Goal: Find contact information: Find contact information

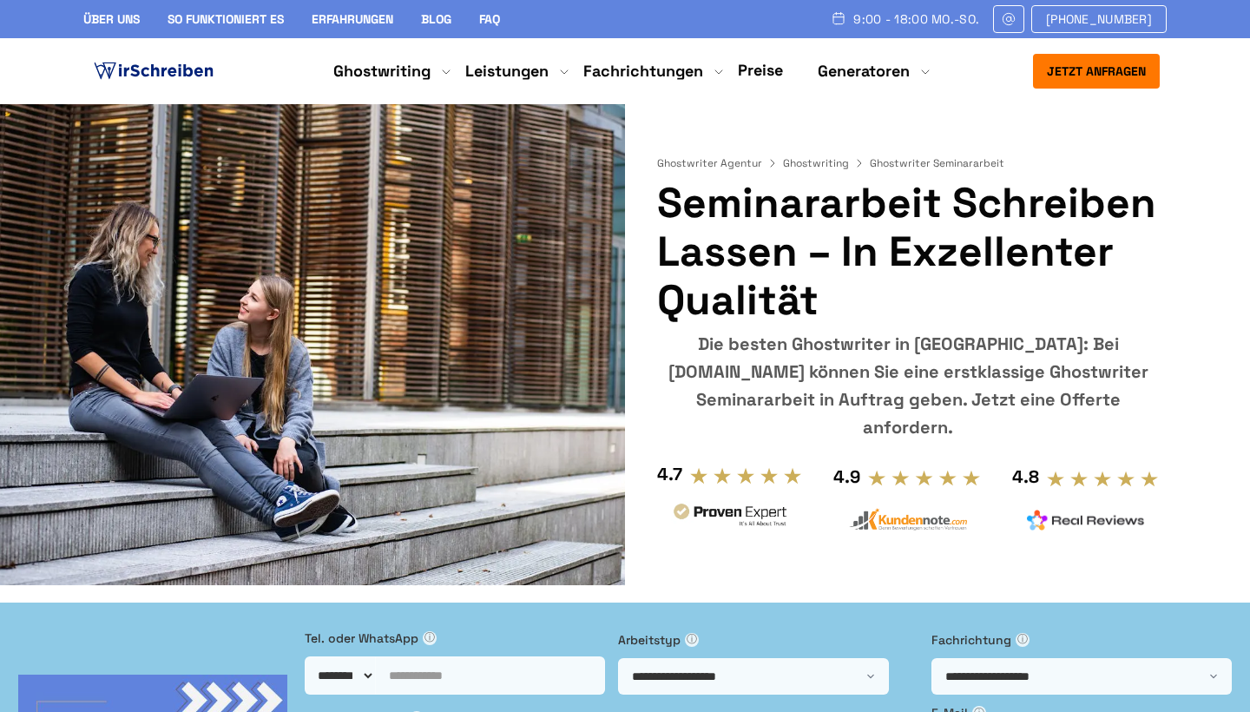
click at [109, 24] on link "Über uns" at bounding box center [111, 19] width 56 height 16
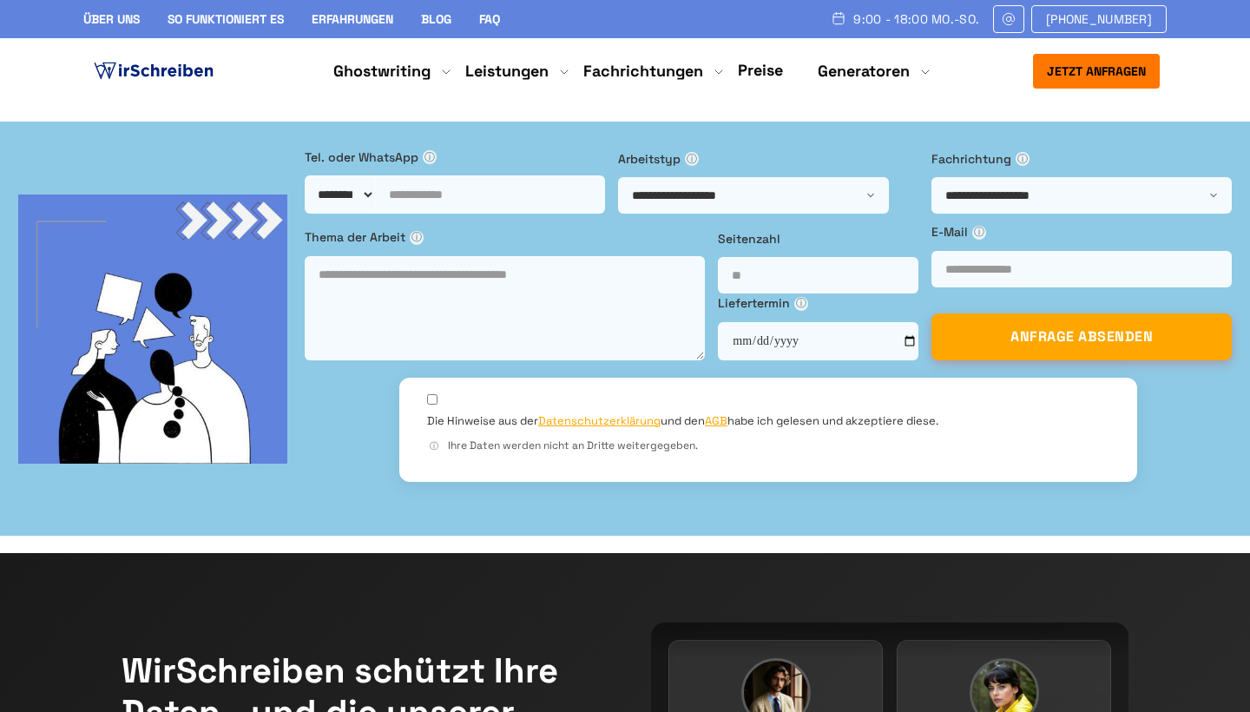
click at [190, 68] on img at bounding box center [153, 71] width 127 height 26
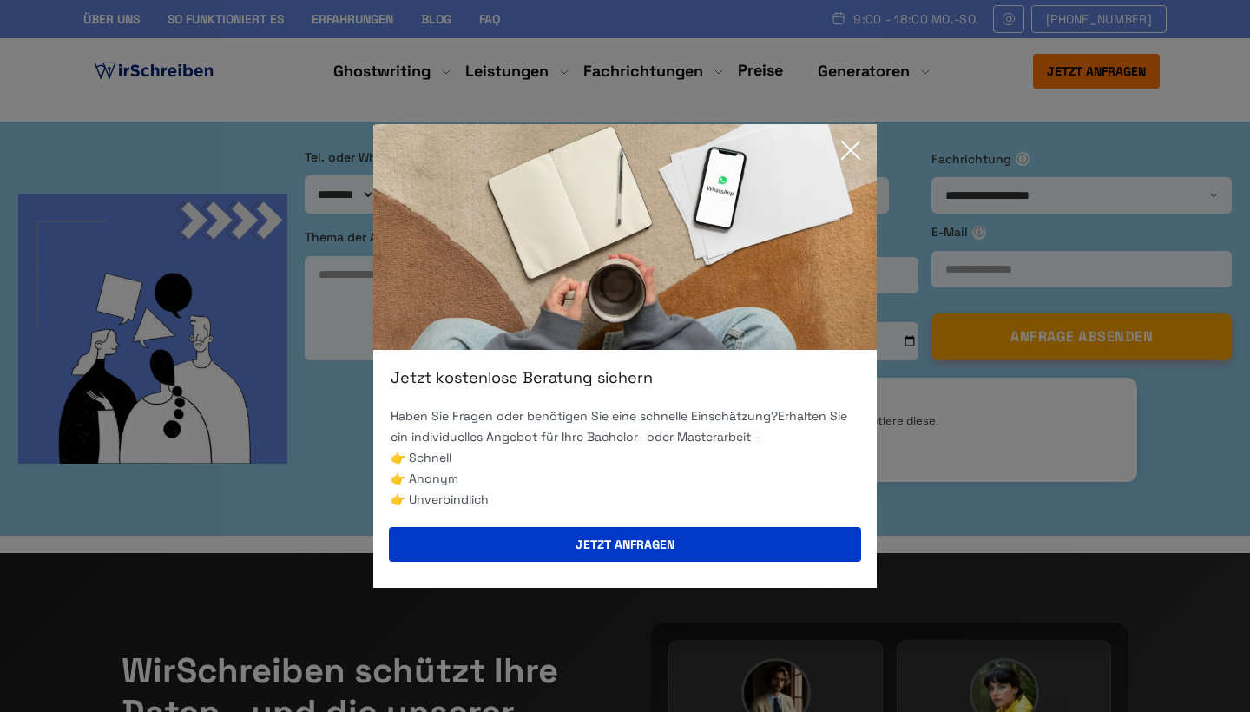
click at [850, 154] on icon at bounding box center [850, 150] width 35 height 35
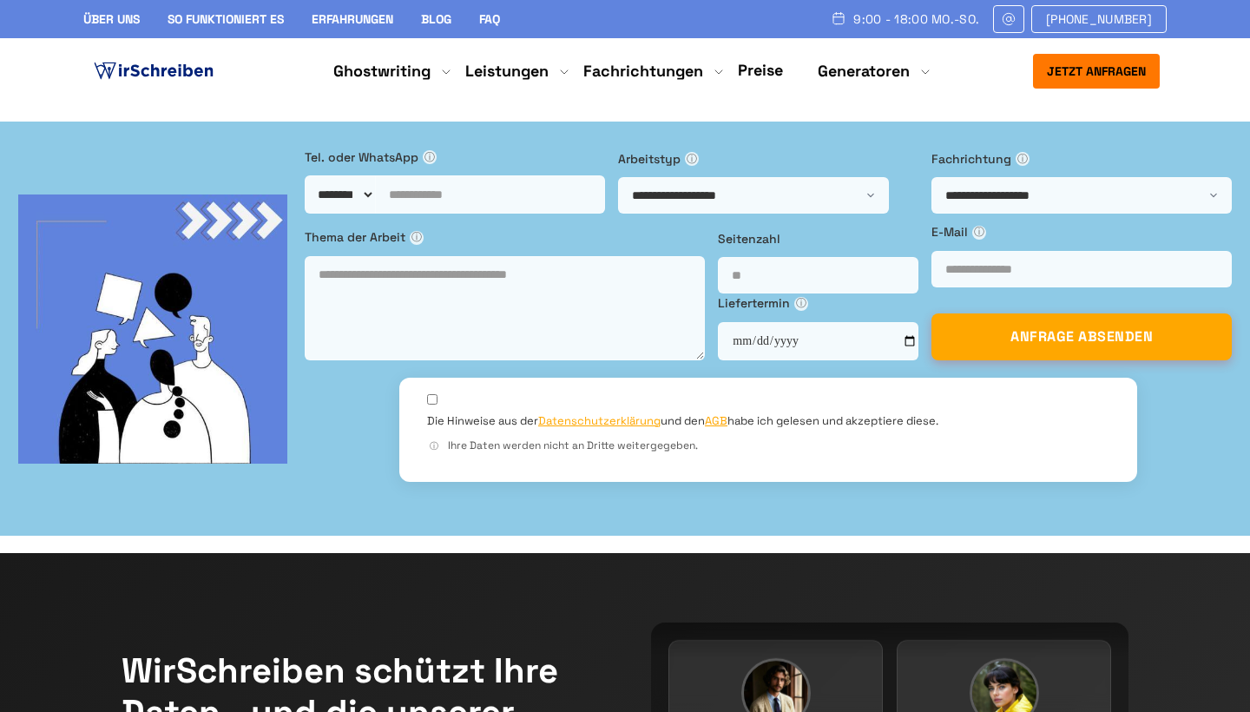
click at [193, 83] on img at bounding box center [153, 71] width 127 height 26
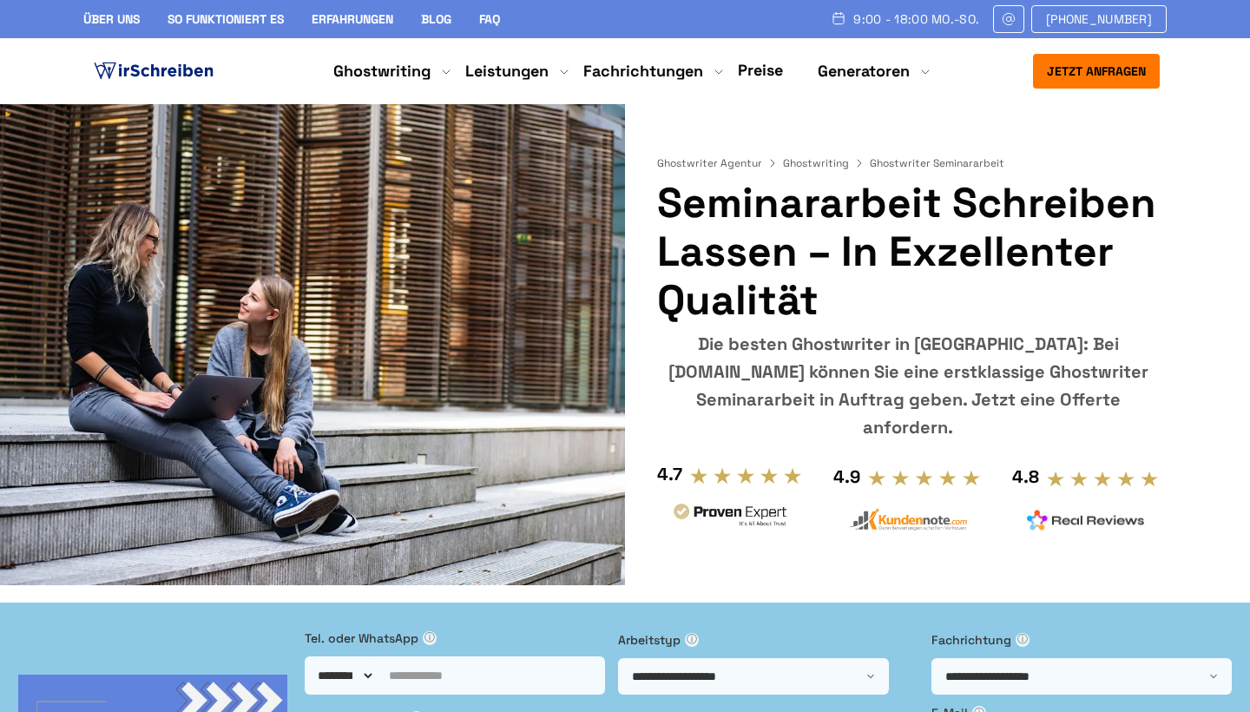
click at [200, 71] on img at bounding box center [153, 71] width 127 height 26
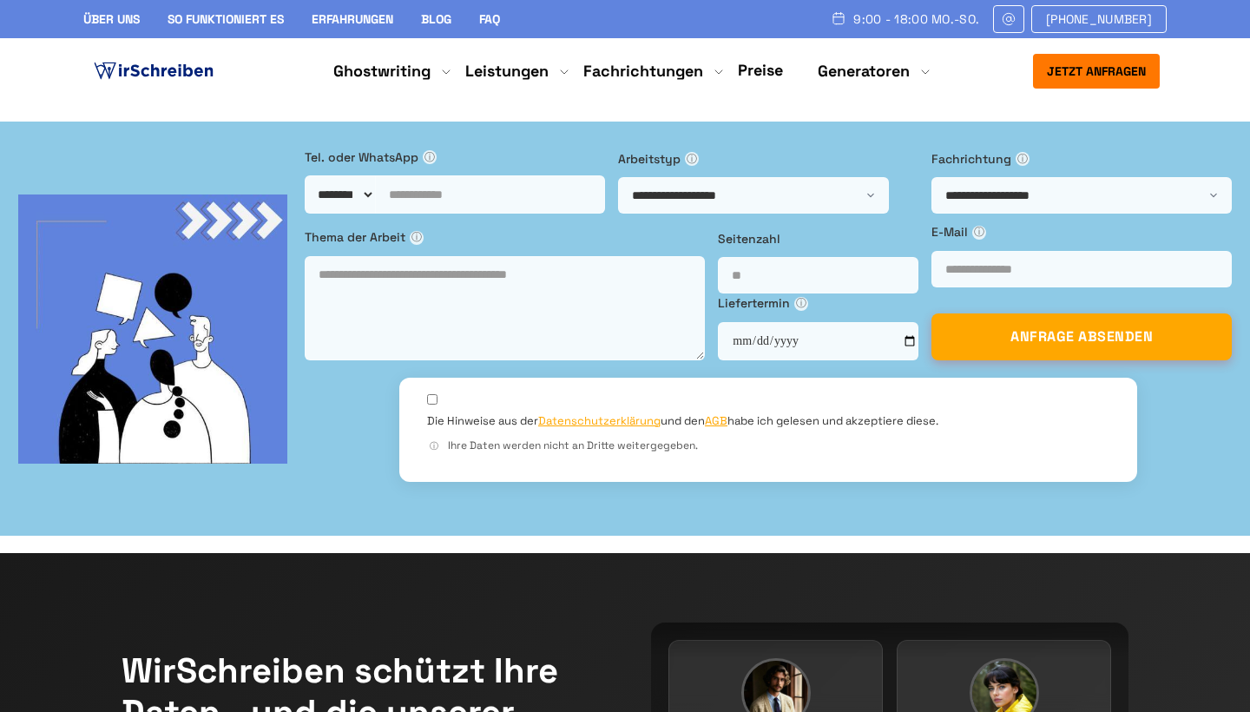
click at [442, 20] on link "Blog" at bounding box center [436, 19] width 30 height 16
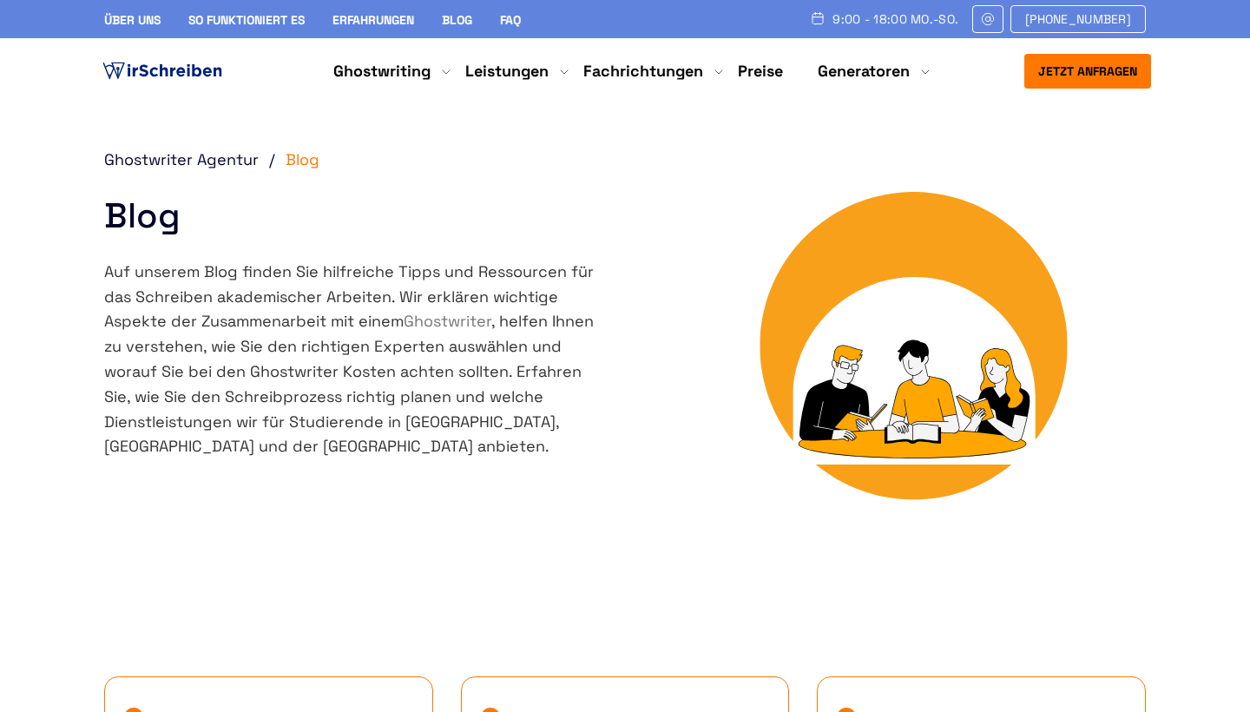
click at [192, 76] on img at bounding box center [162, 71] width 127 height 26
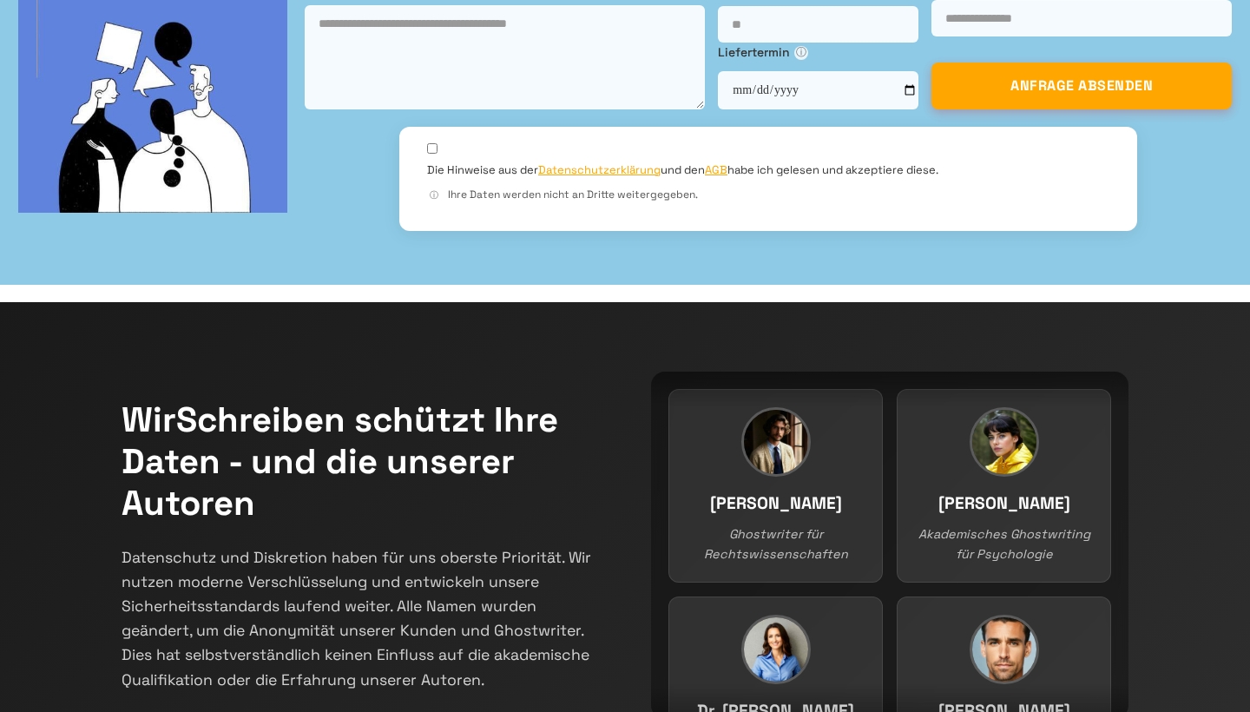
scroll to position [255, 0]
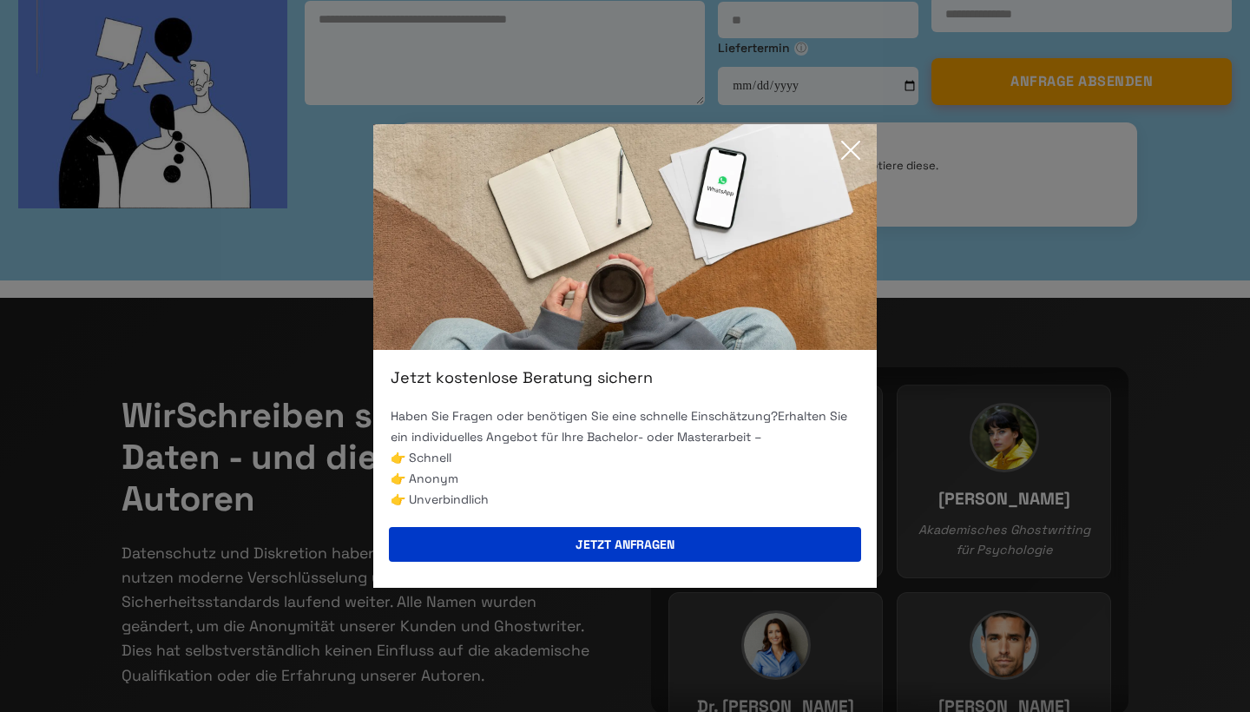
click at [851, 150] on icon at bounding box center [850, 149] width 17 height 17
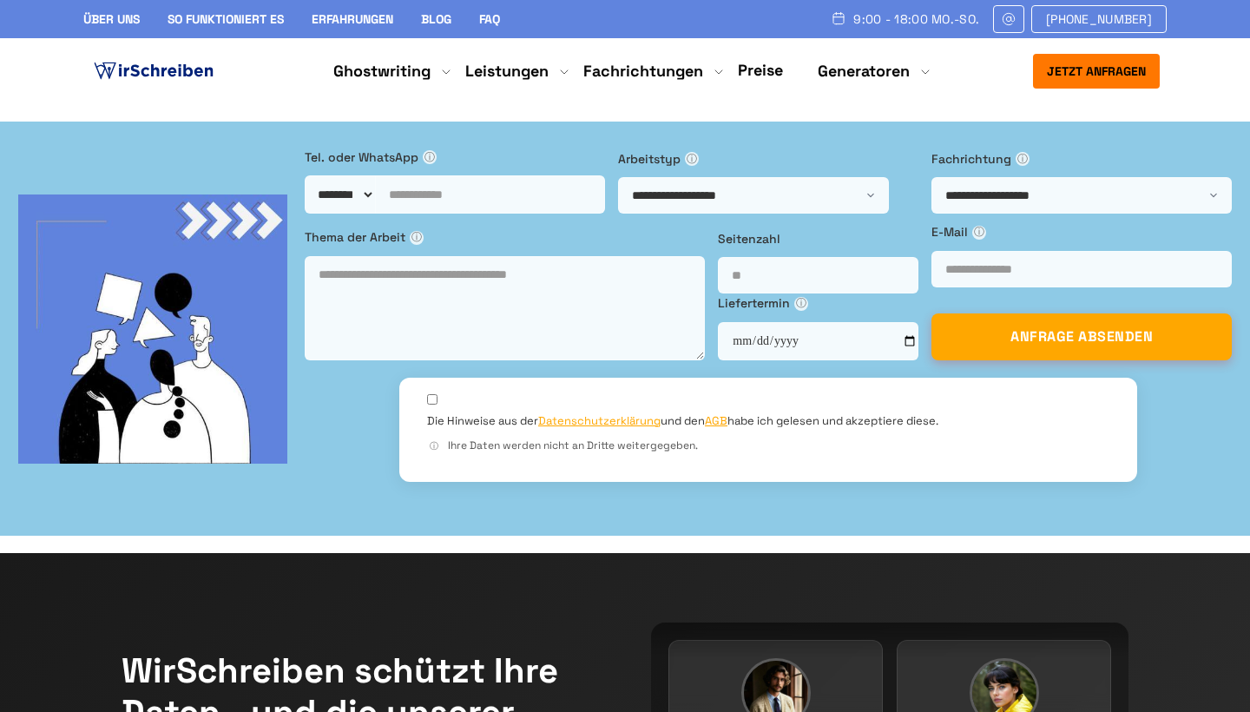
scroll to position [0, 0]
click at [246, 463] on img at bounding box center [152, 328] width 269 height 269
click at [167, 88] on nav "Jetzt anfragen 9:00 - 18:00 Mo.-So. +41415126005 Über uns" at bounding box center [625, 71] width 1250 height 66
click at [169, 75] on img at bounding box center [153, 71] width 127 height 26
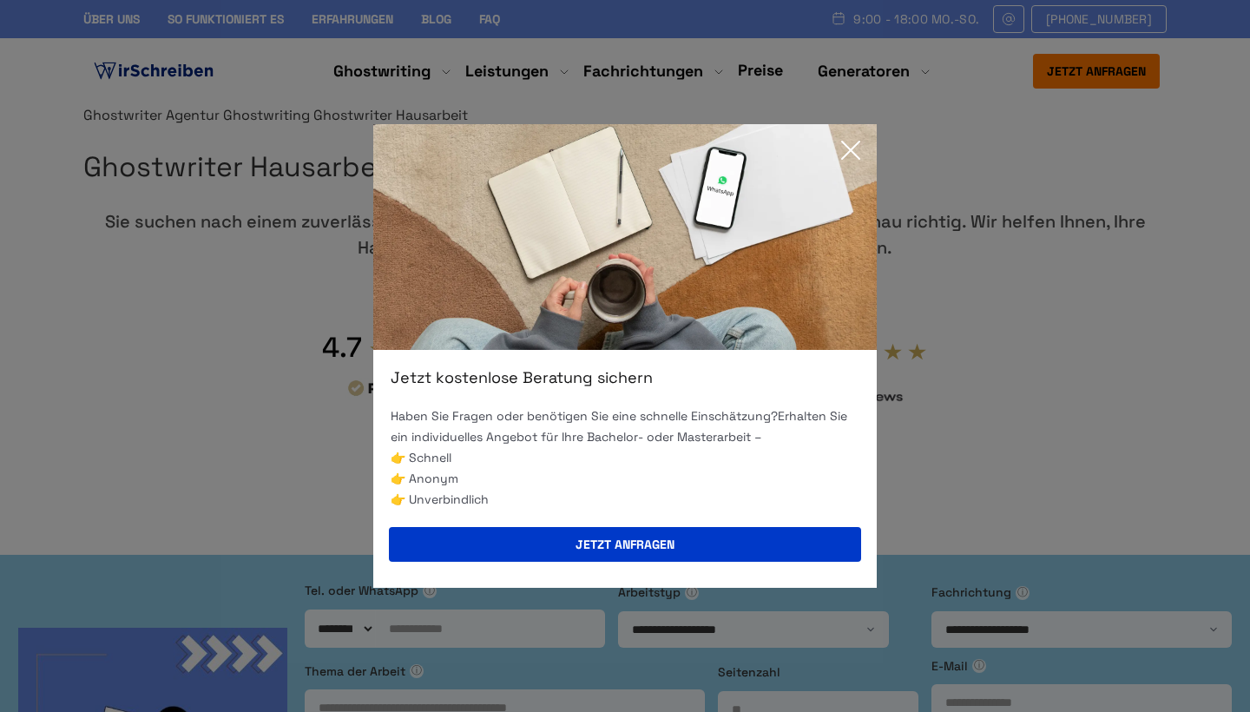
click at [850, 151] on icon at bounding box center [850, 149] width 17 height 17
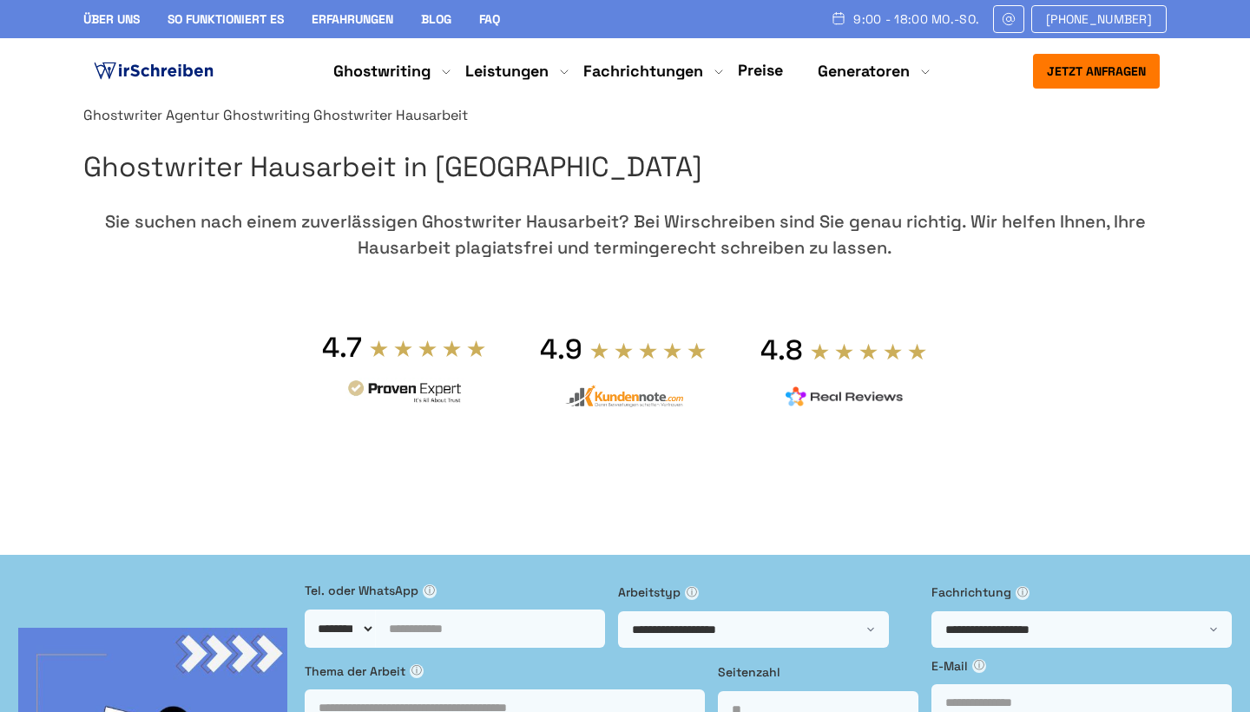
click at [112, 60] on img at bounding box center [153, 71] width 127 height 26
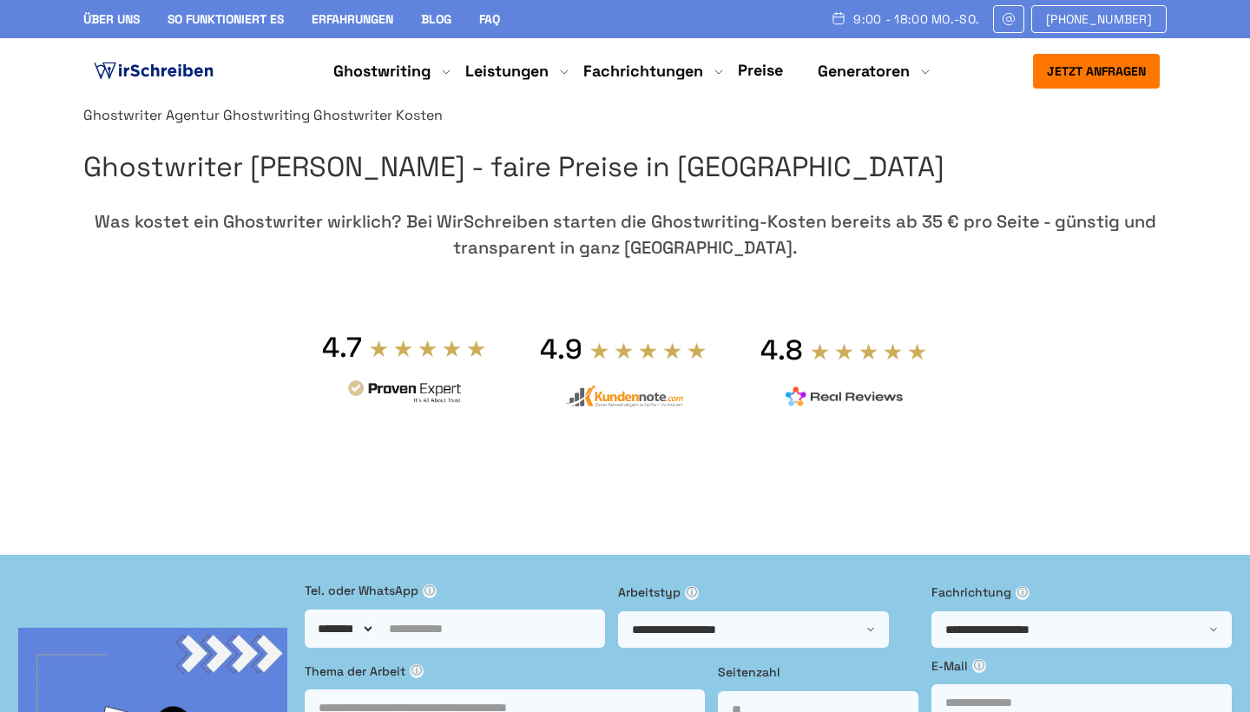
click at [187, 74] on img at bounding box center [153, 71] width 127 height 26
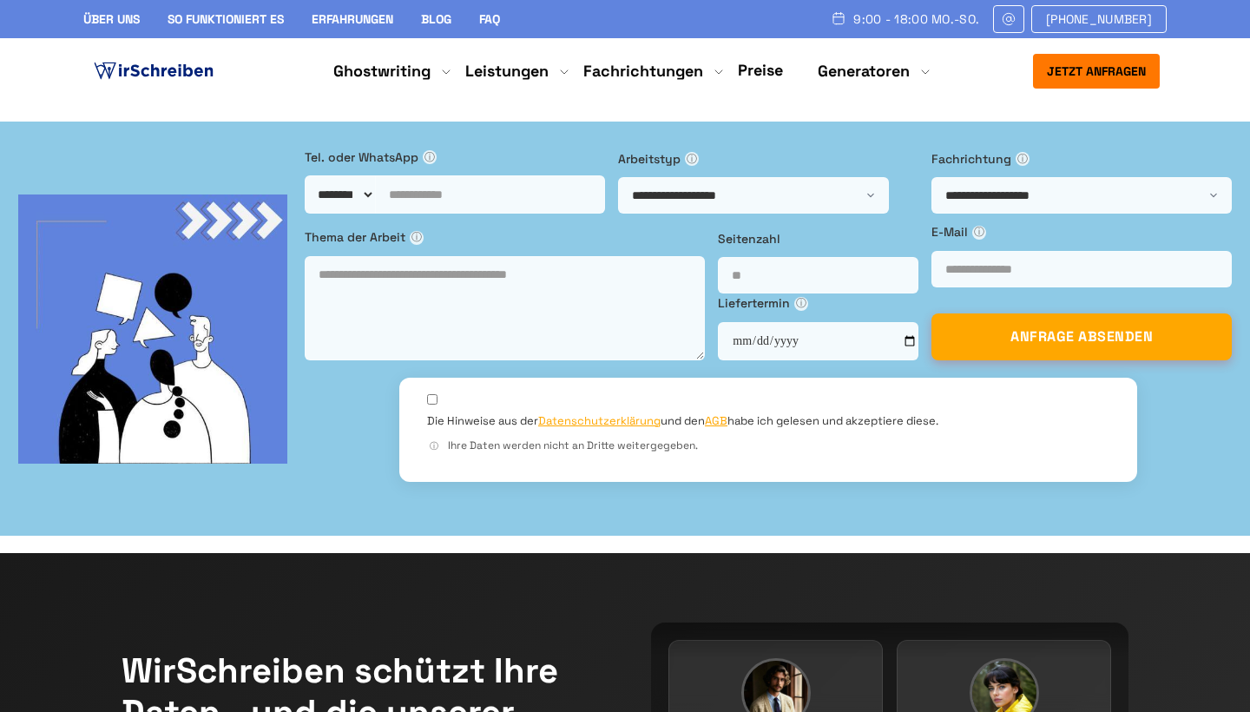
click at [1022, 26] on link at bounding box center [1008, 19] width 31 height 28
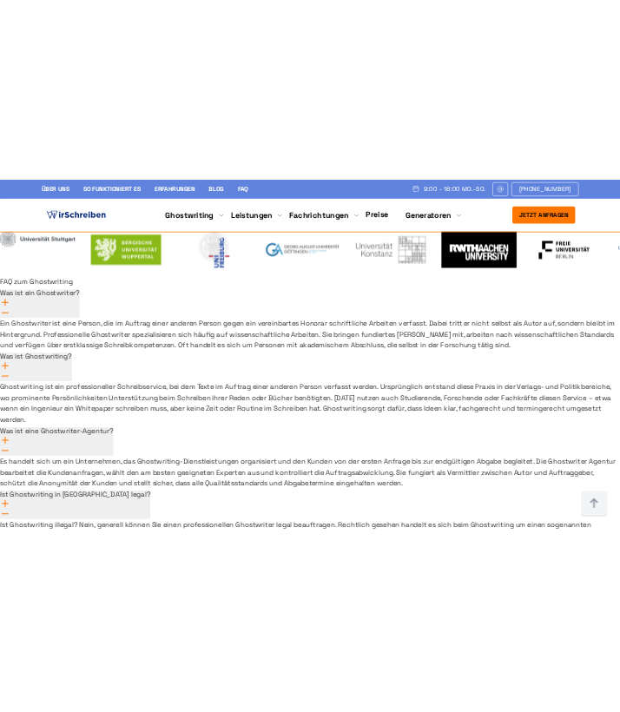
scroll to position [12722, 0]
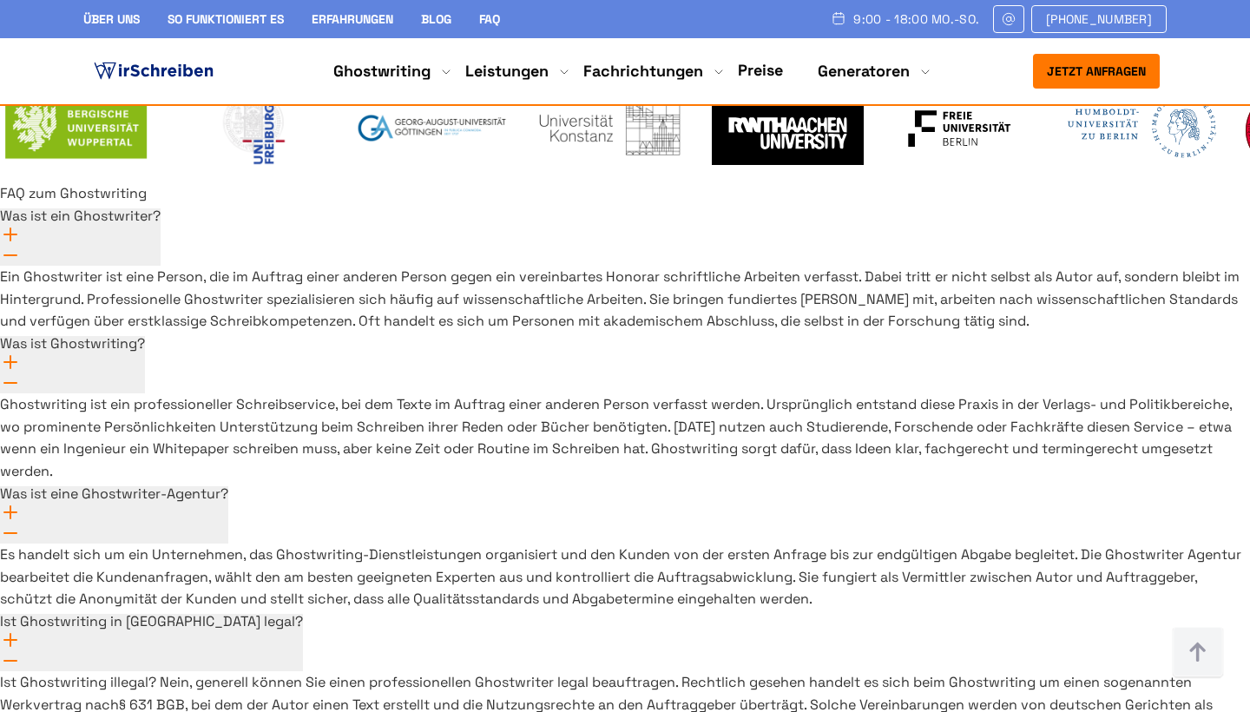
click at [1067, 23] on span "[PHONE_NUMBER]" at bounding box center [1099, 19] width 106 height 14
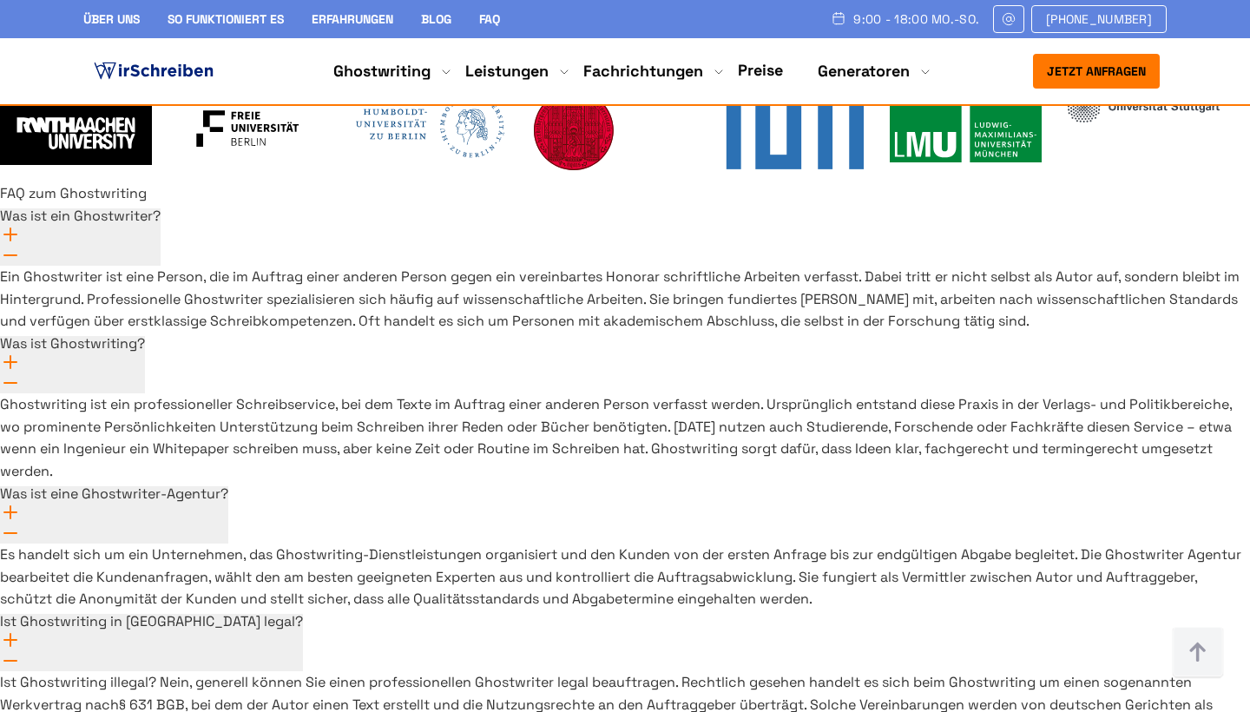
click at [1024, 11] on link at bounding box center [1008, 19] width 31 height 28
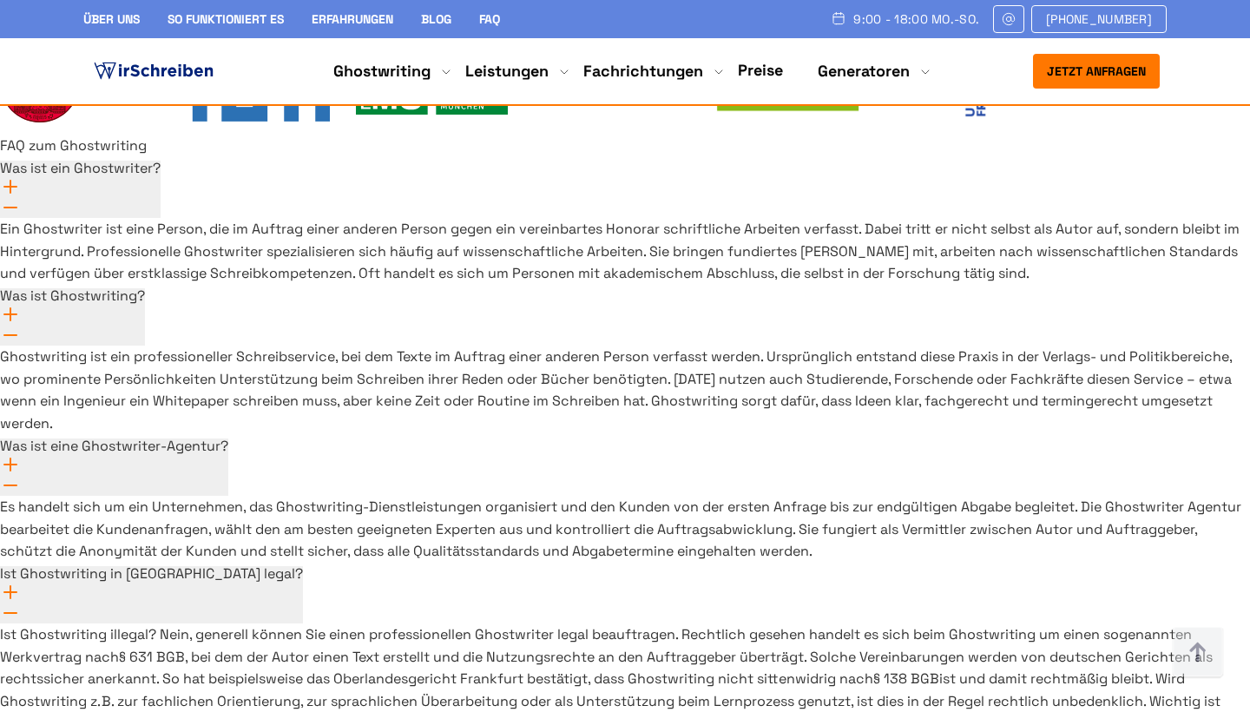
scroll to position [12768, 0]
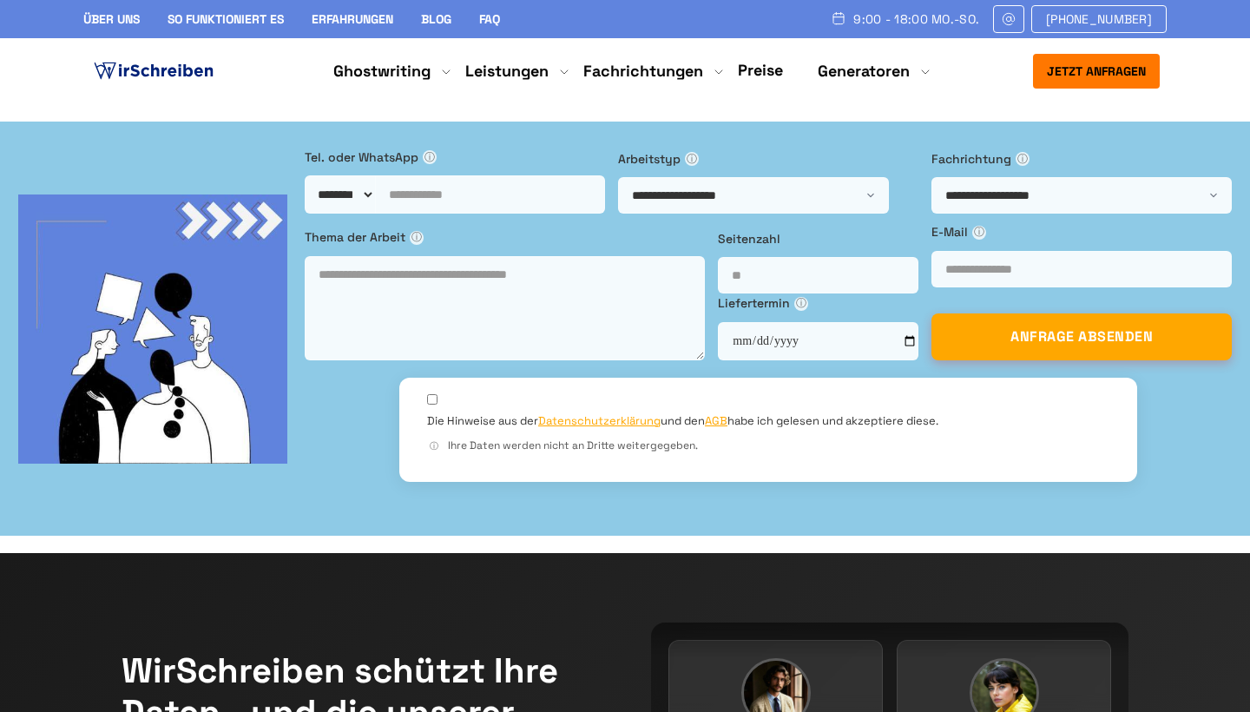
scroll to position [0, 0]
click at [441, 19] on link "Blog" at bounding box center [436, 19] width 30 height 16
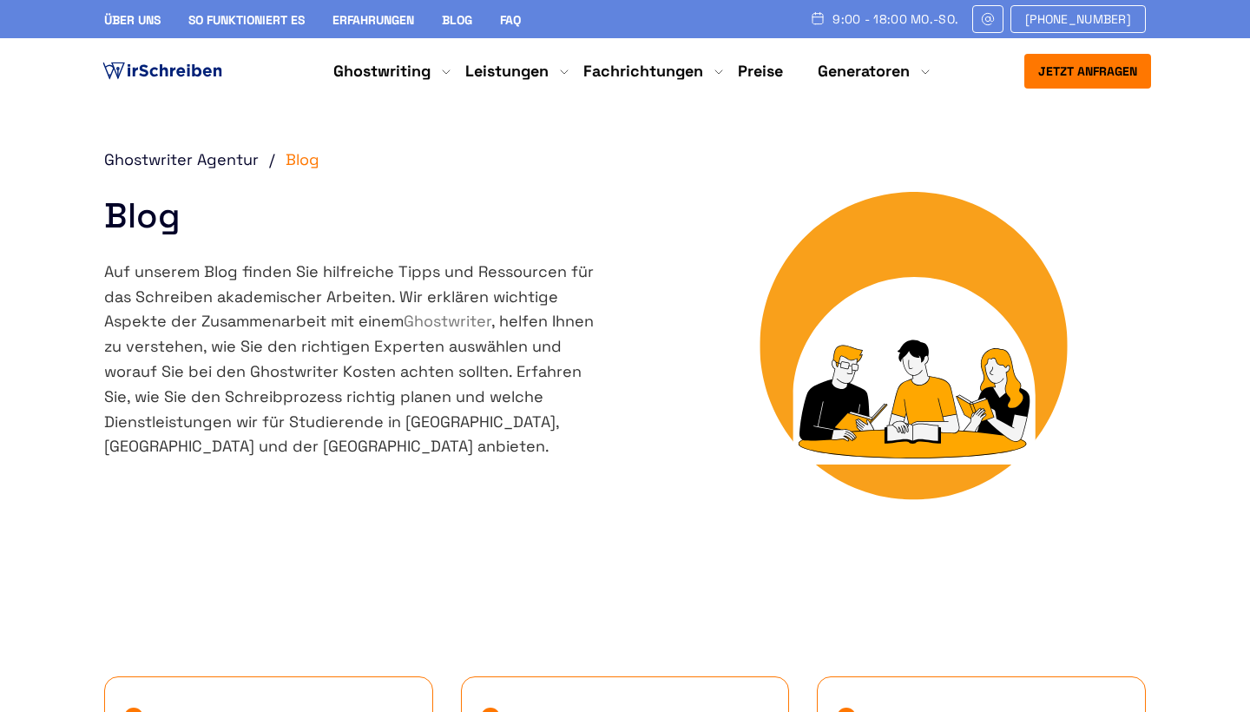
click at [126, 21] on link "Über uns" at bounding box center [132, 20] width 56 height 16
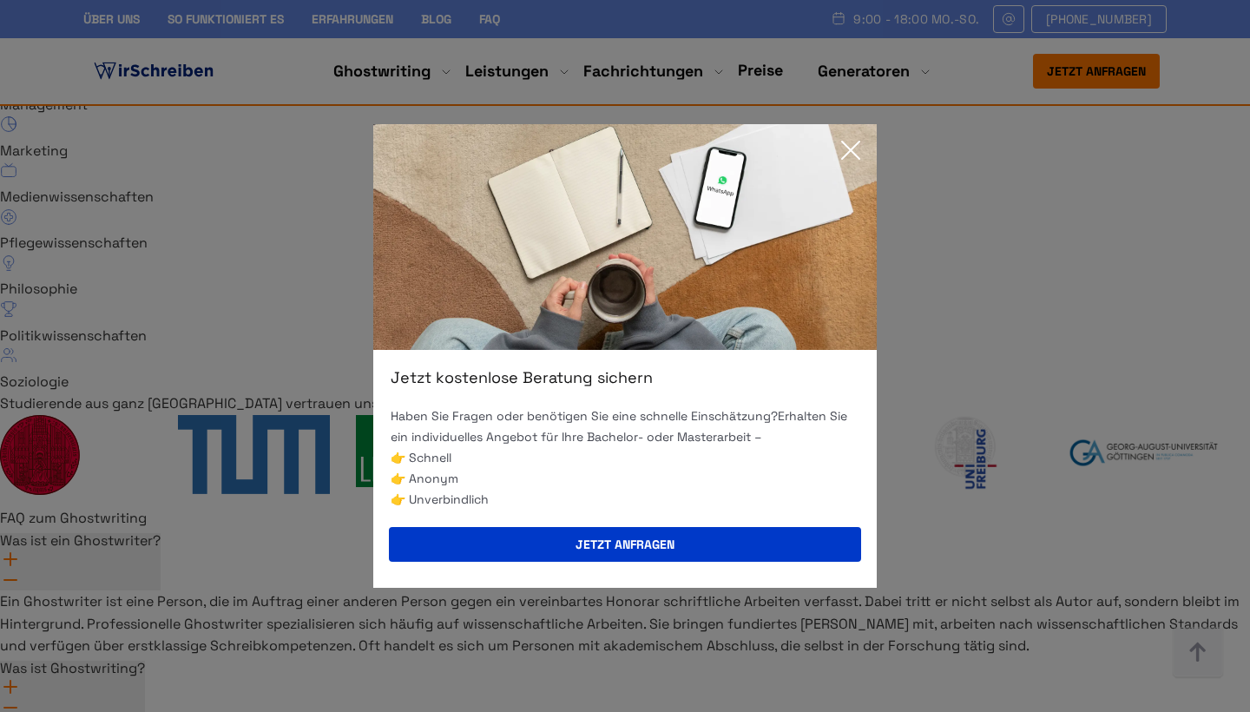
scroll to position [215, 0]
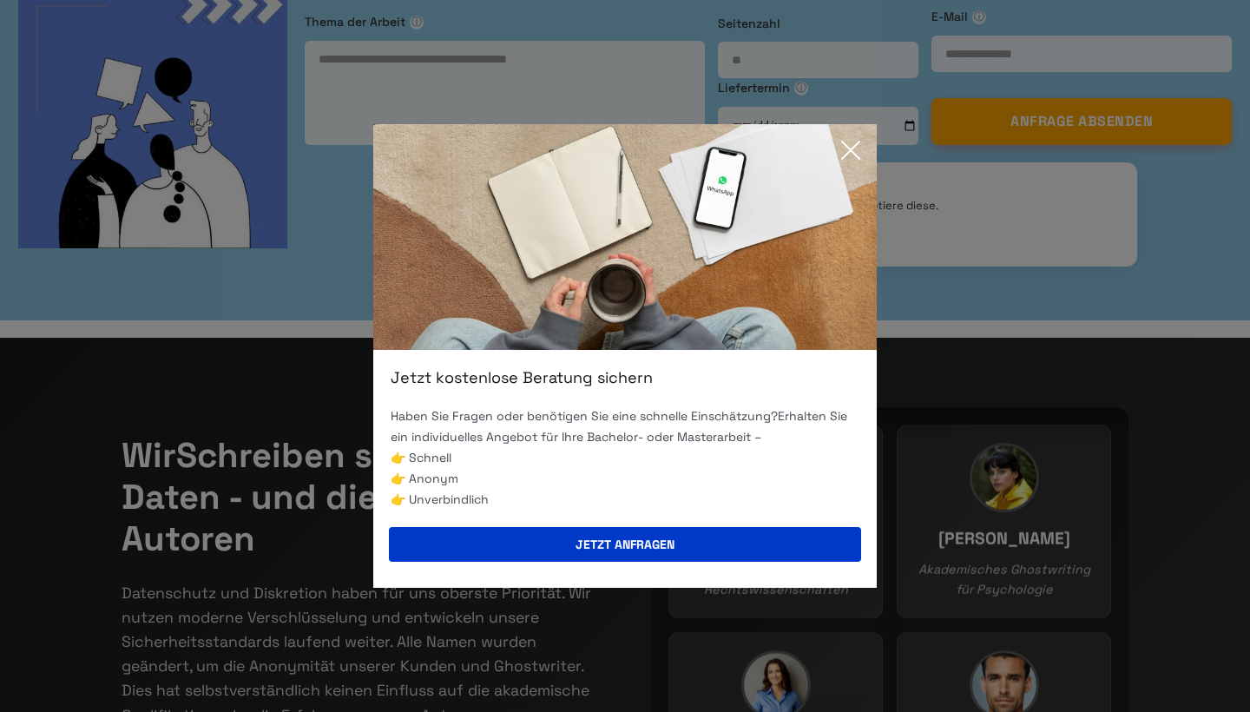
click at [855, 135] on icon at bounding box center [850, 150] width 35 height 35
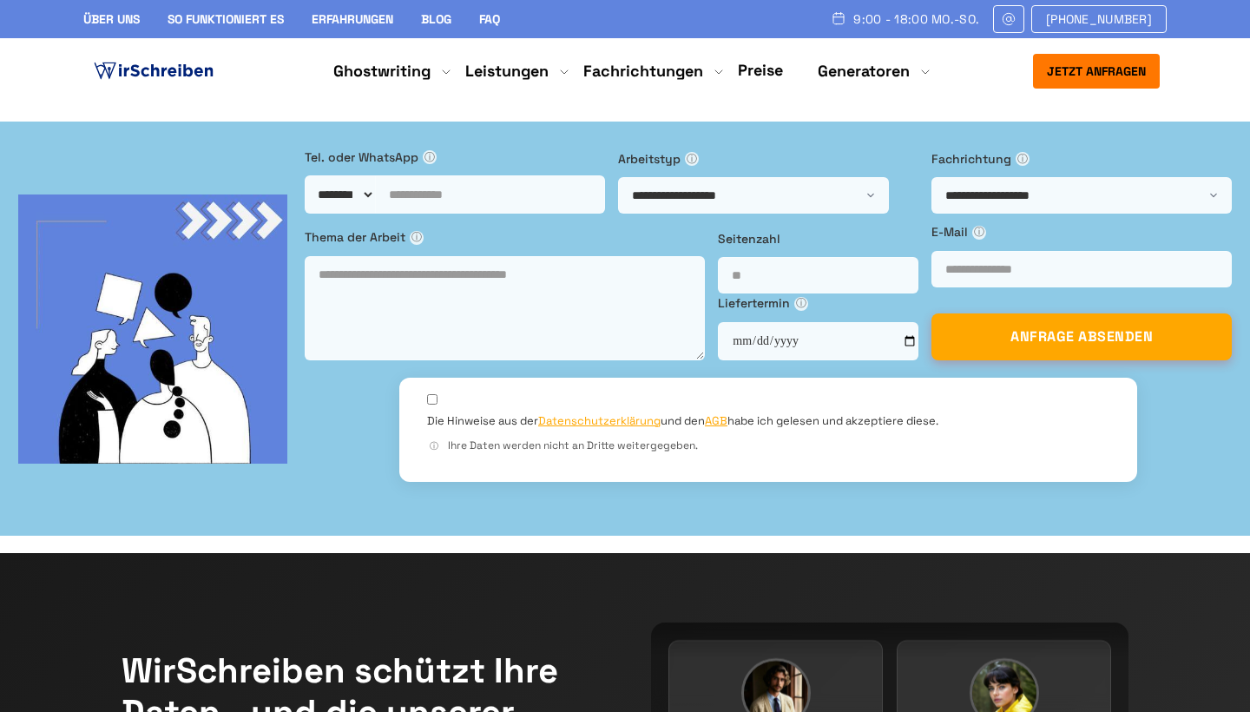
scroll to position [0, 0]
click at [134, 47] on nav "Jetzt anfragen 9:00 - 18:00 Mo.-So. +41415126005 Über uns" at bounding box center [625, 71] width 1250 height 66
click at [134, 67] on img at bounding box center [153, 71] width 127 height 26
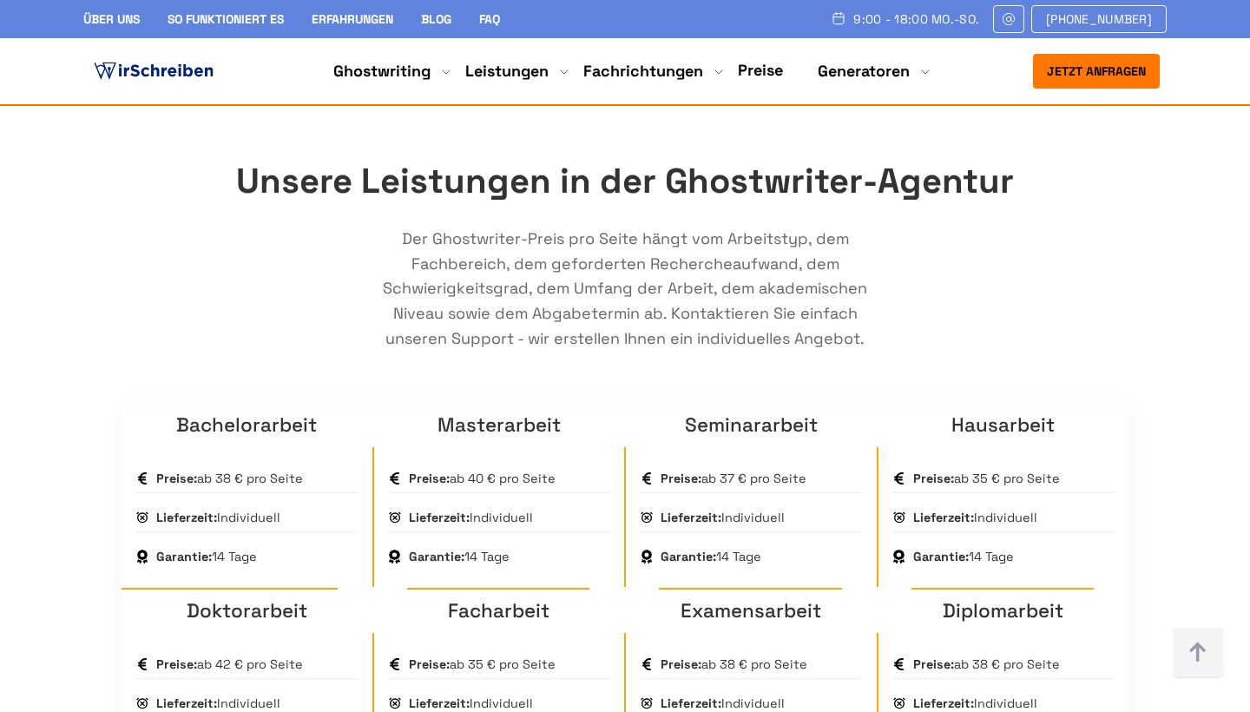
scroll to position [1059, 0]
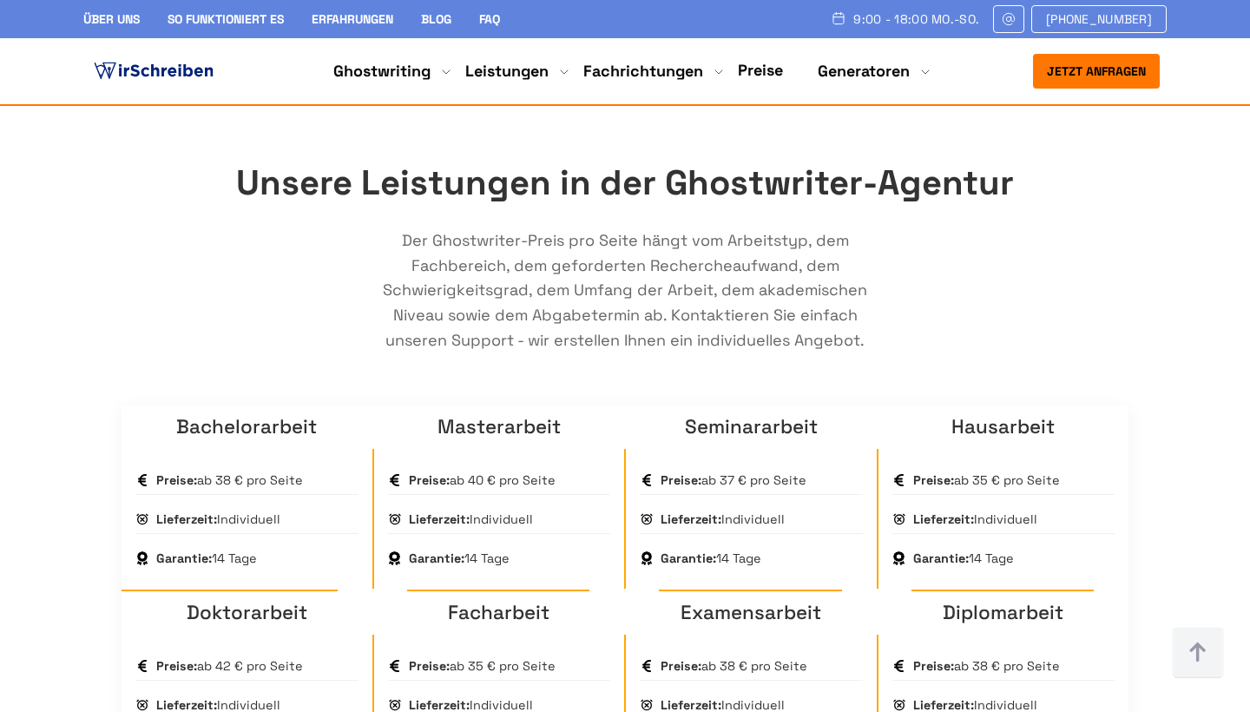
click at [73, 18] on div "Über uns So funktioniert es Erfahrungen Blog FAQ 9:00 - 18:00 Mo.-So. [PHONE_NU…" at bounding box center [624, 19] width 1111 height 28
click at [102, 19] on link "Über uns" at bounding box center [111, 19] width 56 height 16
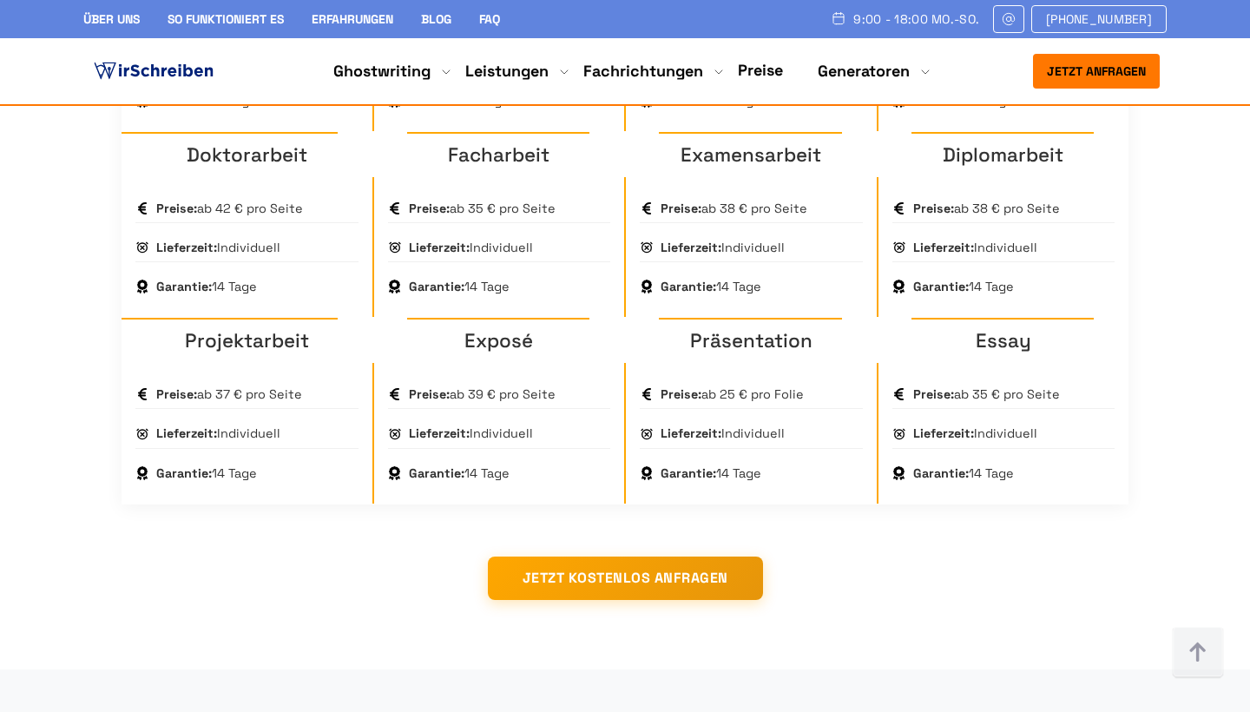
scroll to position [1586, 0]
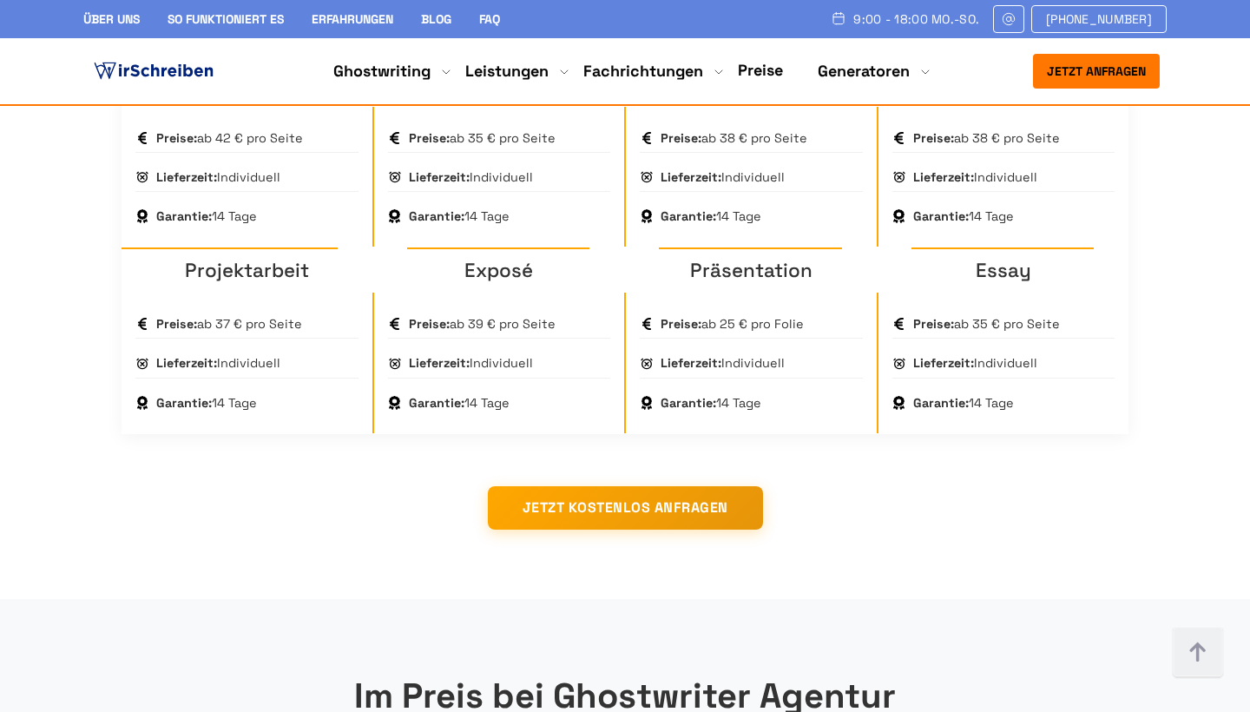
click at [450, 30] on div "Über uns So funktioniert es Erfahrungen Blog FAQ 9:00 - 18:00 Mo.-So. [PHONE_NU…" at bounding box center [624, 19] width 1083 height 28
click at [450, 20] on link "Blog" at bounding box center [436, 19] width 30 height 16
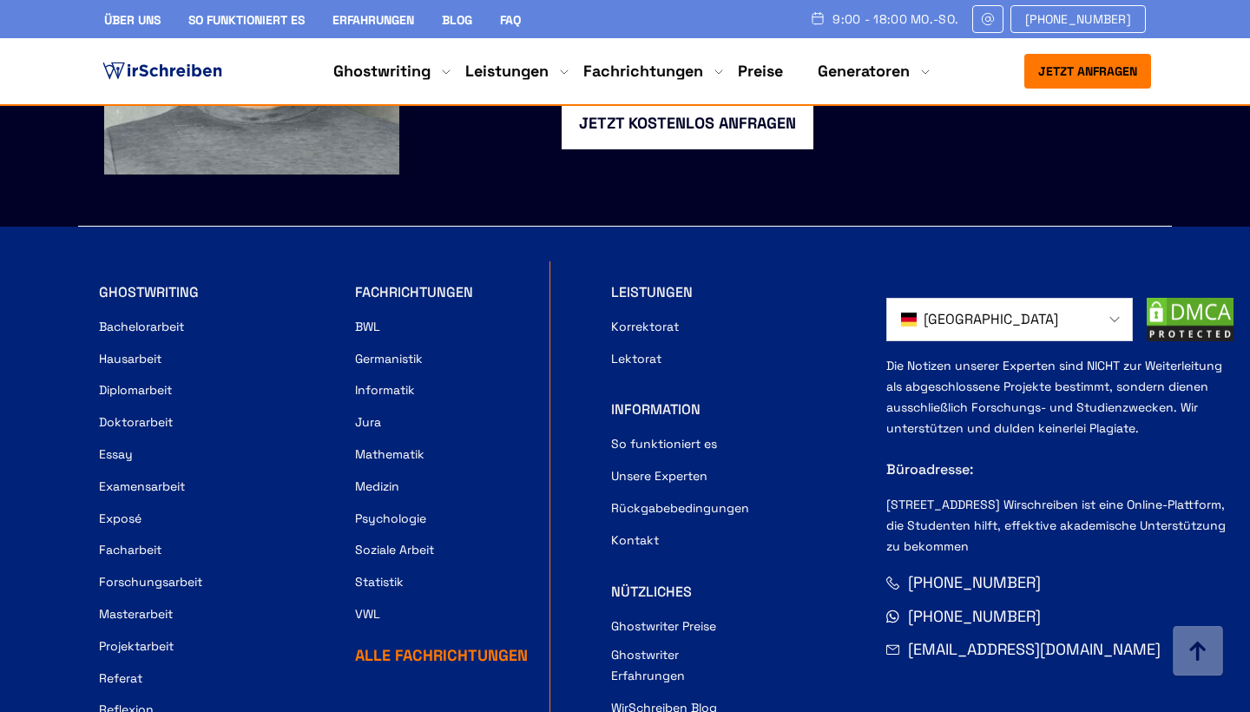
scroll to position [2412, 0]
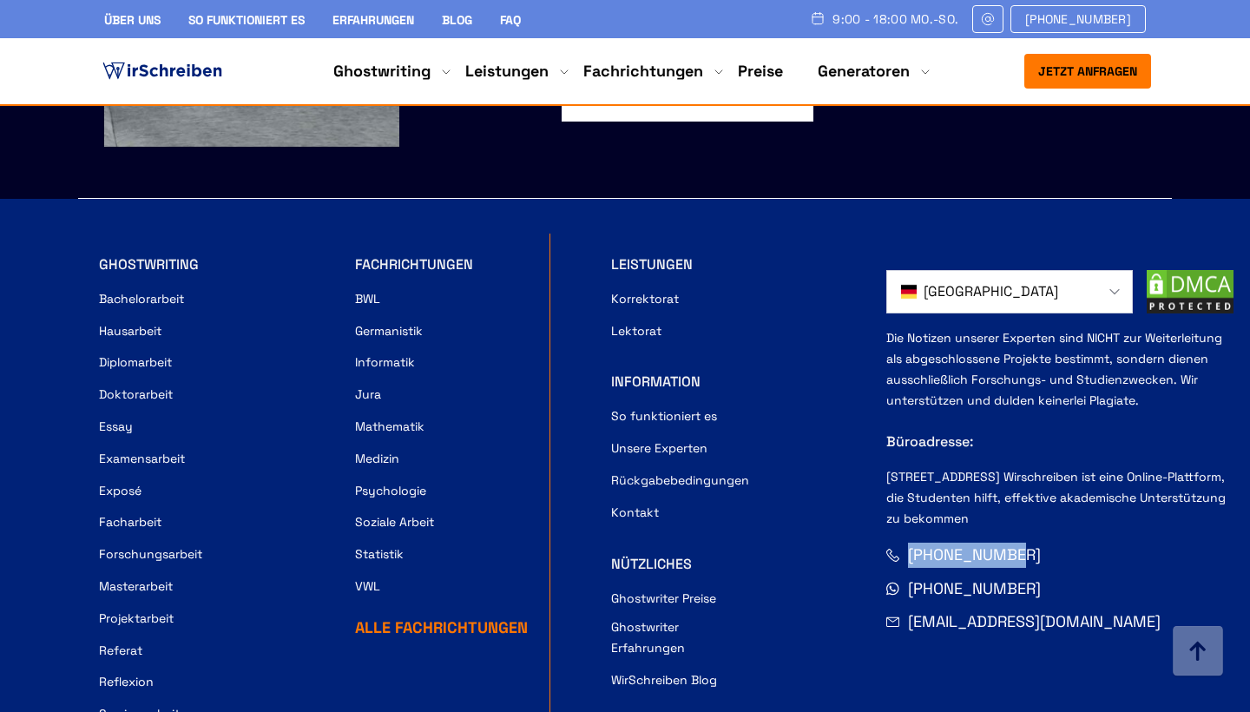
drag, startPoint x: 1029, startPoint y: 468, endPoint x: 895, endPoint y: 474, distance: 134.7
click at [895, 542] on div "[PHONE_NUMBER]" at bounding box center [1059, 554] width 347 height 25
copy span "[PHONE_NUMBER]"
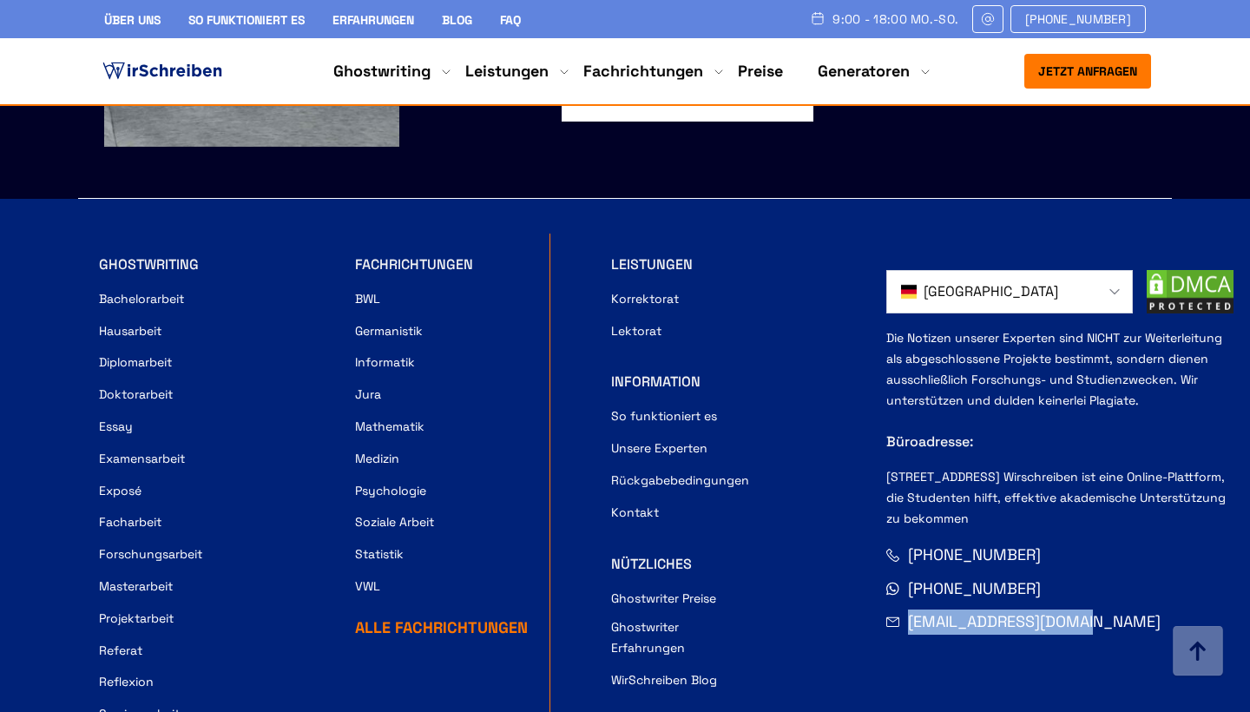
drag, startPoint x: 1106, startPoint y: 530, endPoint x: 892, endPoint y: 537, distance: 213.6
click at [892, 609] on div "1-Email info@wirschreiben.com" at bounding box center [1059, 621] width 347 height 25
copy link "[EMAIL_ADDRESS][DOMAIN_NAME]"
click at [1060, 576] on div "[PHONE_NUMBER]" at bounding box center [1059, 588] width 347 height 25
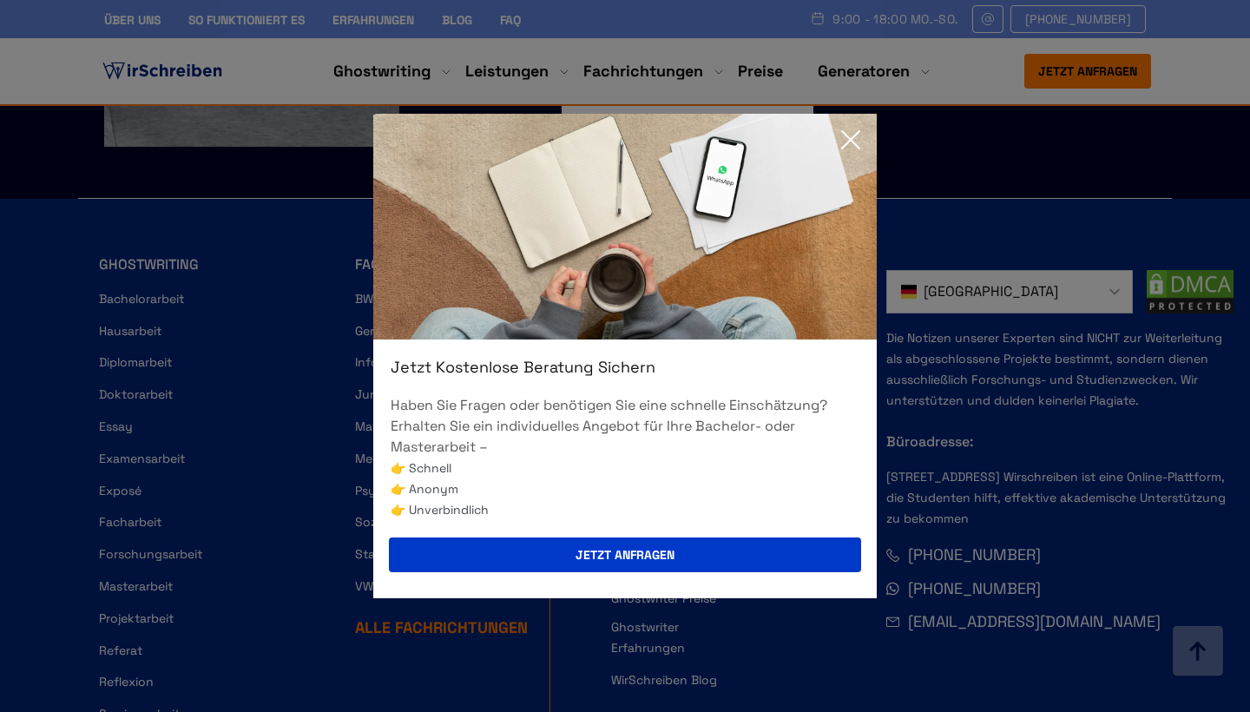
click at [846, 131] on icon at bounding box center [850, 139] width 35 height 35
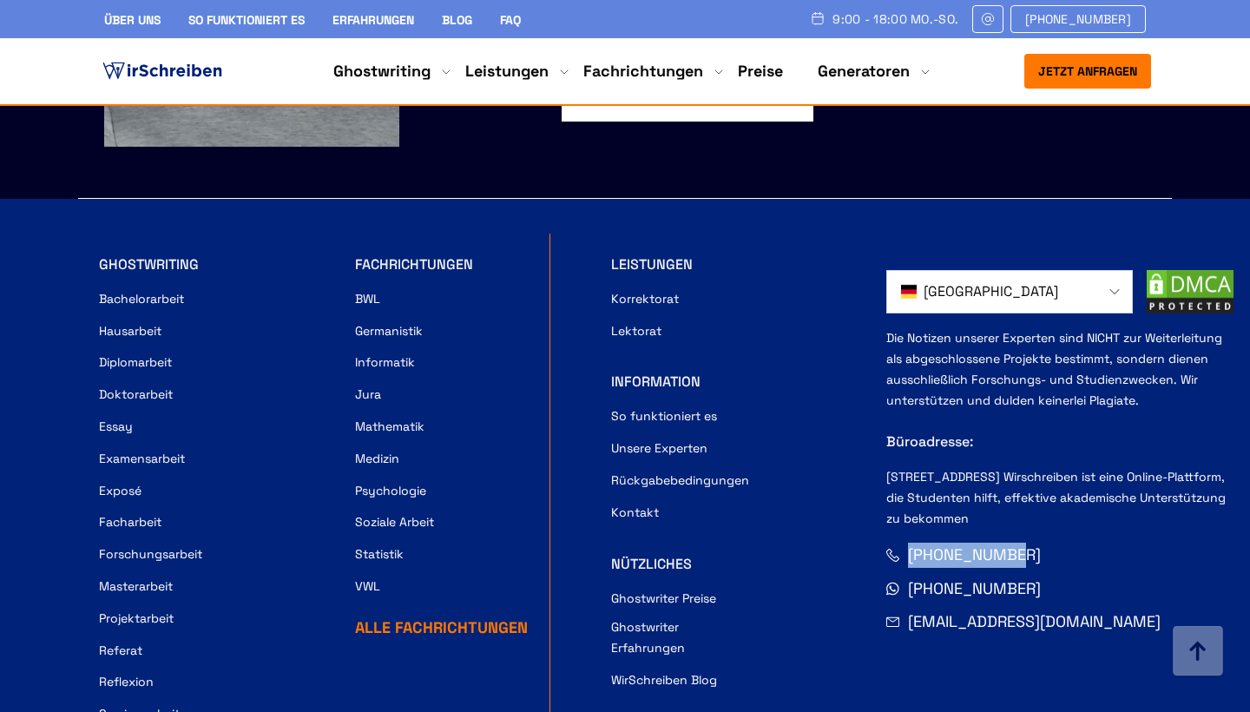
drag, startPoint x: 1006, startPoint y: 470, endPoint x: 890, endPoint y: 466, distance: 115.5
click at [890, 542] on div "[PHONE_NUMBER]" at bounding box center [1059, 554] width 347 height 25
copy span "[PHONE_NUMBER]"
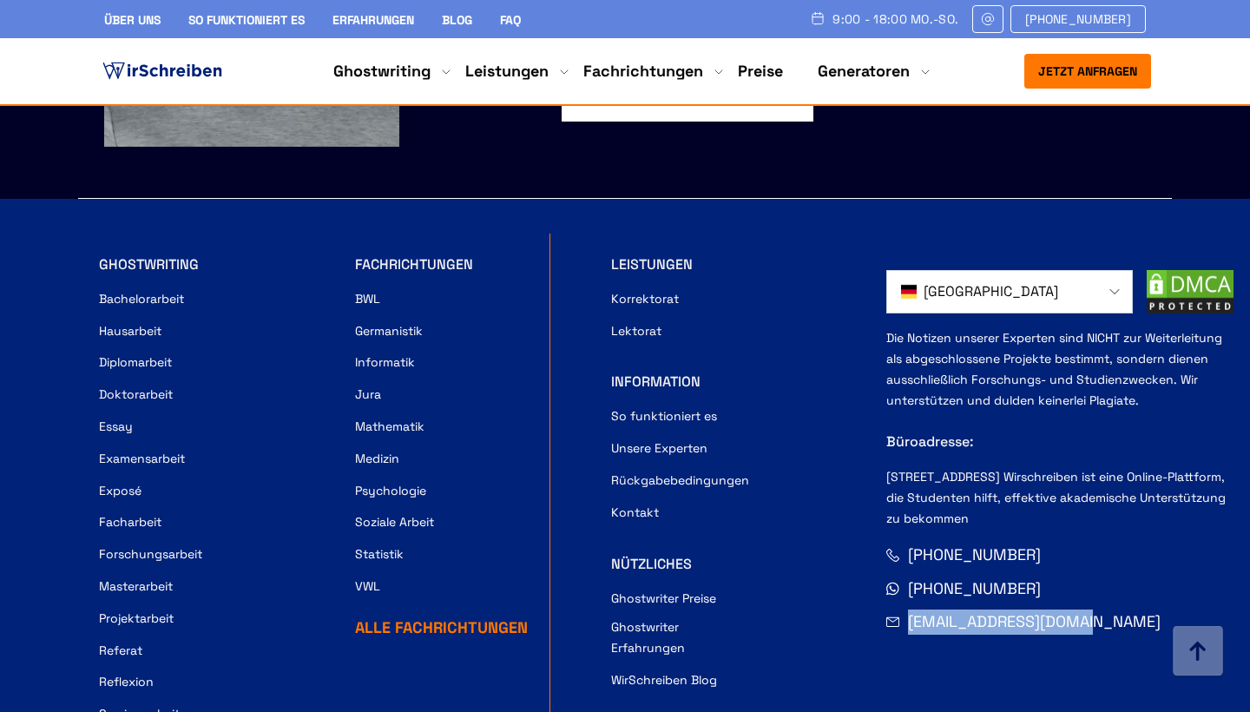
drag, startPoint x: 1102, startPoint y: 552, endPoint x: 892, endPoint y: 537, distance: 210.5
click at [892, 537] on div "[GEOGRAPHIC_DATA]" at bounding box center [1059, 553] width 347 height 640
copy link "[EMAIL_ADDRESS][DOMAIN_NAME]"
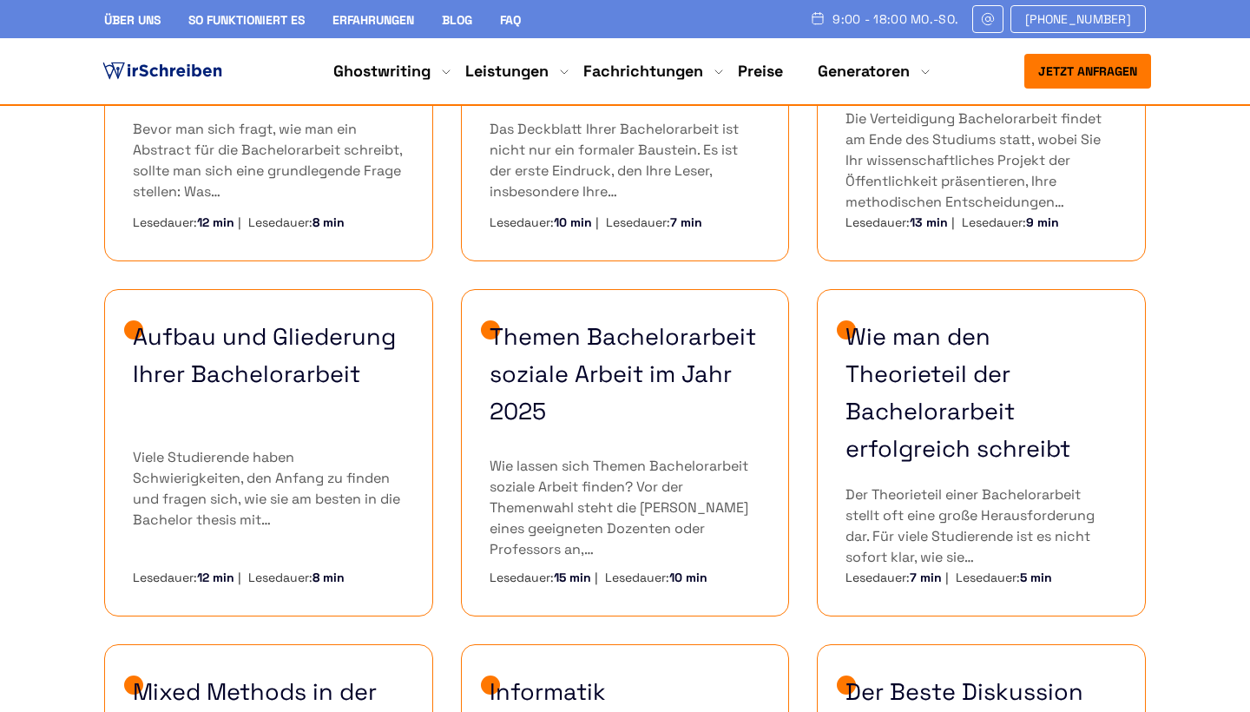
scroll to position [486, 0]
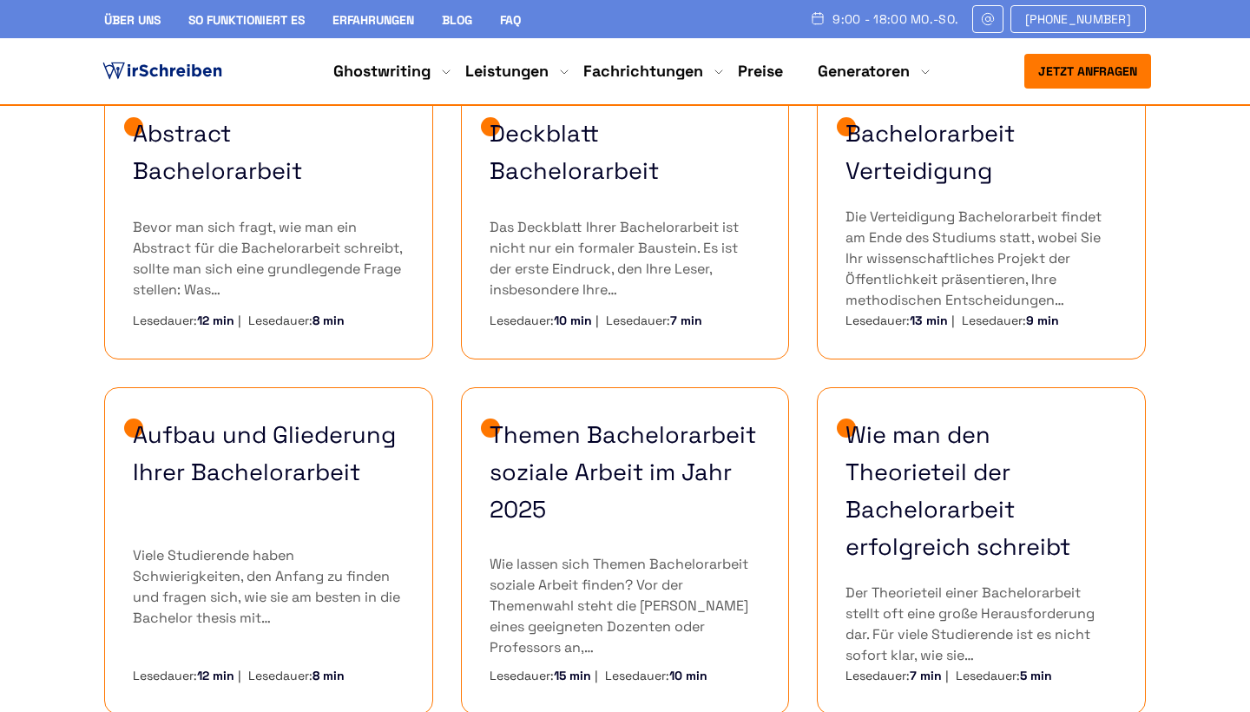
click at [825, 19] on img at bounding box center [818, 18] width 16 height 14
click at [885, 31] on div "9:00 - 18:00 Mo.-So." at bounding box center [884, 19] width 148 height 28
click at [885, 26] on span "9:00 - 18:00 Mo.-So." at bounding box center [895, 19] width 126 height 14
drag, startPoint x: 978, startPoint y: 19, endPoint x: 858, endPoint y: 18, distance: 119.8
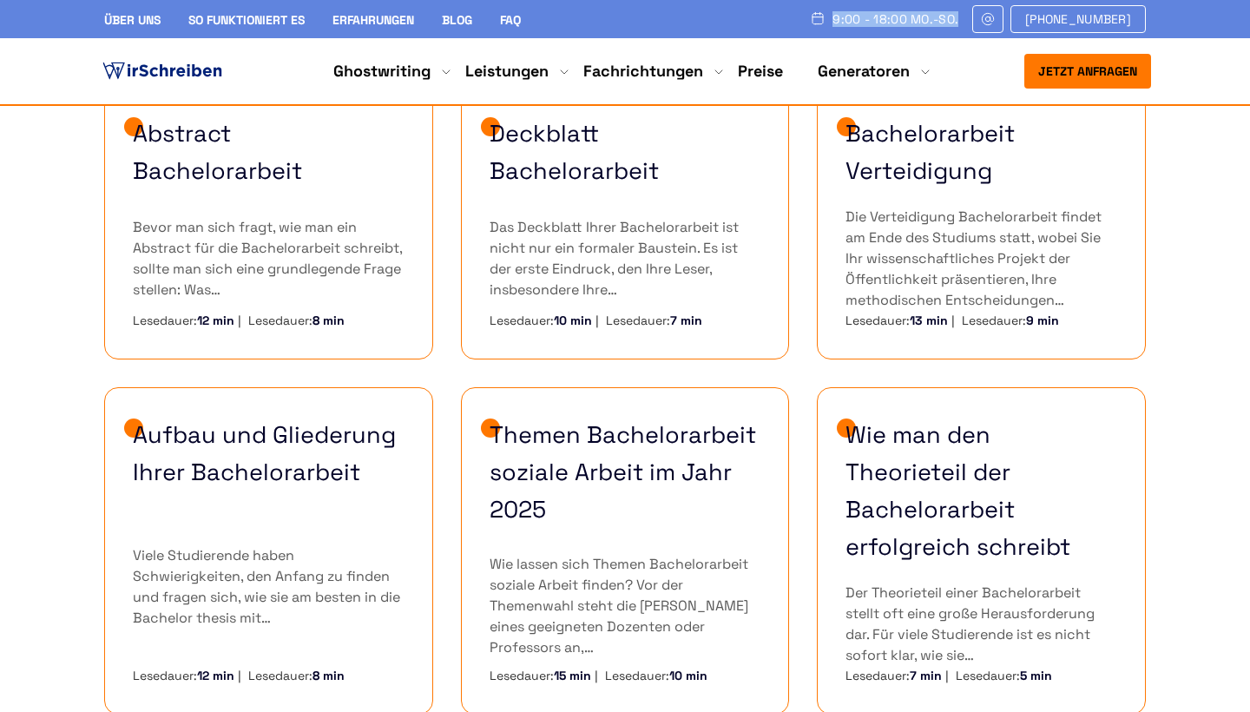
click at [858, 18] on span "9:00 - 18:00 Mo.-So." at bounding box center [895, 19] width 126 height 14
copy span "9:00 - 18:00 Mo.-So."
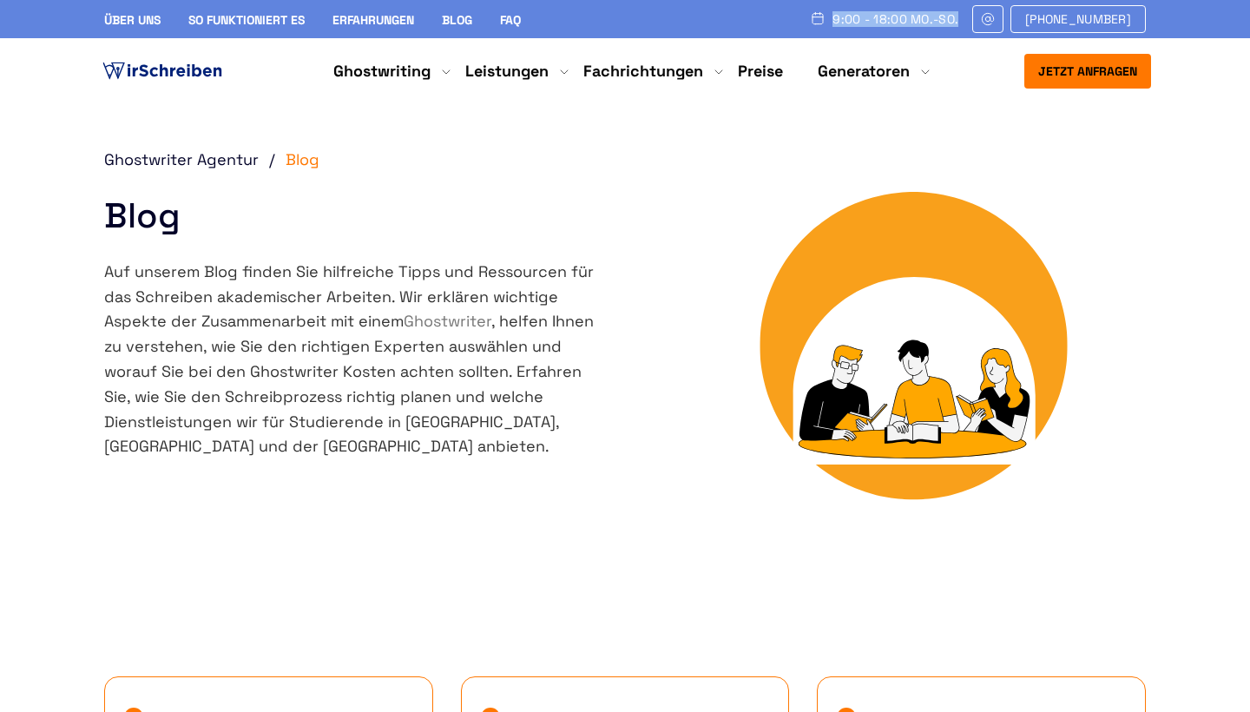
scroll to position [0, 0]
click at [825, 25] on icon at bounding box center [818, 19] width 16 height 16
click at [505, 20] on link "FAQ" at bounding box center [510, 20] width 21 height 16
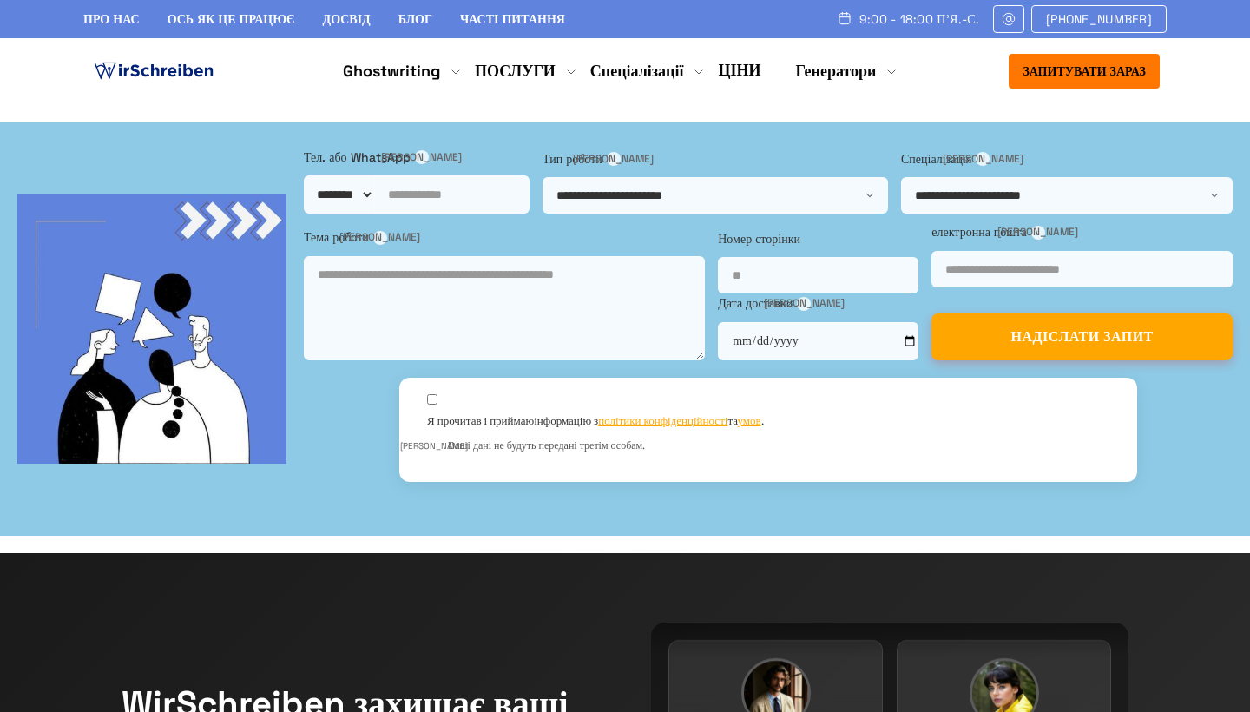
click at [941, 12] on span "9:00 - 18:00 П'Я.-С." at bounding box center [919, 19] width 120 height 14
click at [243, 20] on link "ОСЬ ЯК ЦЕ ПРАЦЮЄ" at bounding box center [231, 19] width 128 height 16
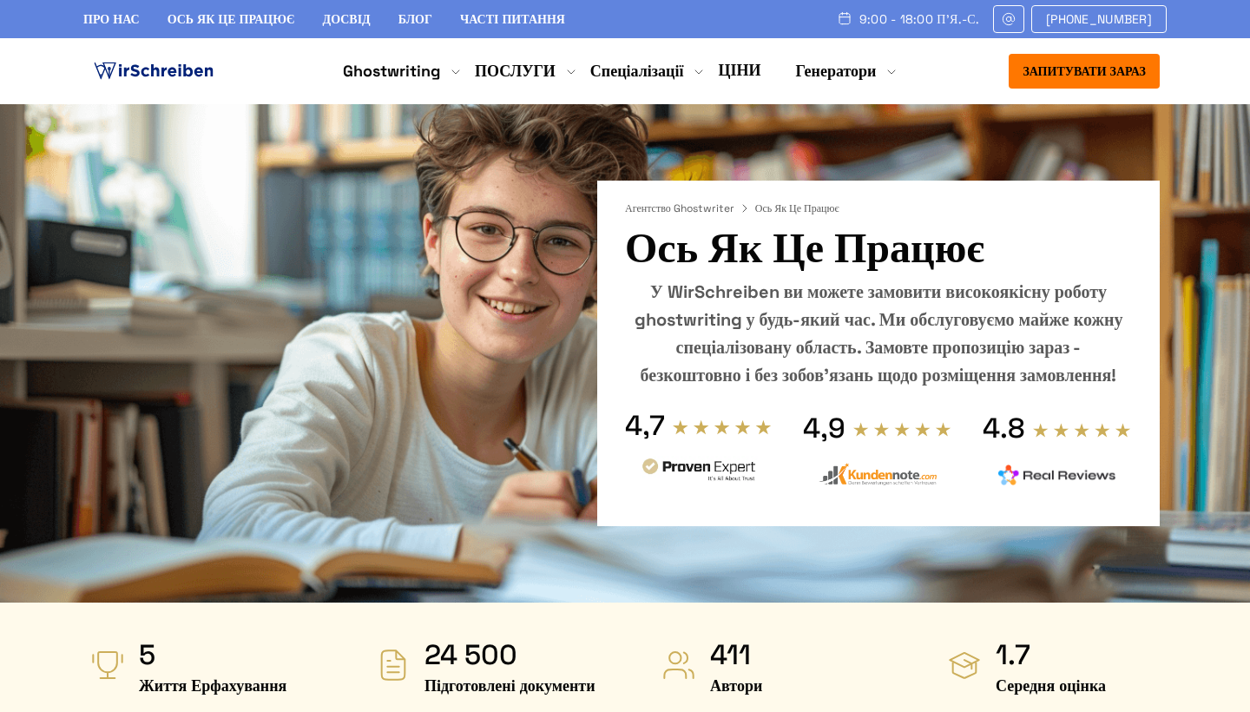
click at [114, 30] on div "про нас ОСЬ ЯК ЦЕ ПРАЦЮЄ Досвід блог Часті питання 9:00 - 18:00 П'Я.-С. +414151…" at bounding box center [624, 19] width 1083 height 28
click at [116, 21] on link "про нас" at bounding box center [111, 19] width 56 height 16
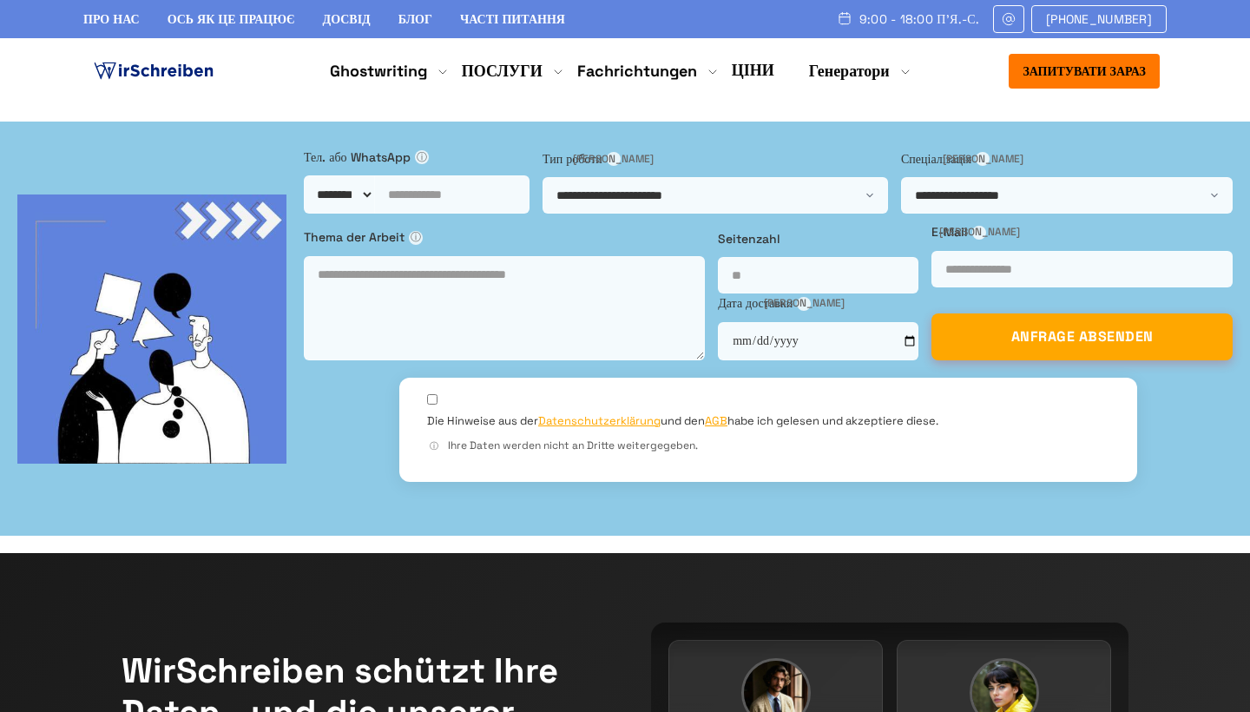
click at [852, 19] on img at bounding box center [845, 18] width 16 height 14
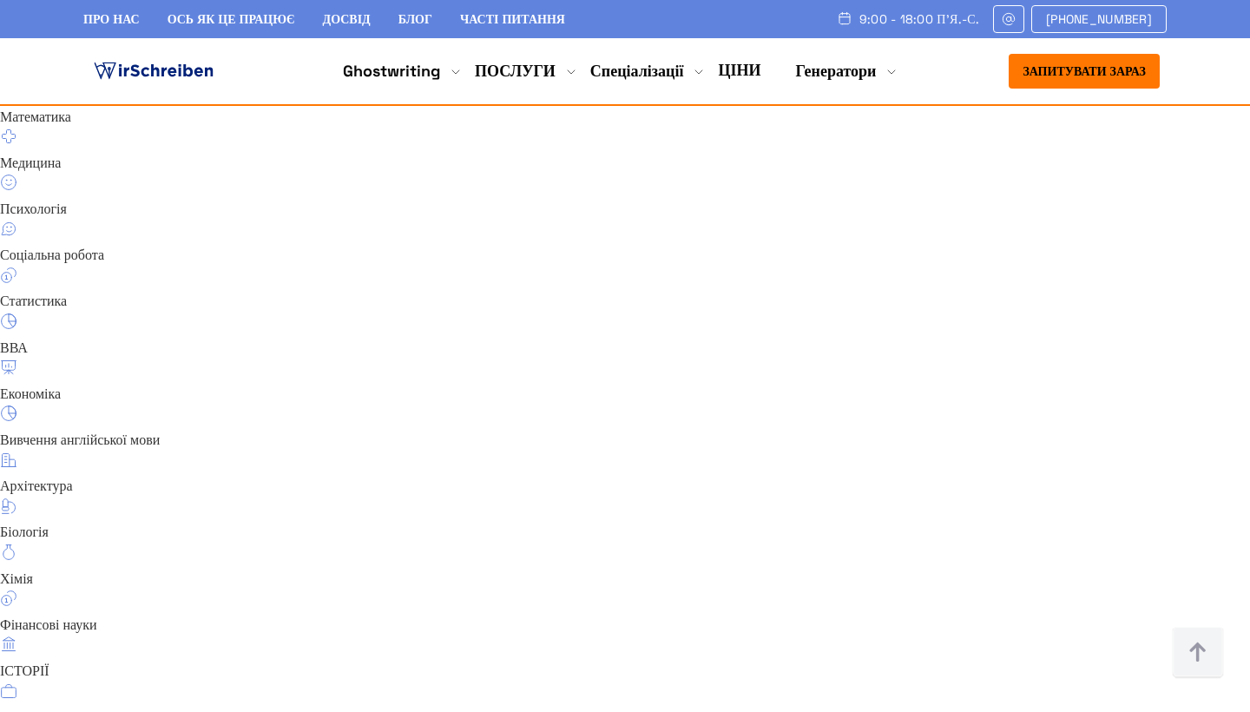
scroll to position [11705, 0]
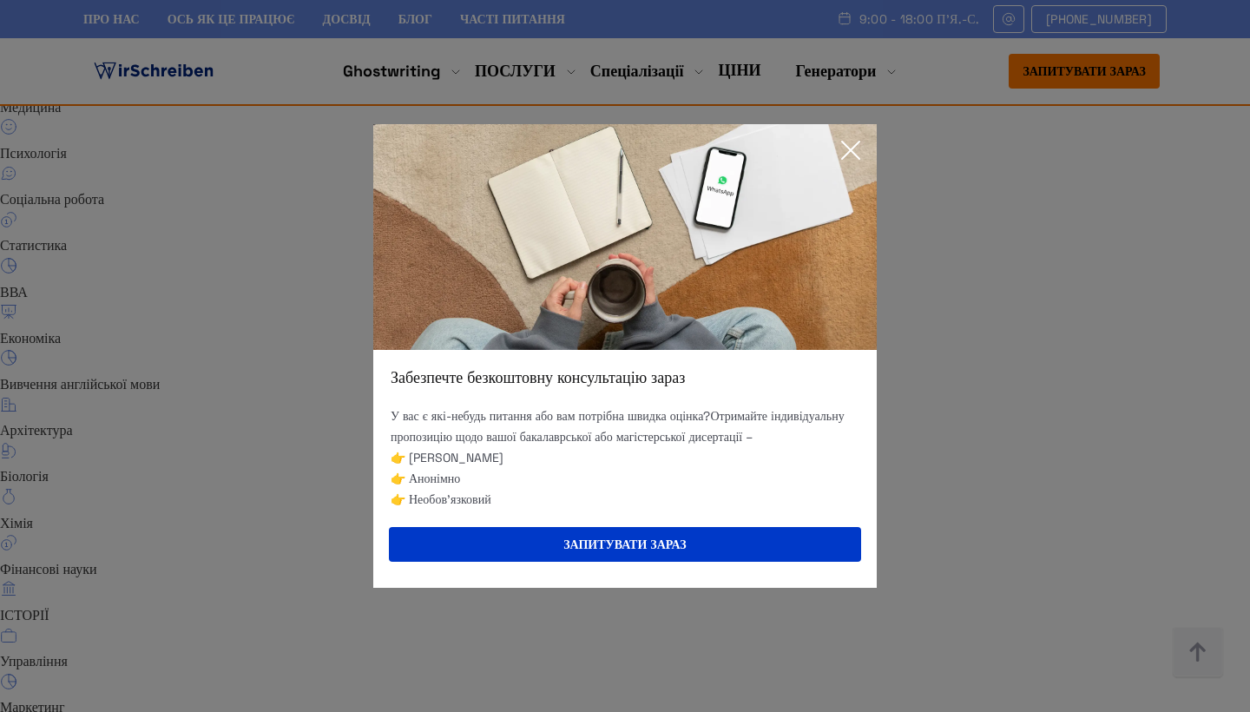
click at [839, 136] on icon at bounding box center [850, 150] width 35 height 35
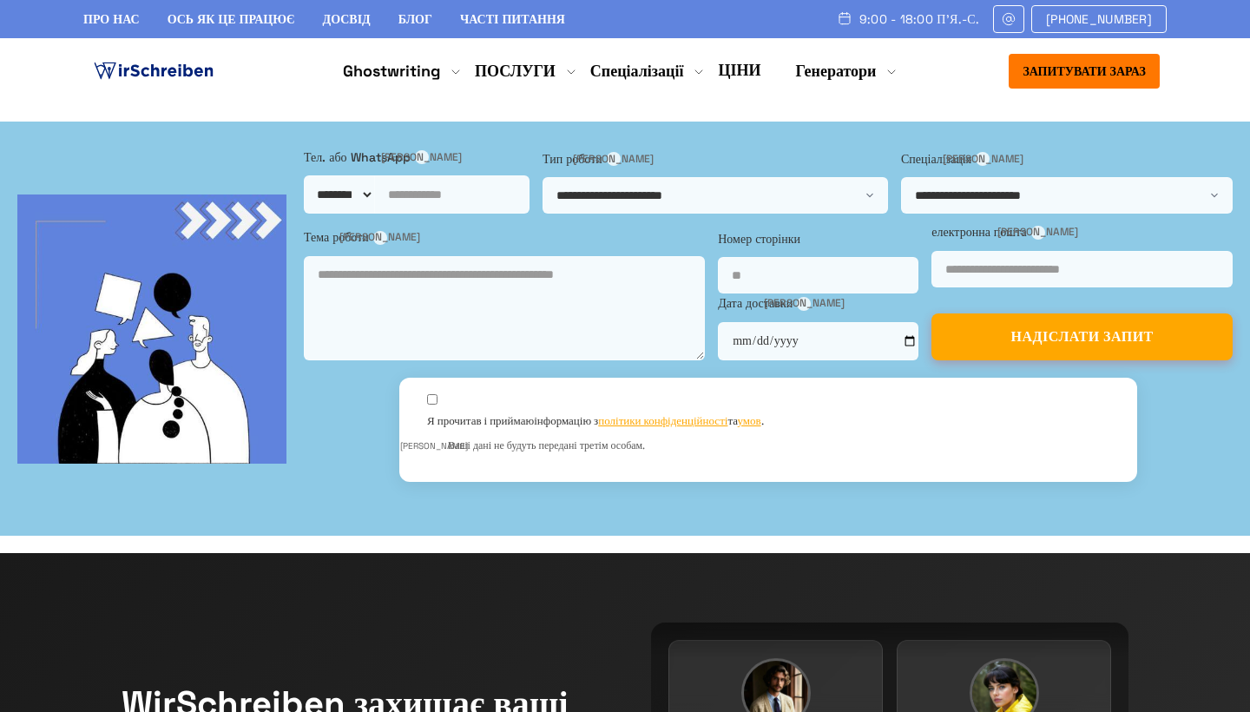
scroll to position [0, 0]
click at [125, 11] on link "про нас" at bounding box center [111, 19] width 56 height 16
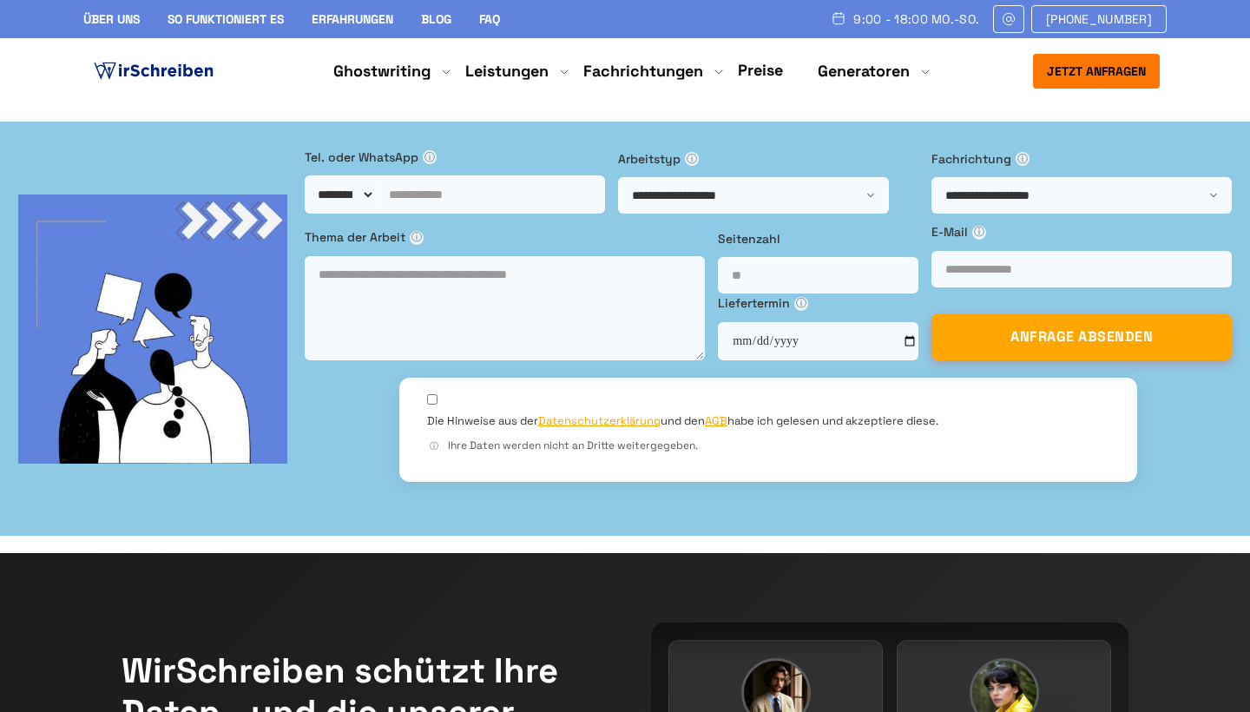
click at [116, 22] on link "Über uns" at bounding box center [111, 19] width 56 height 16
click at [139, 76] on img at bounding box center [153, 71] width 127 height 26
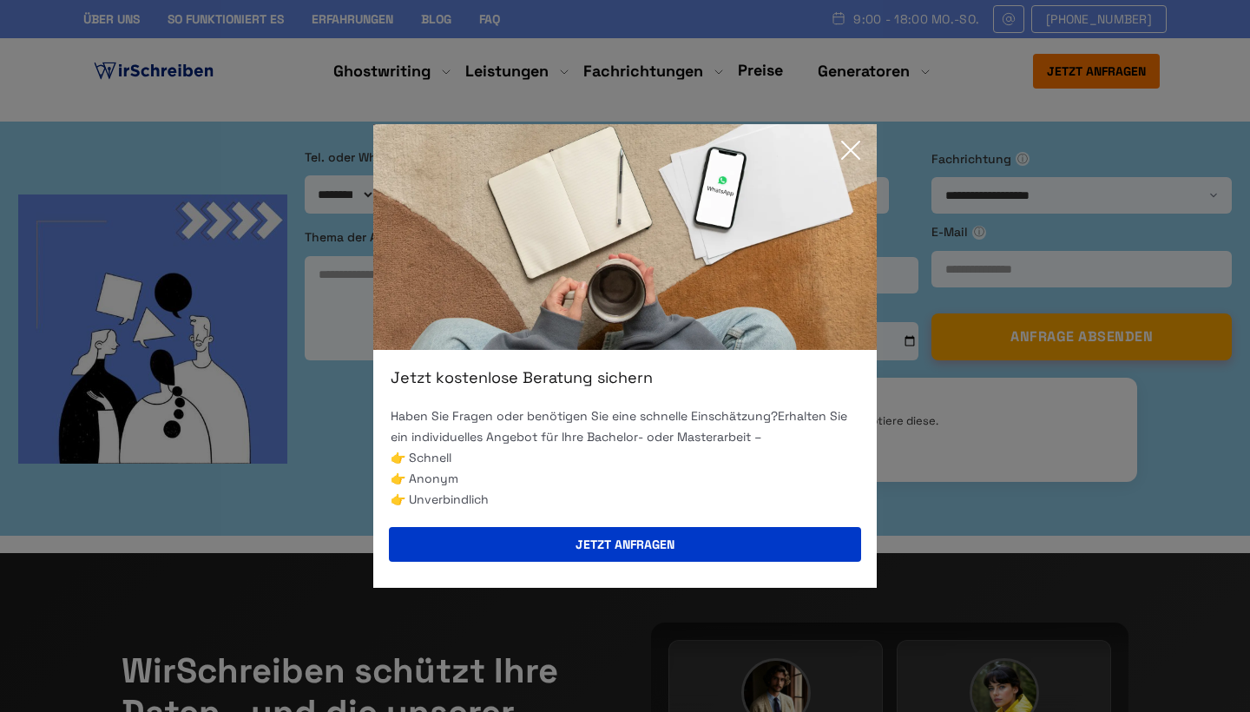
click at [847, 157] on icon at bounding box center [850, 150] width 35 height 35
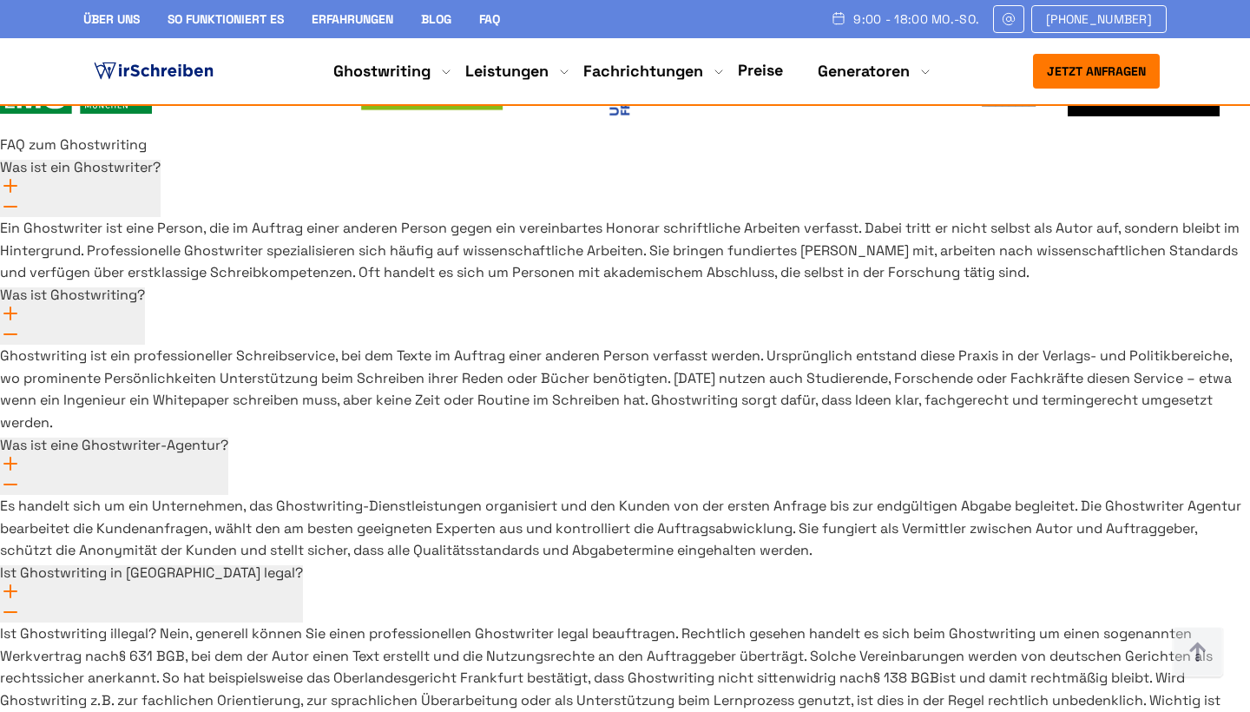
scroll to position [12733, 0]
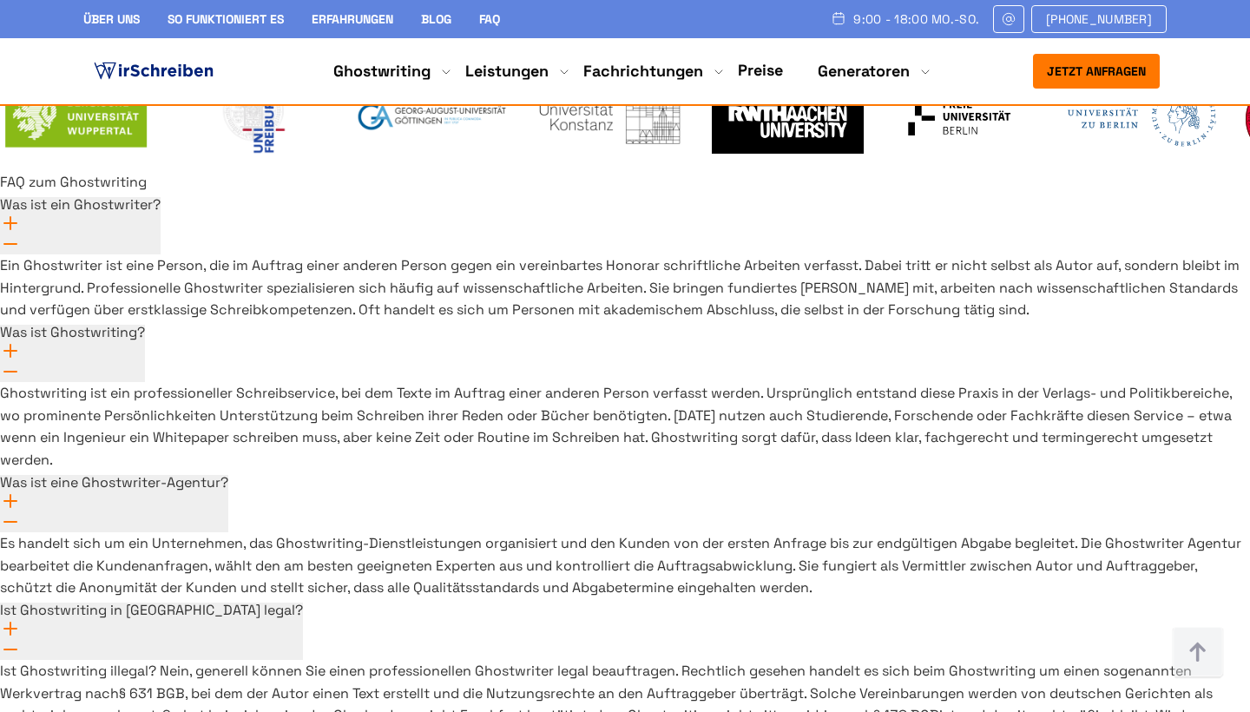
drag, startPoint x: 1054, startPoint y: 236, endPoint x: 880, endPoint y: 234, distance: 173.6
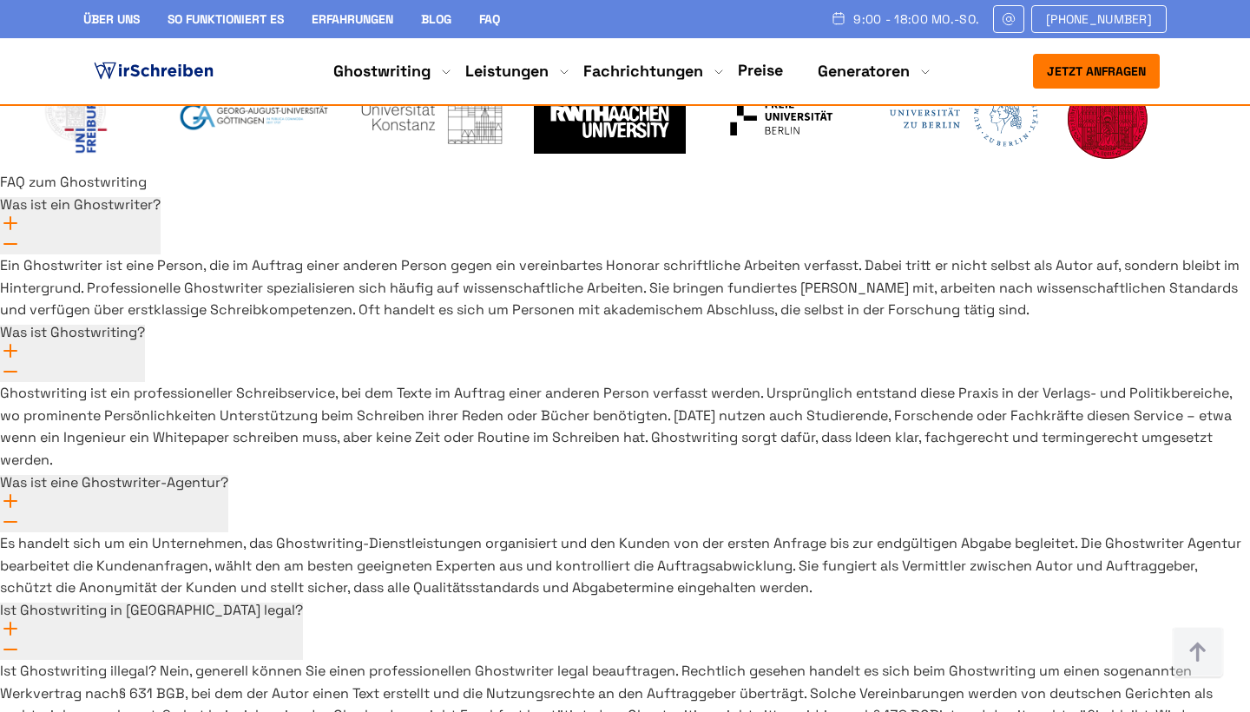
copy link "[EMAIL_ADDRESS][DOMAIN_NAME]"
drag, startPoint x: 987, startPoint y: 172, endPoint x: 883, endPoint y: 173, distance: 104.1
copy span "[PHONE_NUMBER]"
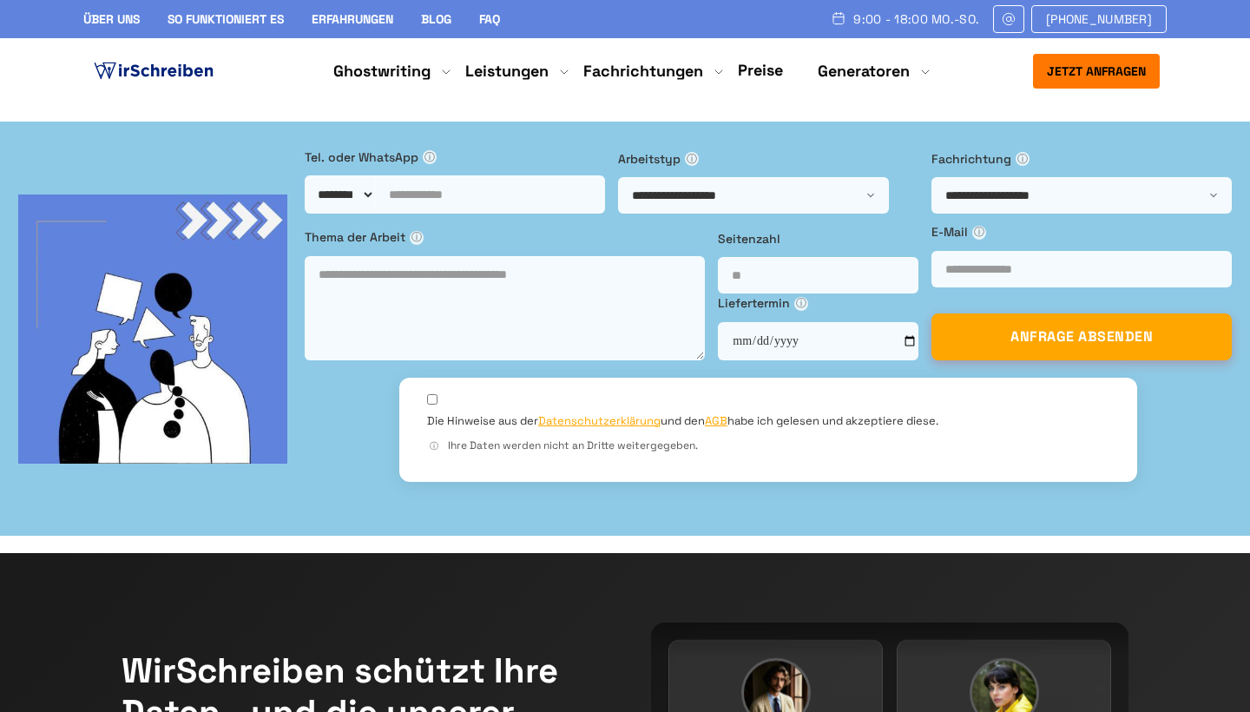
scroll to position [0, 0]
click at [151, 64] on img at bounding box center [153, 71] width 127 height 26
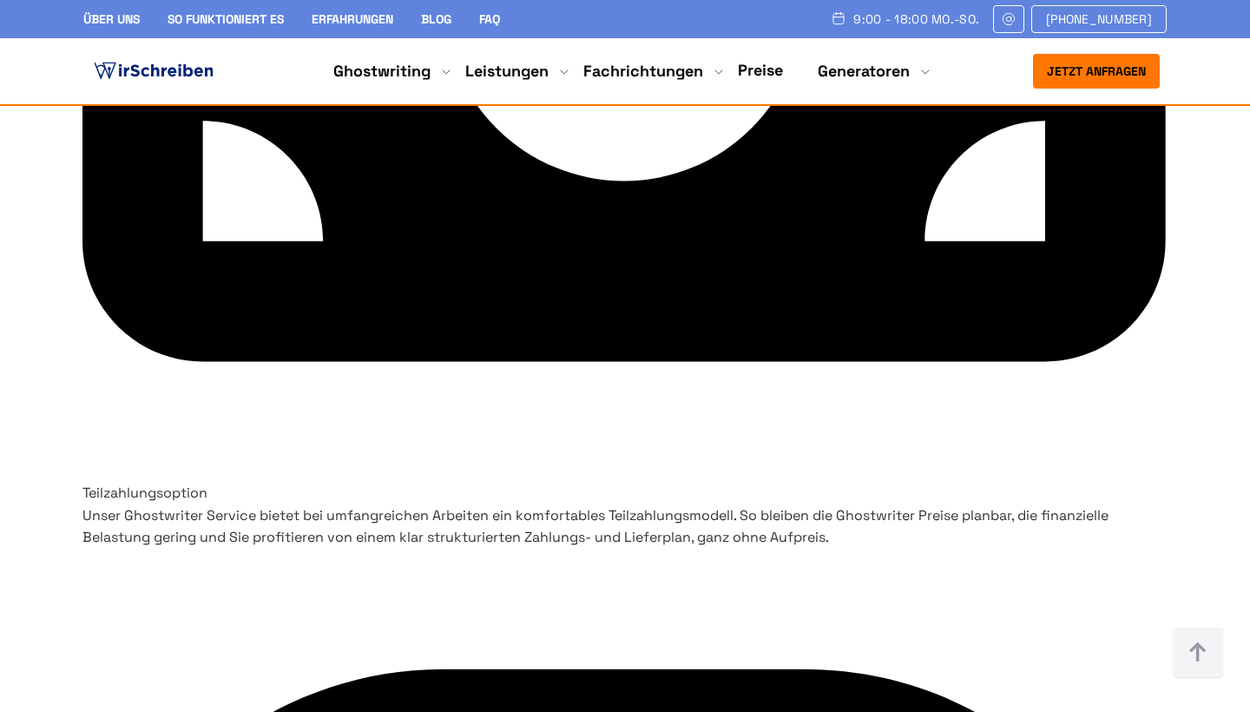
scroll to position [6341, 0]
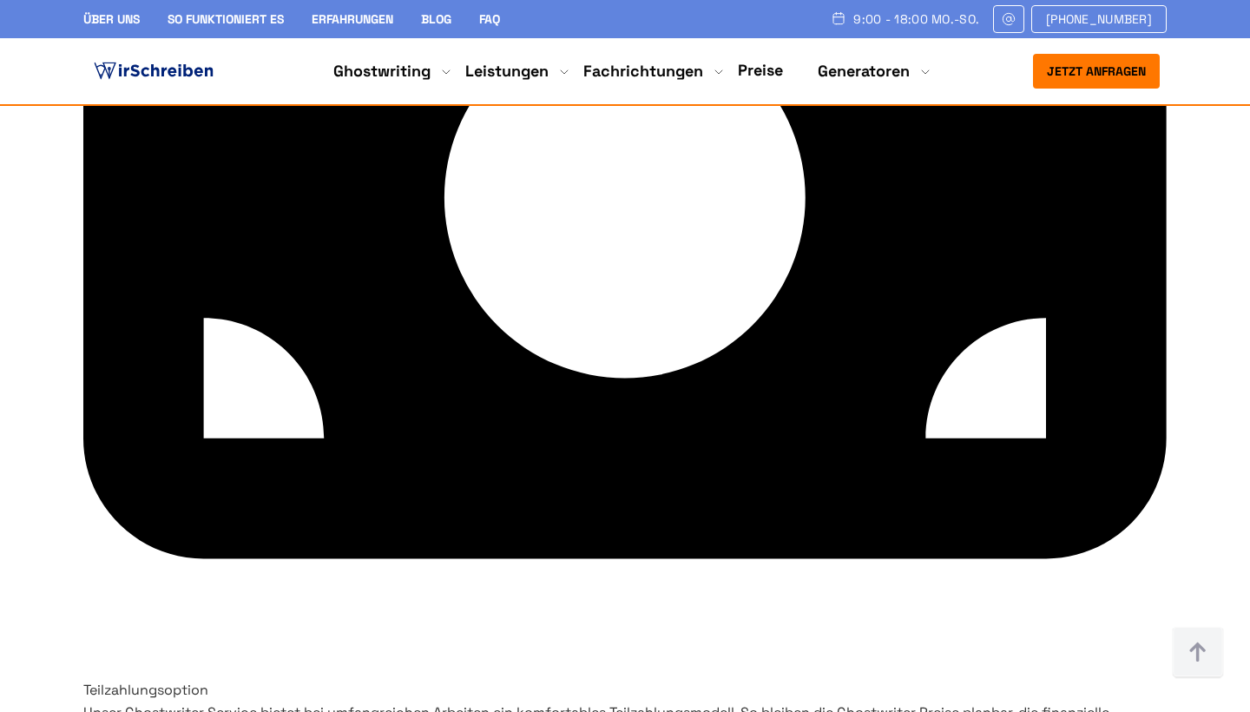
click at [108, 17] on link "Über uns" at bounding box center [111, 19] width 56 height 16
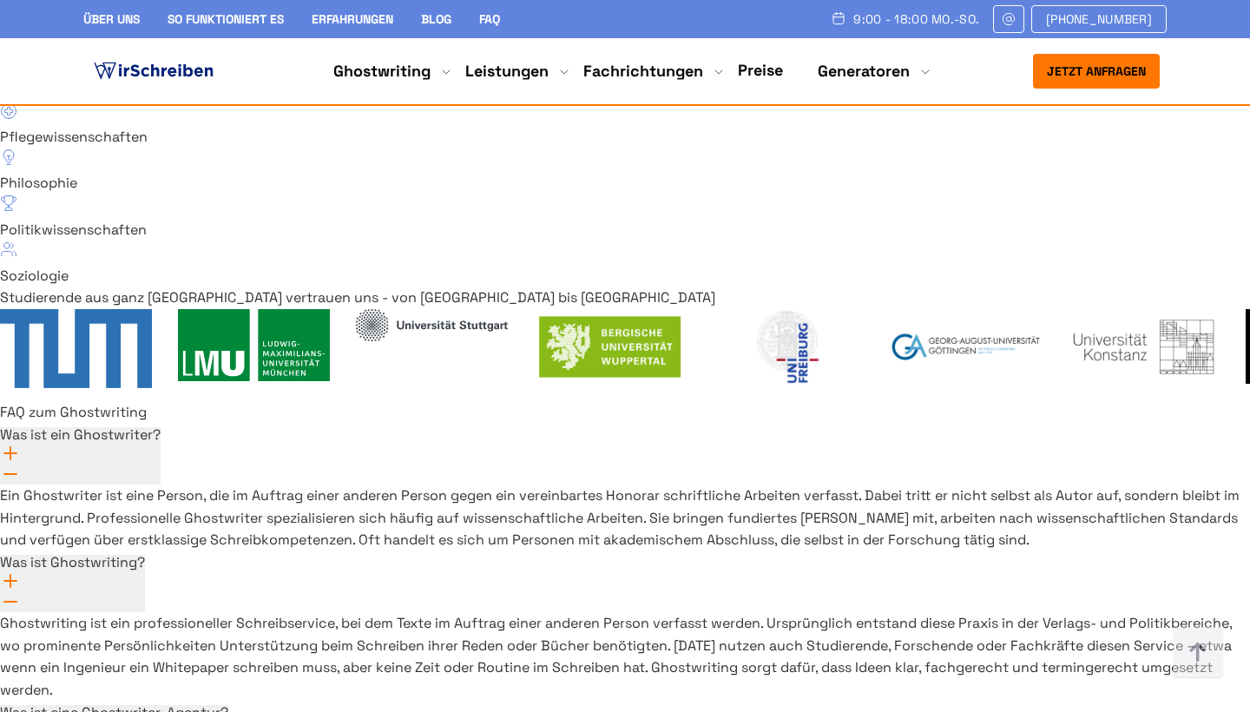
scroll to position [12500, 0]
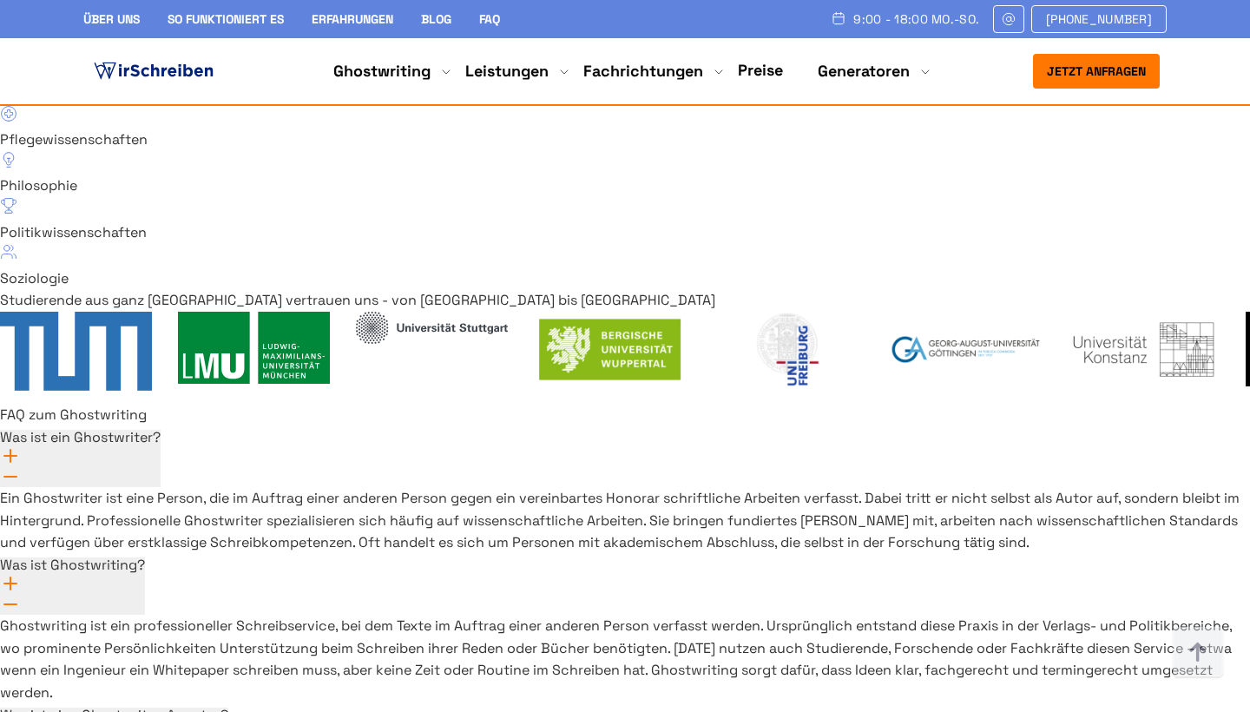
drag, startPoint x: 986, startPoint y: 411, endPoint x: 883, endPoint y: 410, distance: 103.3
copy span "[PHONE_NUMBER]"
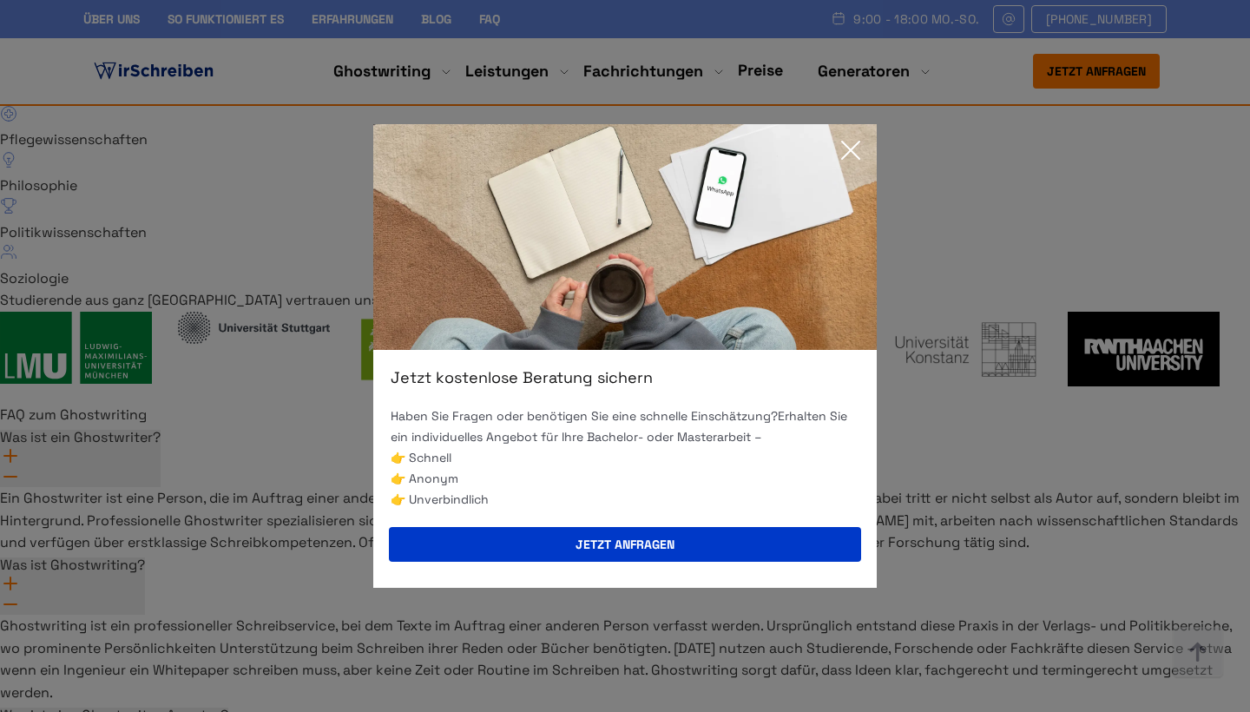
click at [856, 153] on icon at bounding box center [850, 150] width 35 height 35
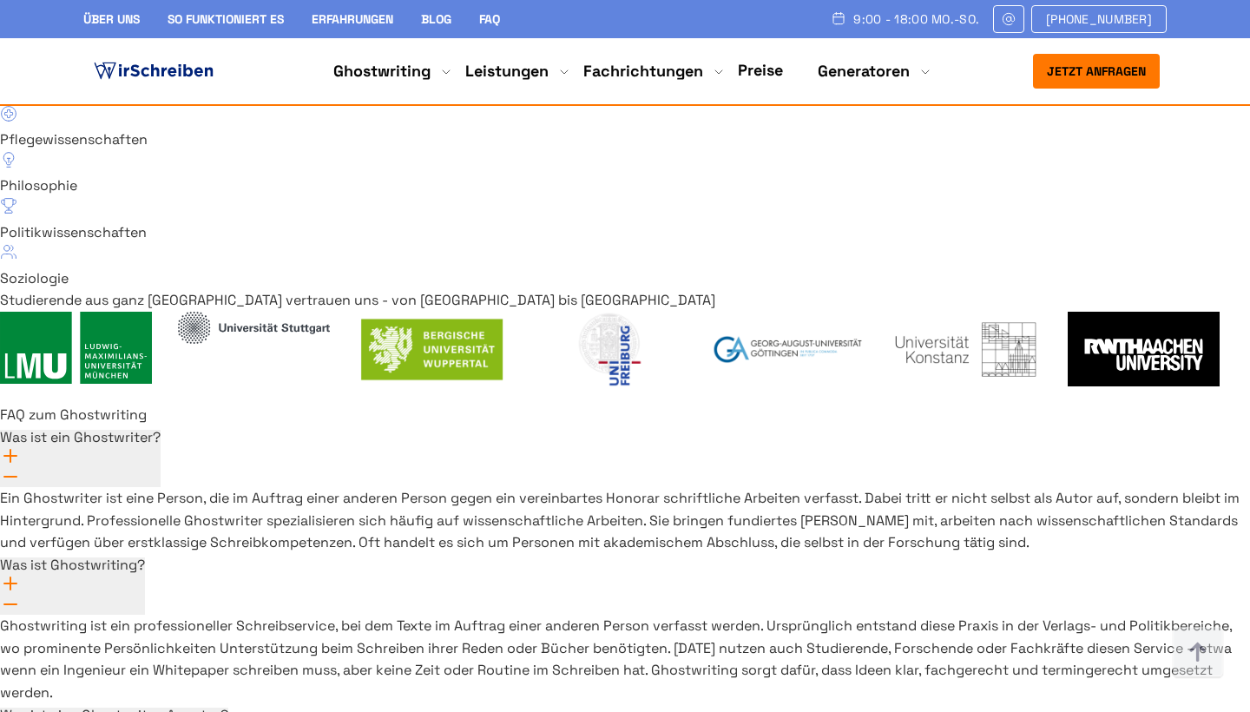
drag, startPoint x: 1075, startPoint y: 469, endPoint x: 882, endPoint y: 469, distance: 193.5
copy link "[EMAIL_ADDRESS][DOMAIN_NAME]"
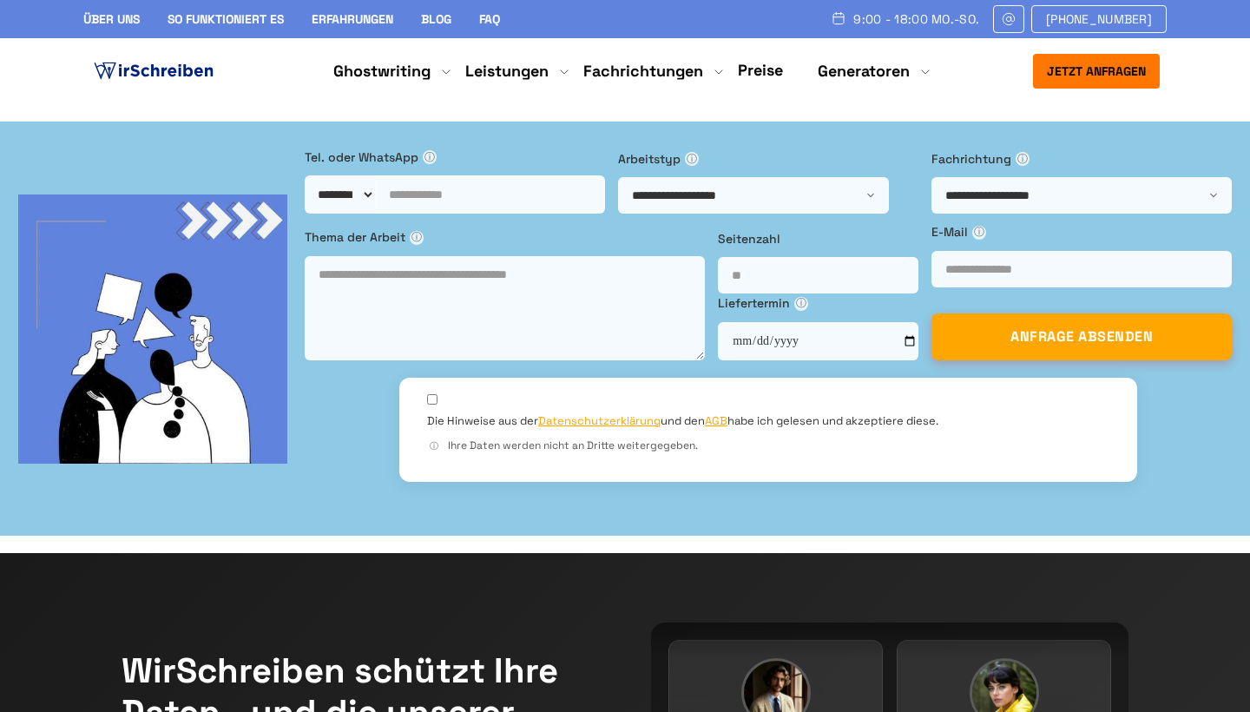
scroll to position [0, 0]
click at [171, 59] on img at bounding box center [153, 71] width 127 height 26
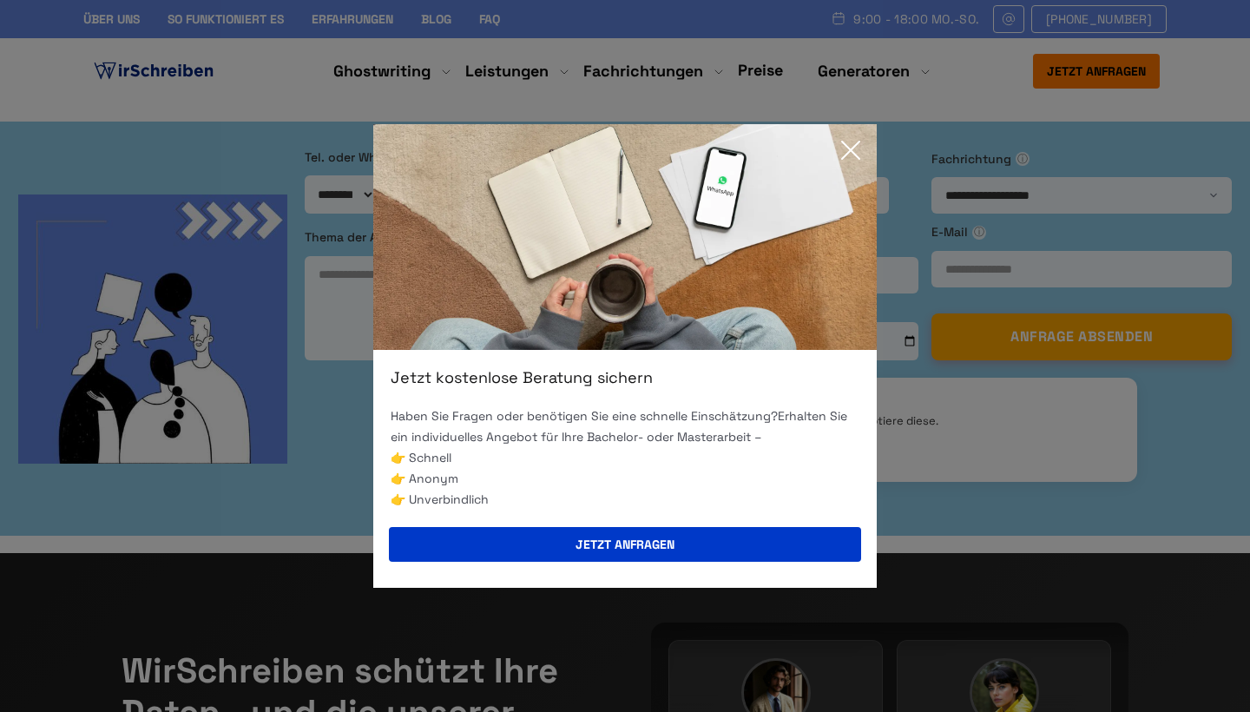
click at [845, 153] on icon at bounding box center [850, 150] width 35 height 35
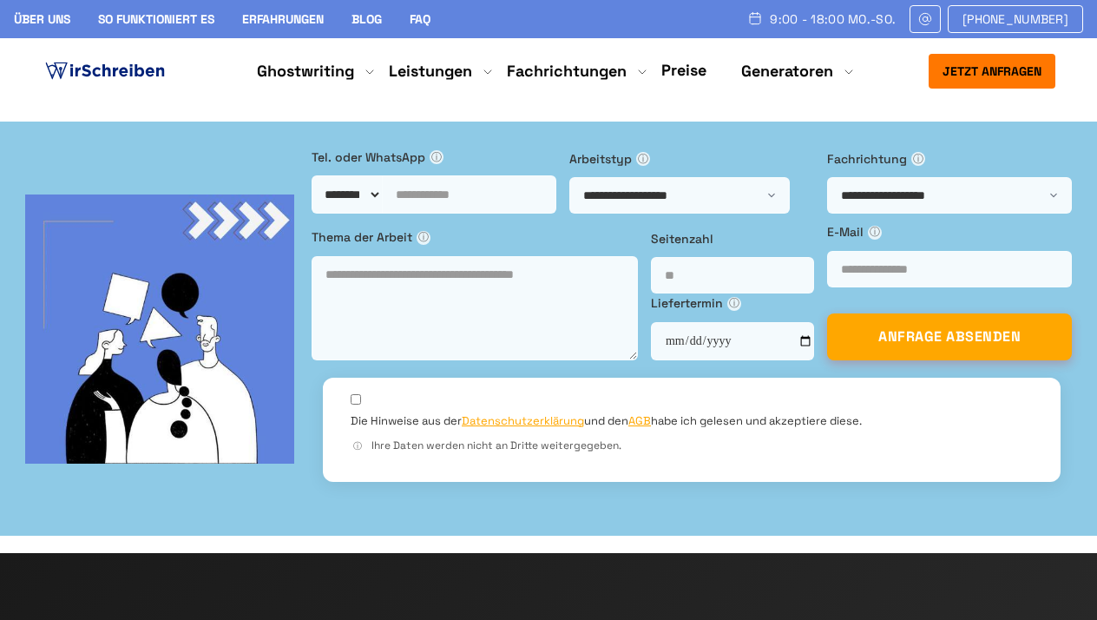
click at [122, 82] on img at bounding box center [105, 71] width 127 height 26
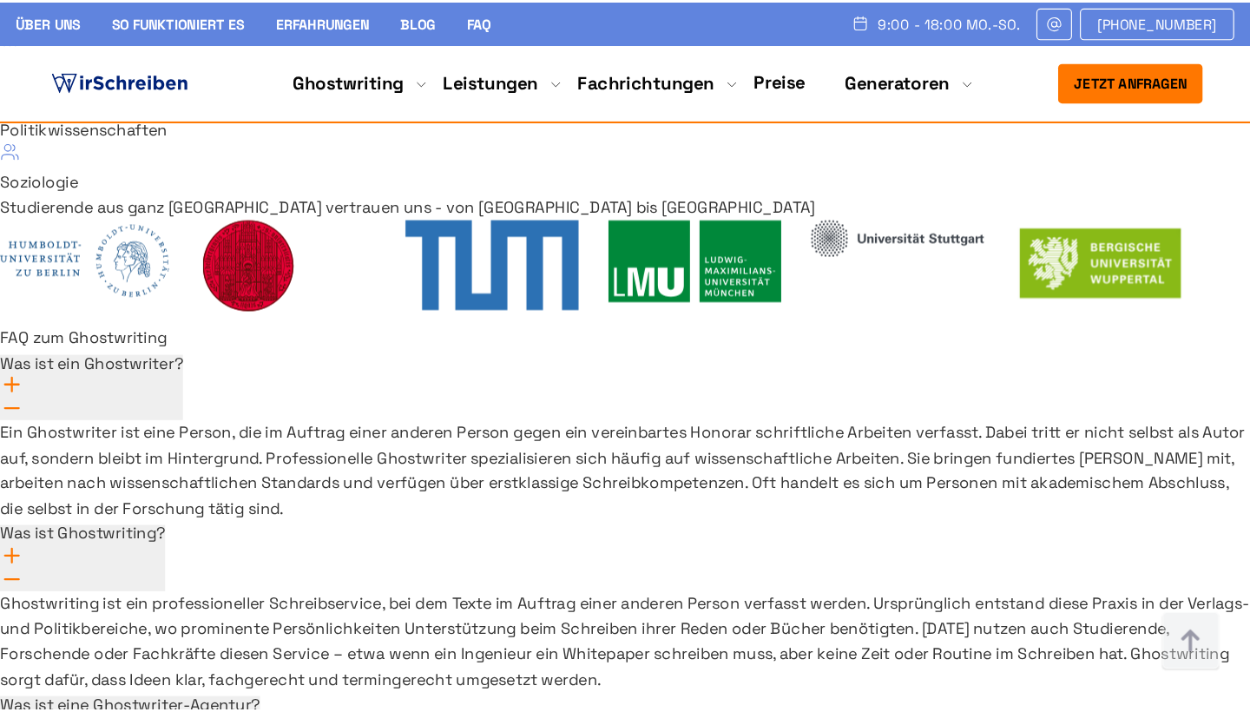
scroll to position [12550, 0]
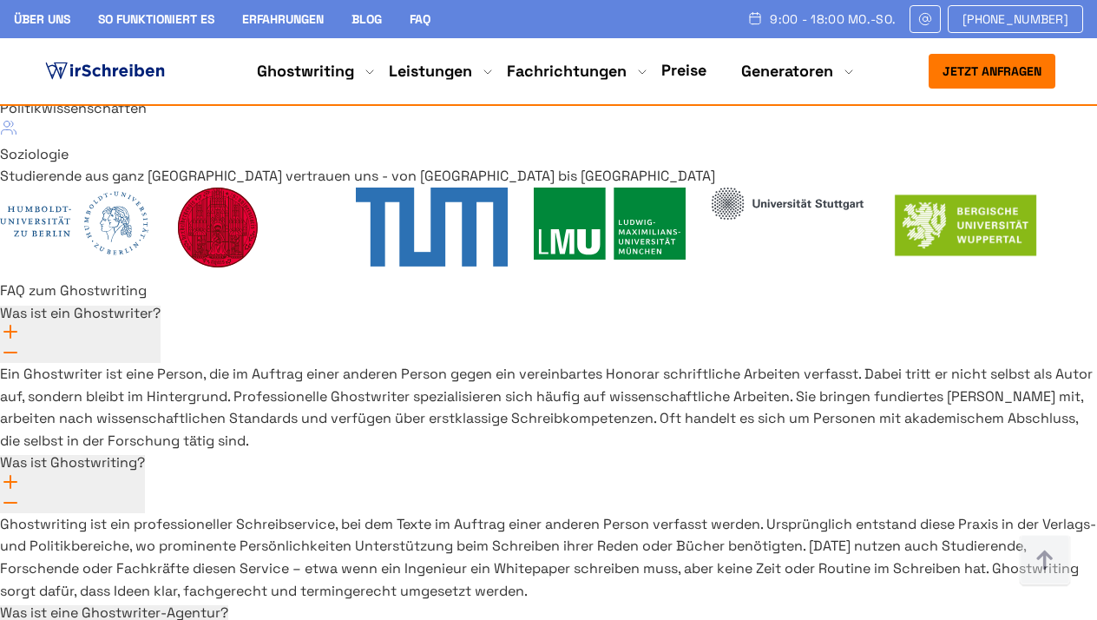
drag, startPoint x: 765, startPoint y: 380, endPoint x: 664, endPoint y: 377, distance: 100.7
copy span "[PHONE_NUMBER]"
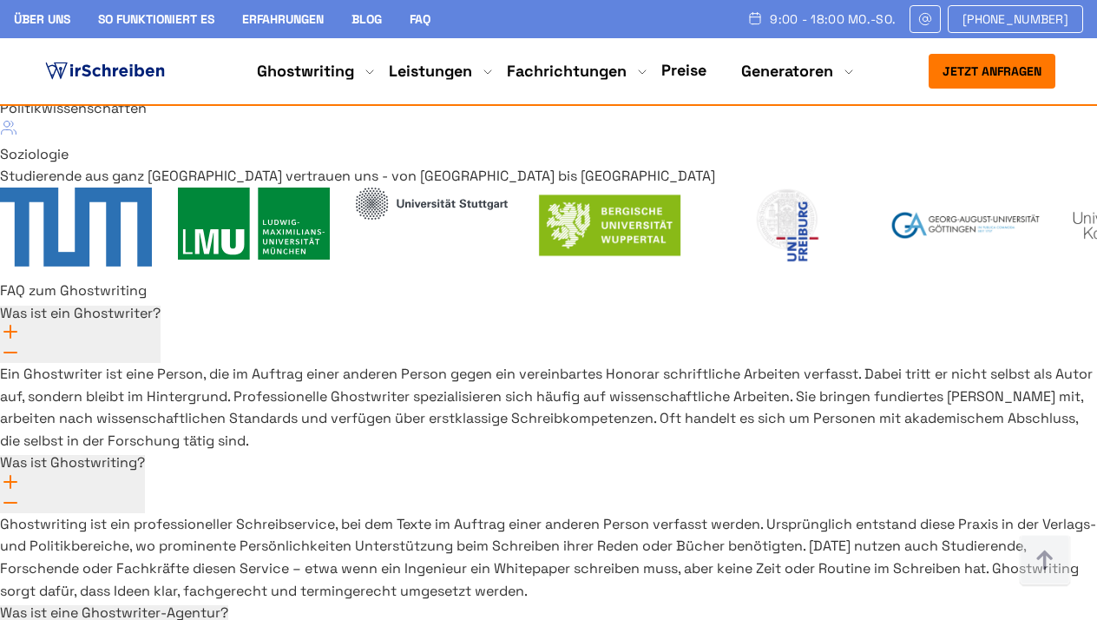
drag, startPoint x: 831, startPoint y: 450, endPoint x: 659, endPoint y: 451, distance: 171.8
copy link "[EMAIL_ADDRESS][DOMAIN_NAME]"
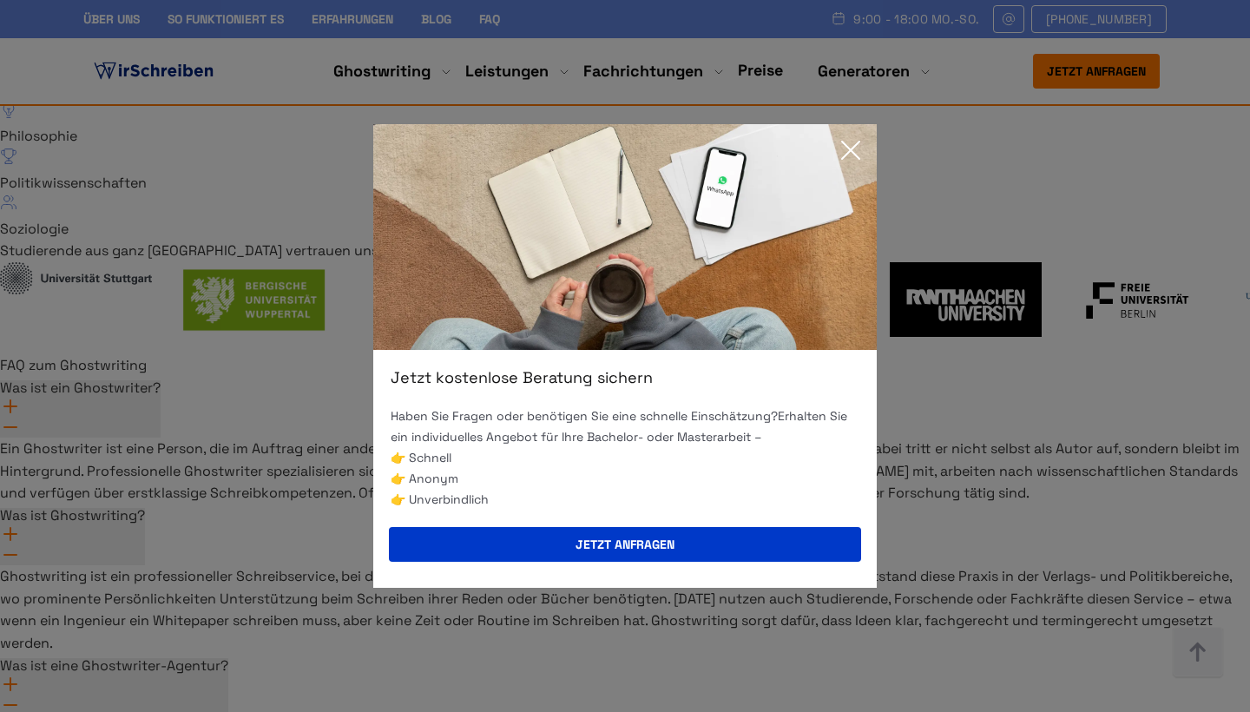
click at [855, 149] on icon at bounding box center [850, 150] width 35 height 35
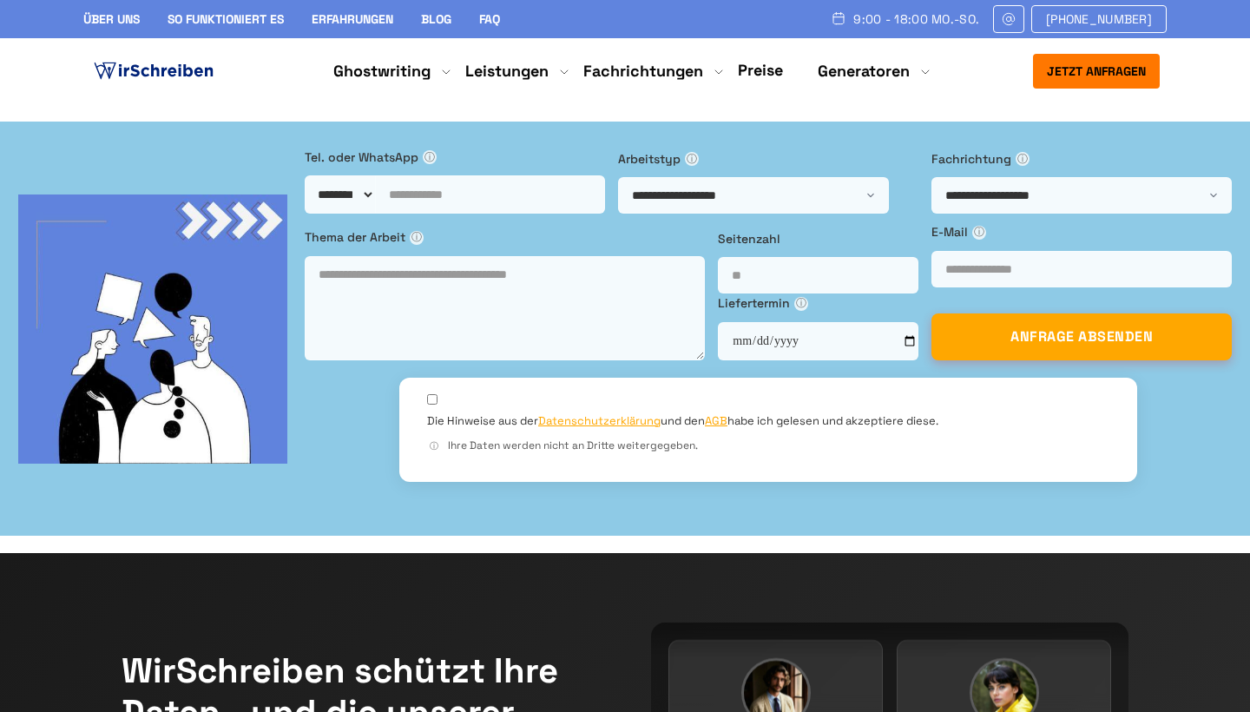
scroll to position [0, 0]
click at [428, 24] on link "Blog" at bounding box center [436, 19] width 30 height 16
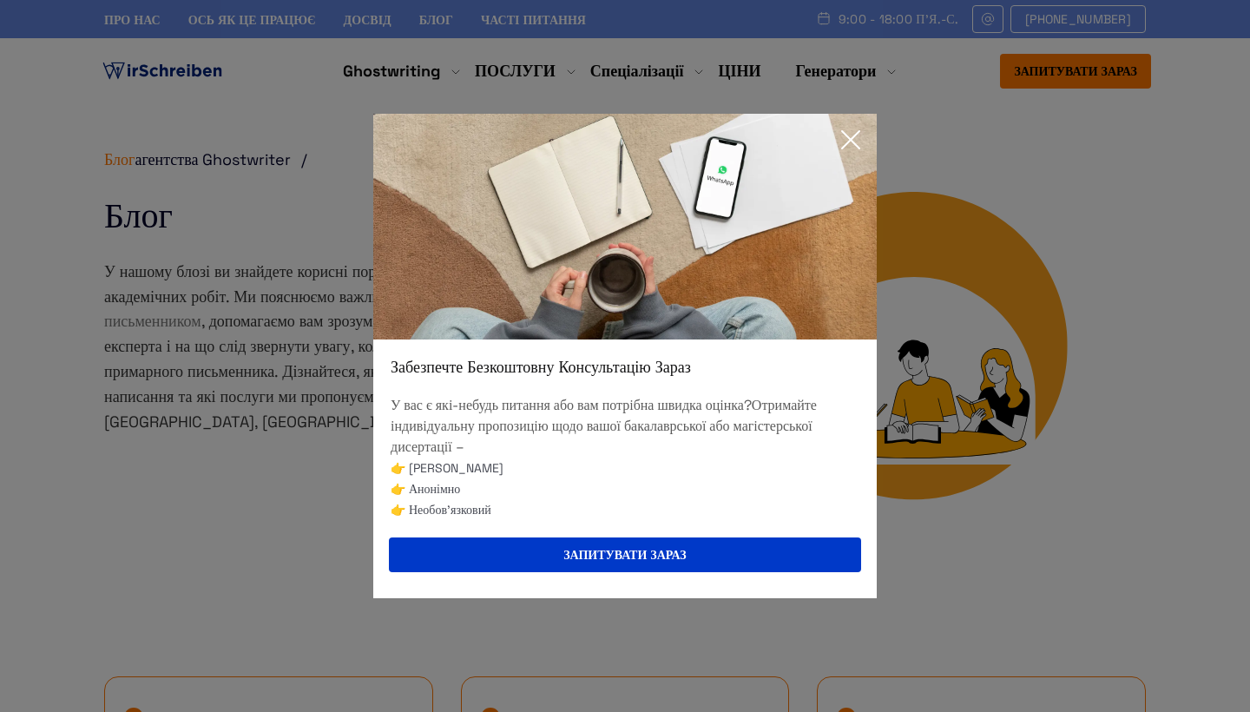
click at [838, 149] on icon at bounding box center [850, 139] width 35 height 35
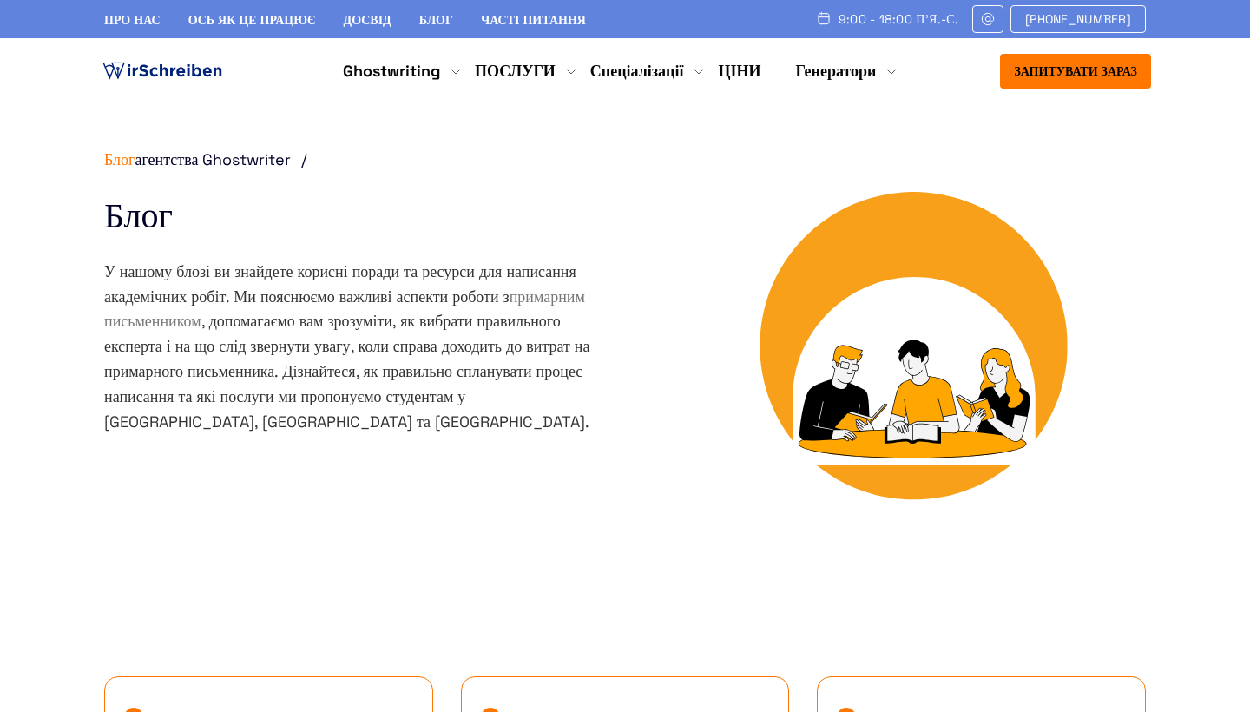
click at [135, 18] on link "про нас" at bounding box center [132, 20] width 56 height 16
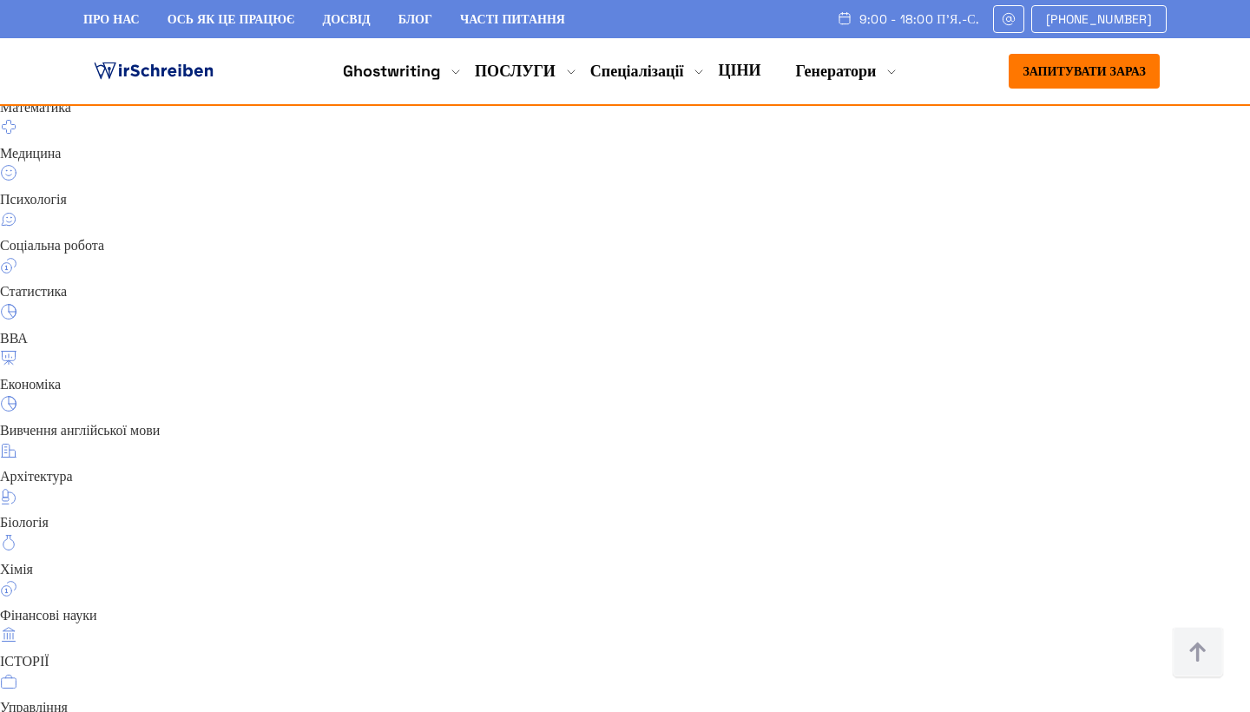
scroll to position [11663, 0]
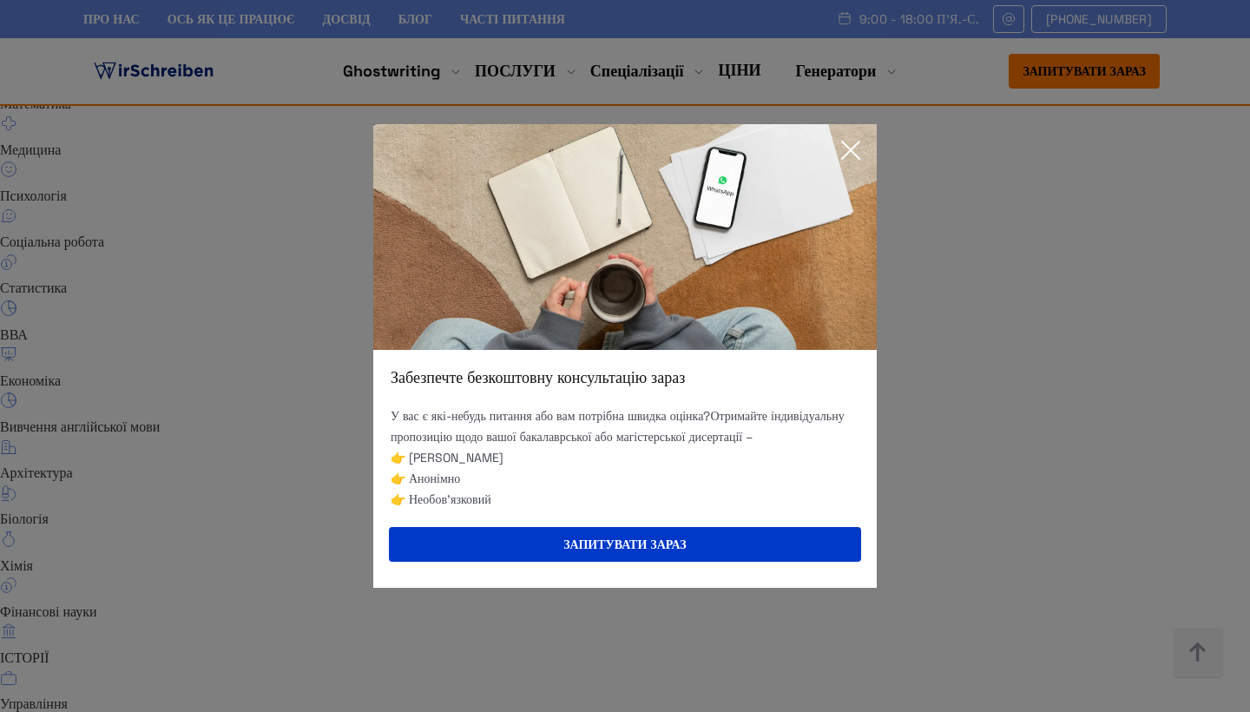
click at [854, 143] on icon at bounding box center [850, 149] width 17 height 17
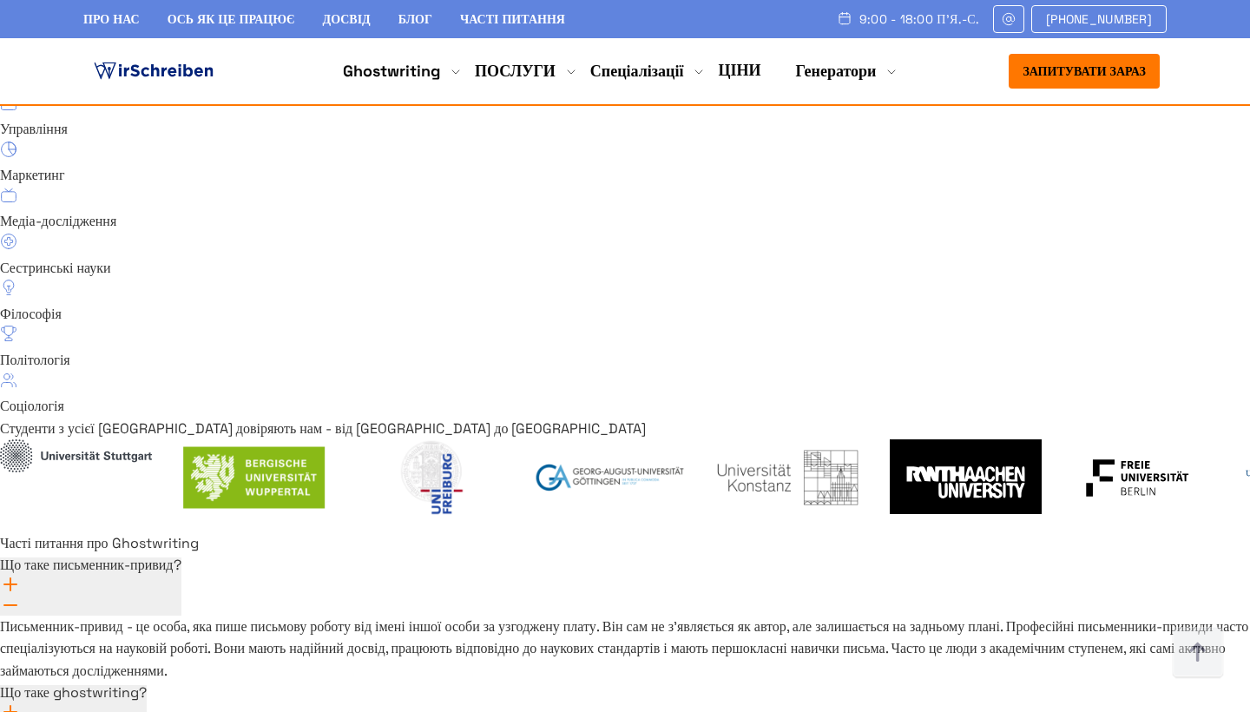
scroll to position [12250, 0]
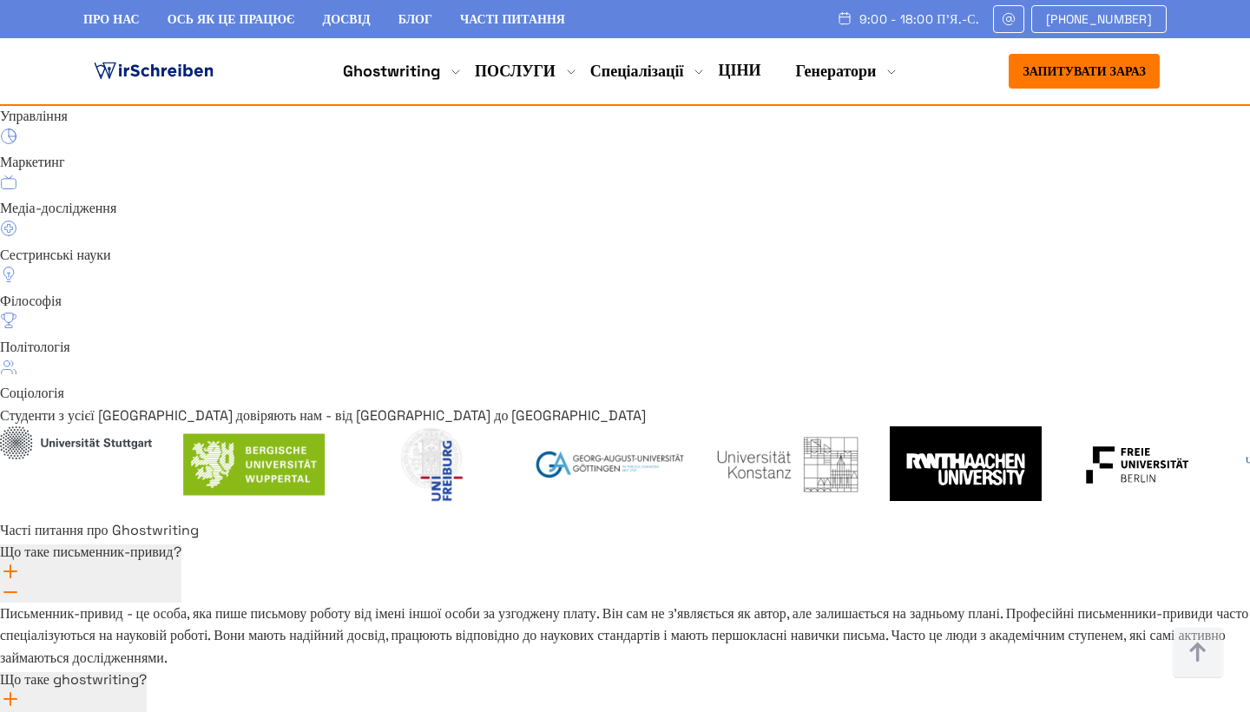
drag, startPoint x: 871, startPoint y: 448, endPoint x: 1129, endPoint y: 444, distance: 257.8
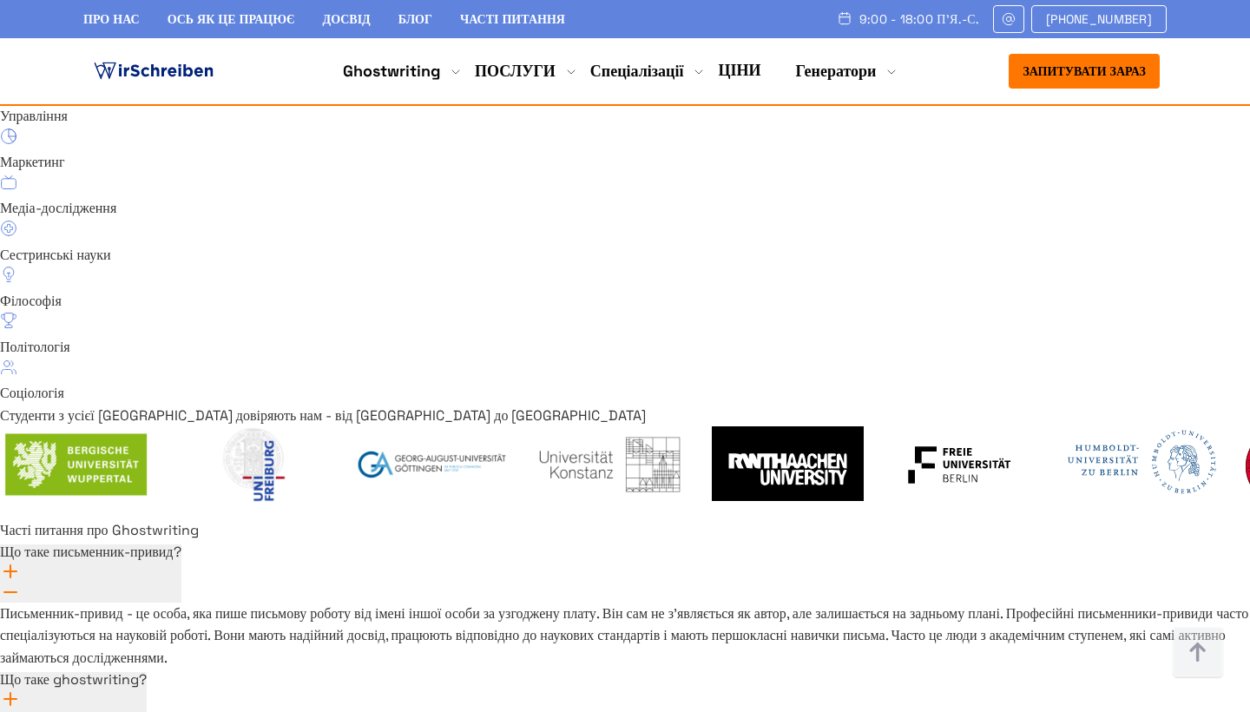
copy div "Kantonsstrasse 34 6207 Ноттвіл, Швейцарія"
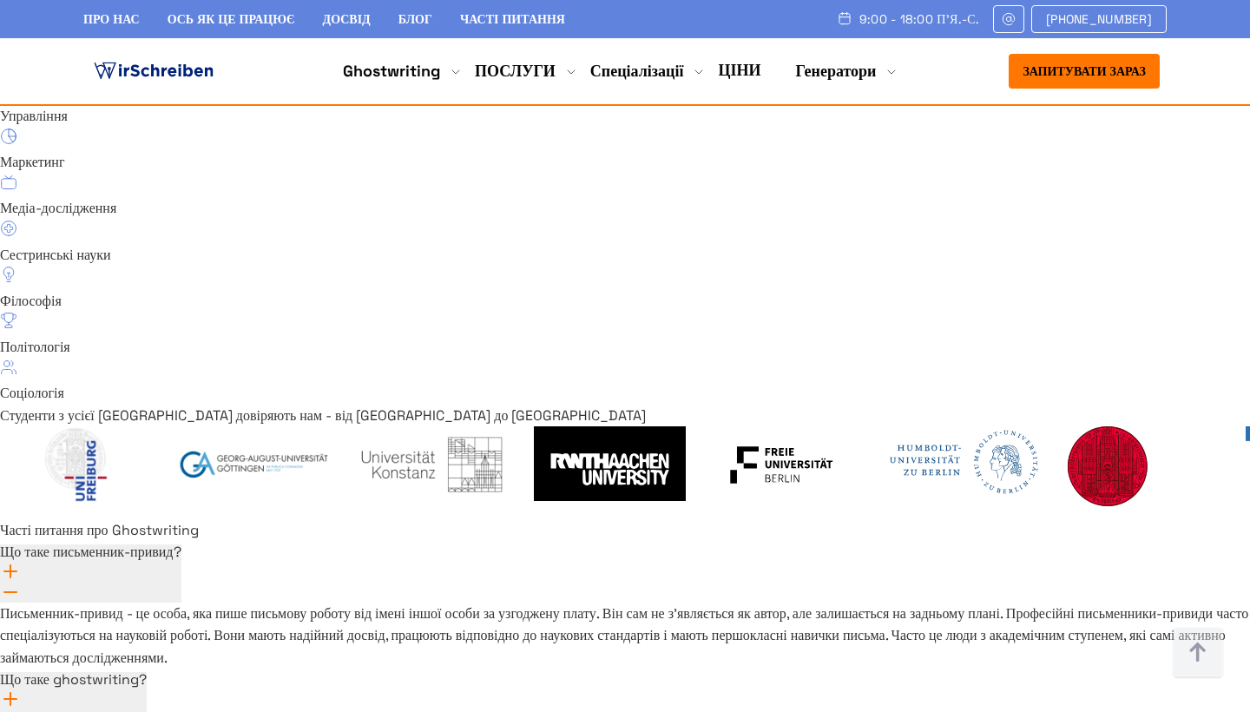
drag, startPoint x: 983, startPoint y: 520, endPoint x: 886, endPoint y: 521, distance: 97.2
copy span "[PHONE_NUMBER]"
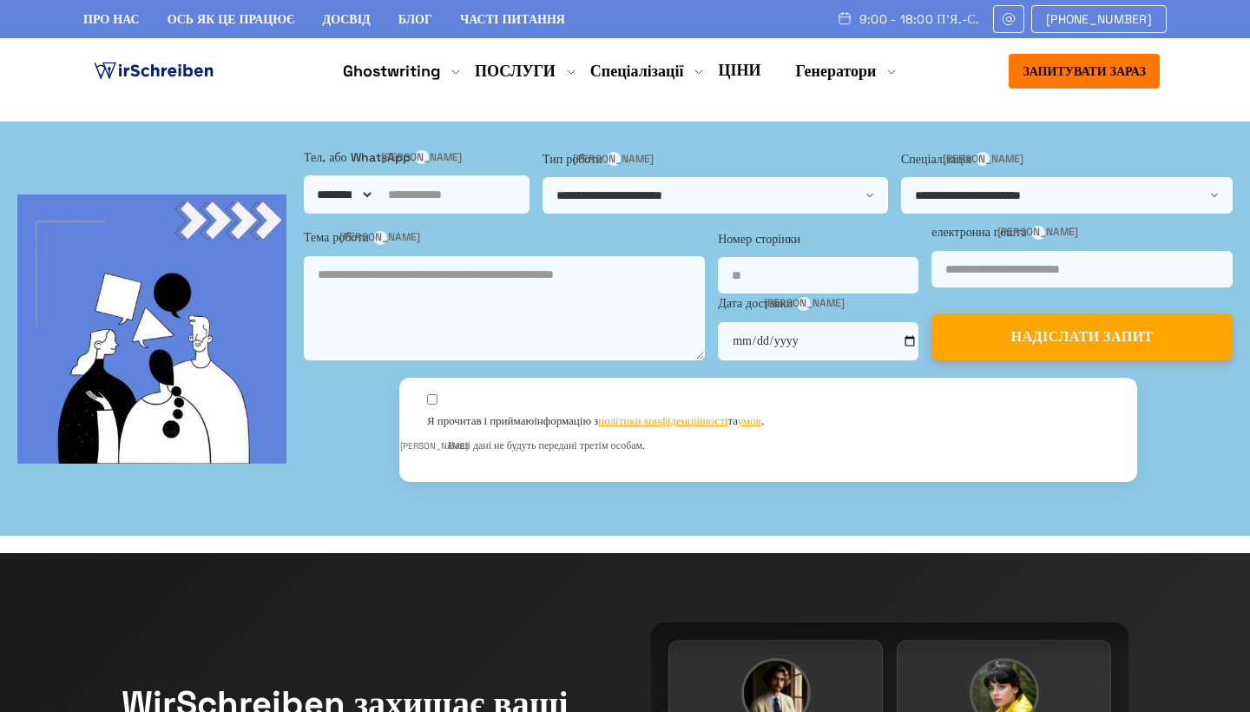
scroll to position [0, 0]
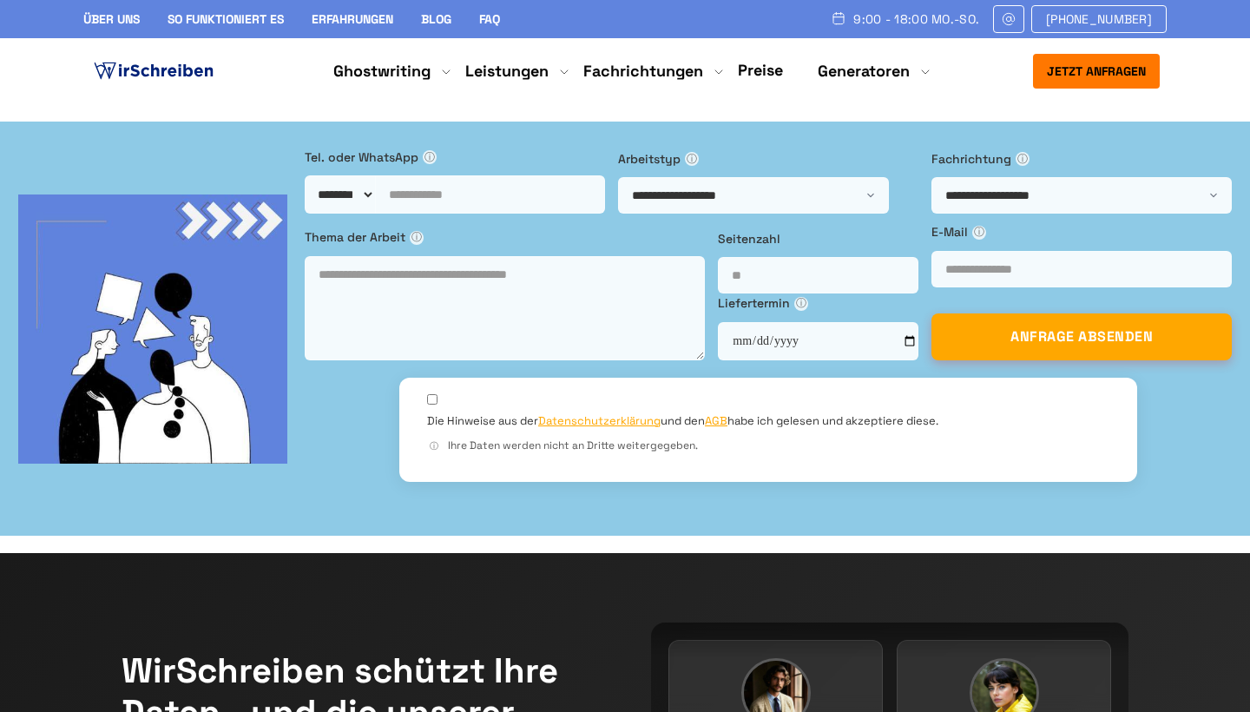
click at [177, 57] on div at bounding box center [153, 71] width 127 height 35
click at [177, 72] on img at bounding box center [153, 71] width 127 height 26
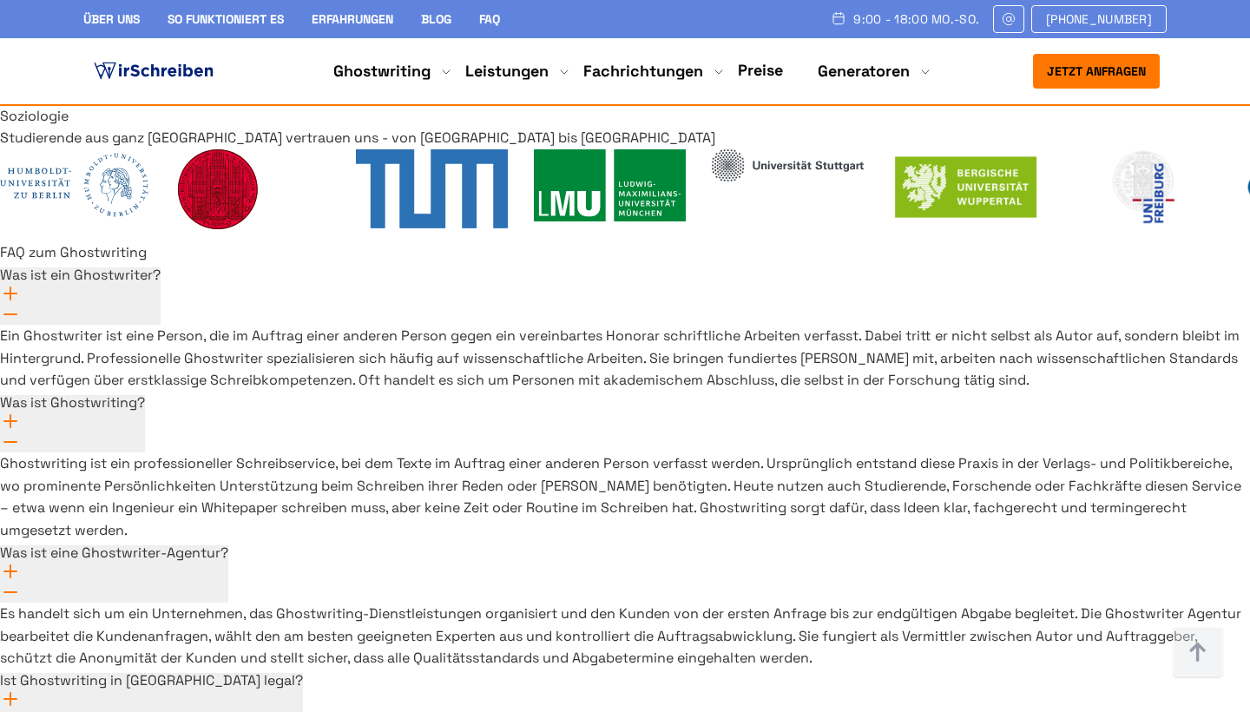
scroll to position [12651, 0]
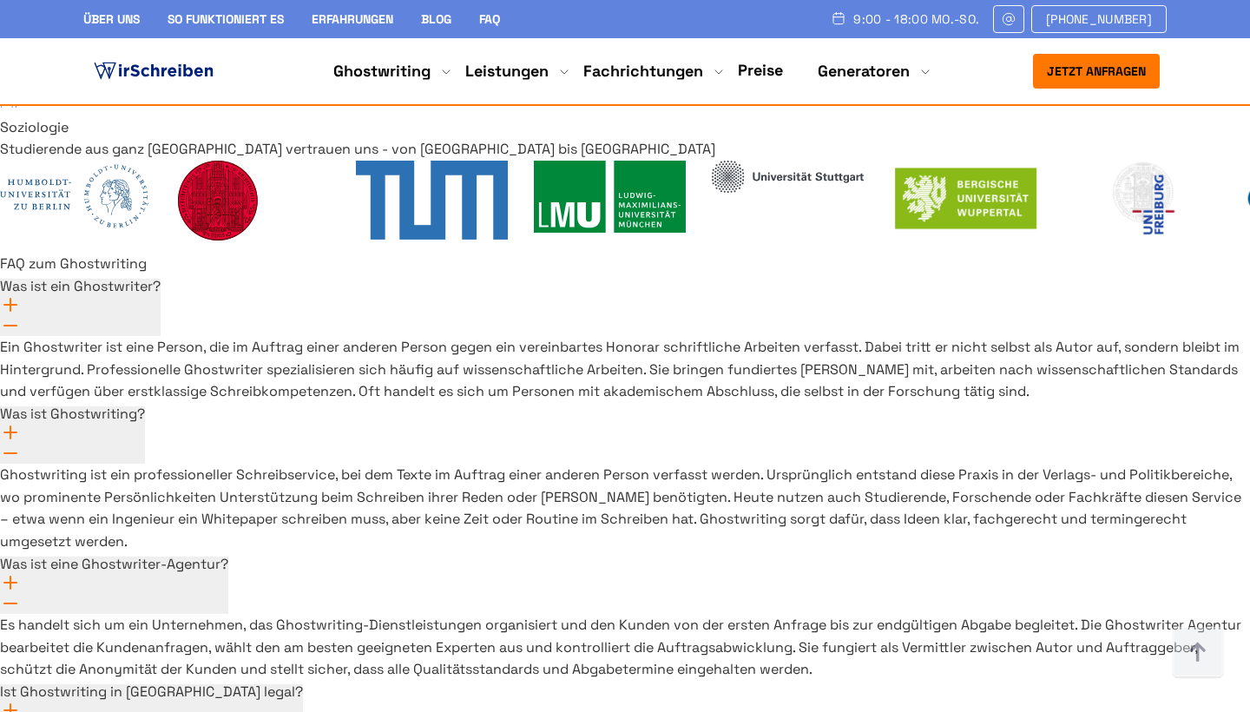
drag, startPoint x: 1044, startPoint y: 313, endPoint x: 882, endPoint y: 312, distance: 162.3
copy link "[EMAIL_ADDRESS][DOMAIN_NAME]"
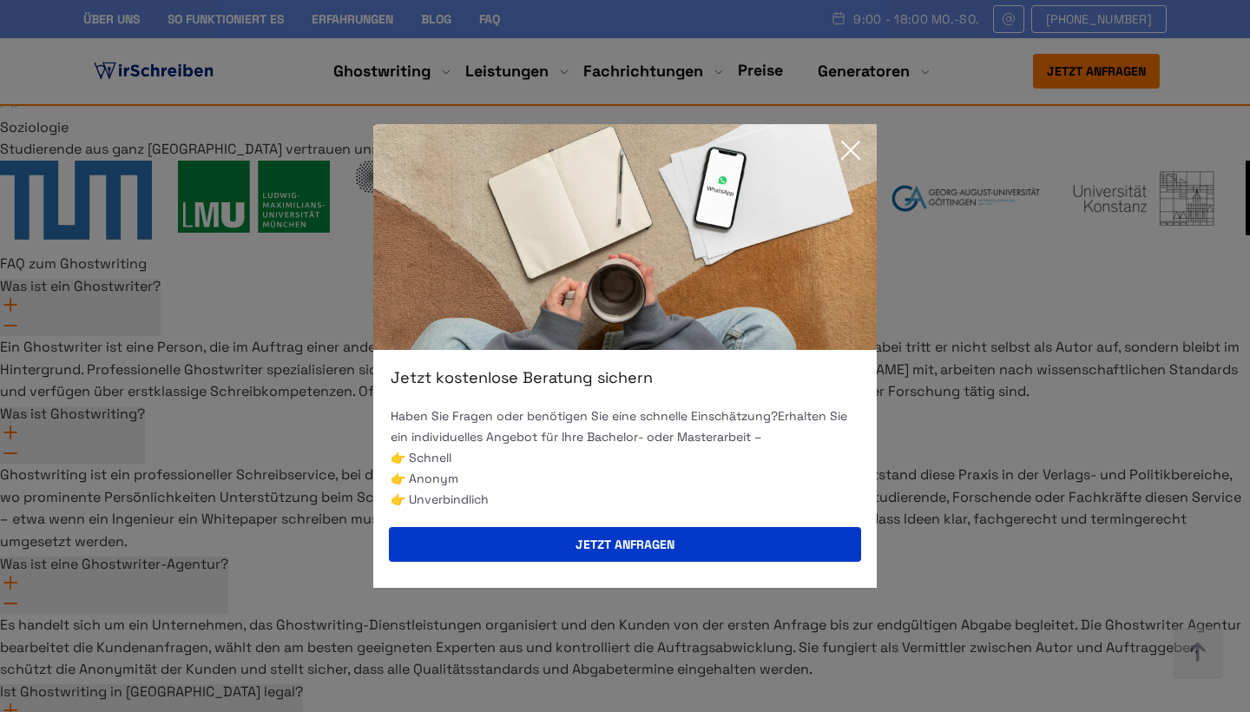
click at [851, 135] on icon at bounding box center [850, 150] width 35 height 35
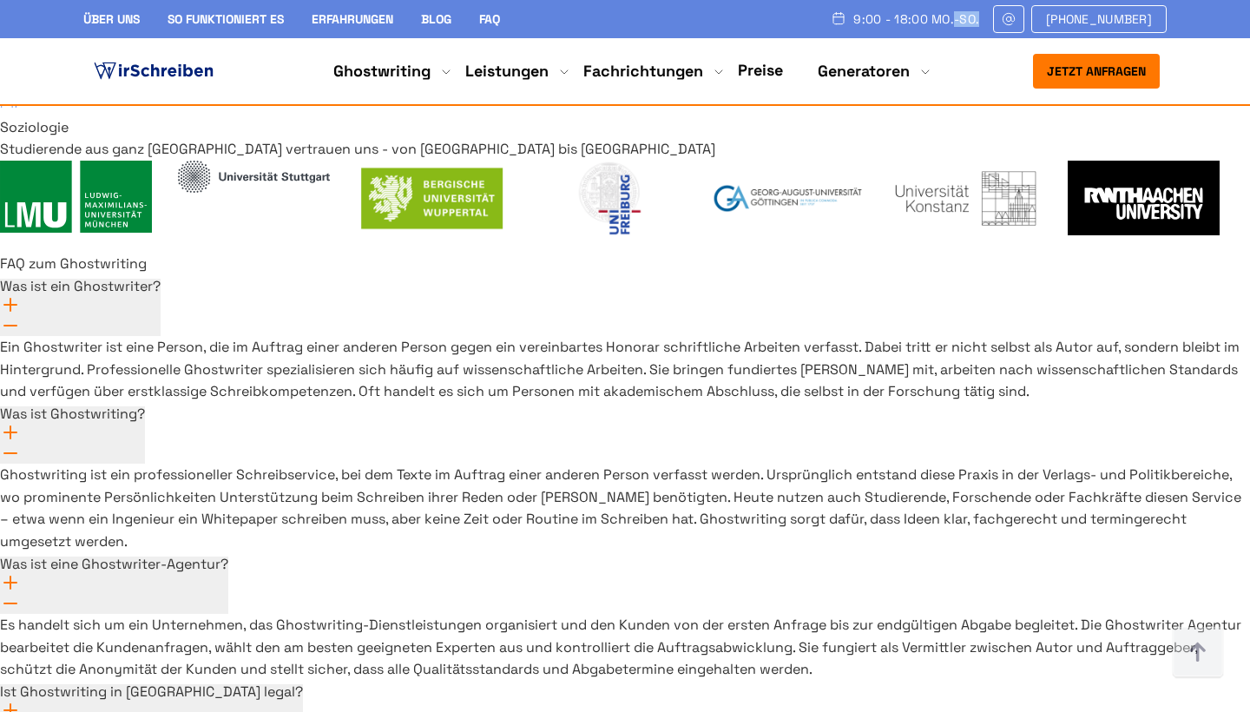
drag, startPoint x: 1001, startPoint y: 20, endPoint x: 976, endPoint y: 17, distance: 24.4
click at [976, 17] on div "9:00 - 18:00 Mo.-So." at bounding box center [912, 19] width 162 height 28
click at [875, 1] on div "Über uns So funktioniert es Erfahrungen Blog FAQ 9:00 - 18:00 Mo.-So. +41415126…" at bounding box center [625, 19] width 1250 height 38
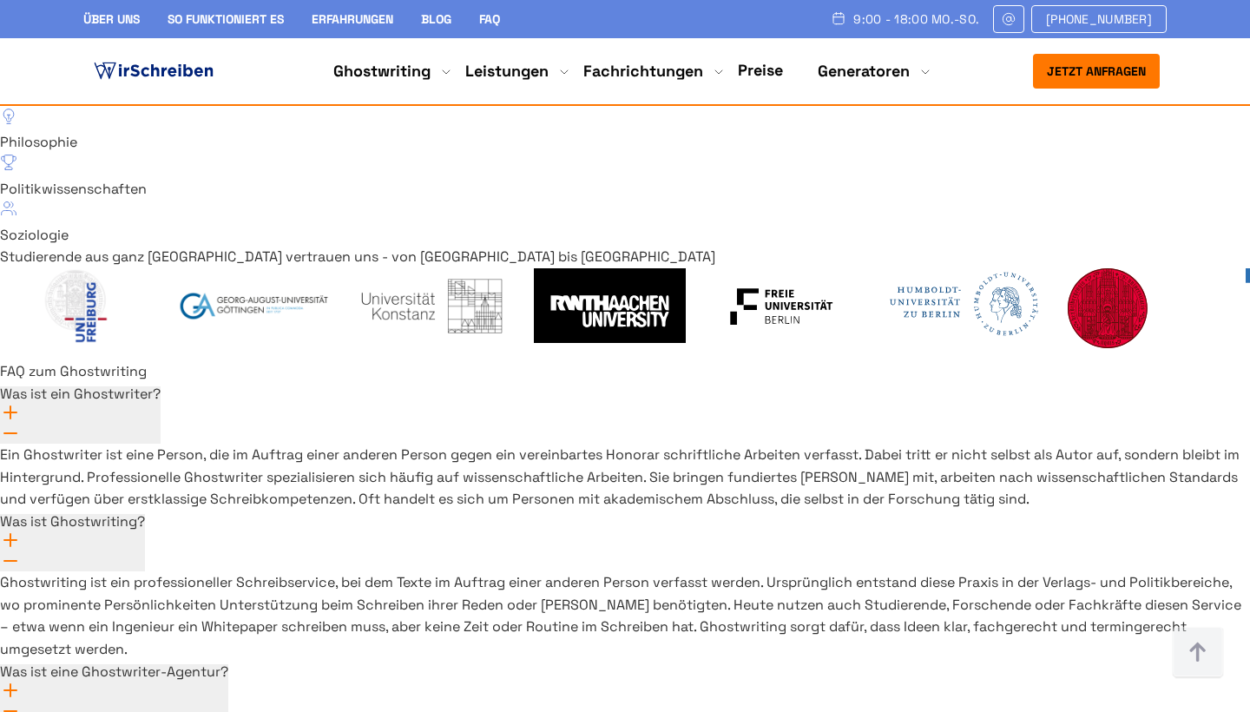
scroll to position [12545, 0]
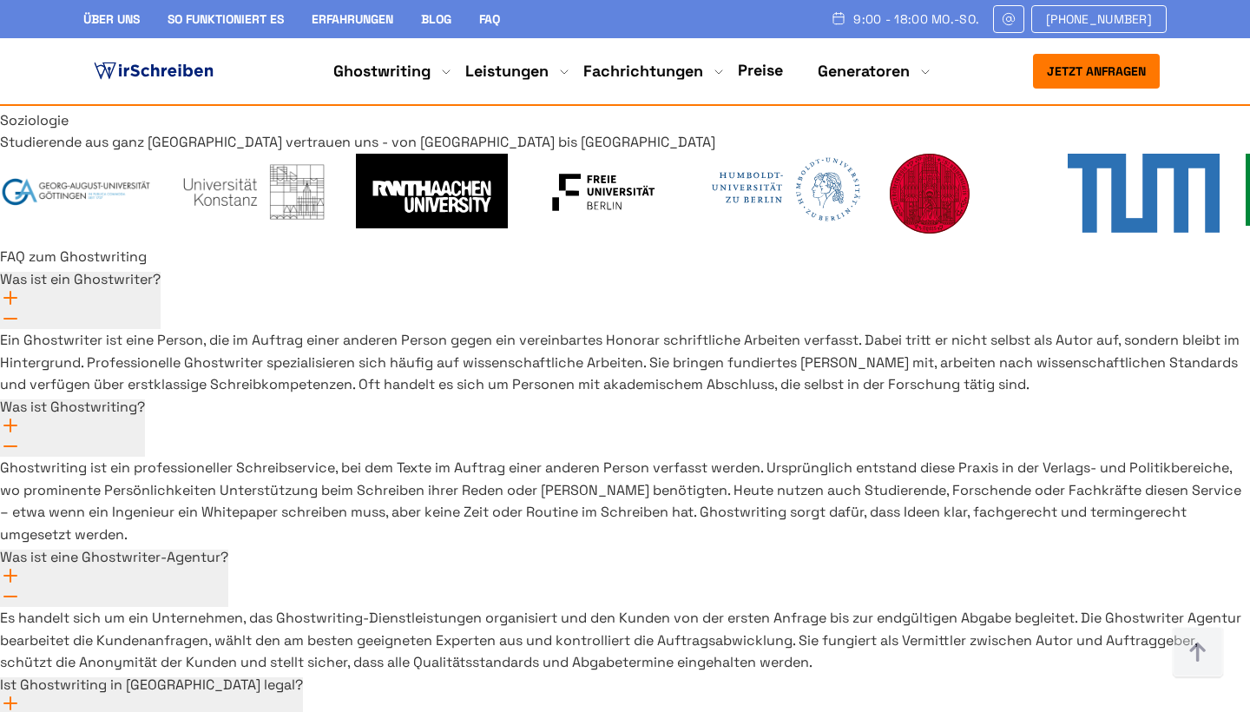
drag, startPoint x: 1138, startPoint y: 335, endPoint x: 877, endPoint y: 294, distance: 263.5
copy div "[STREET_ADDRESS] Wirschreiben ist eine Online-Plattform, die Studenten hilft, e…"
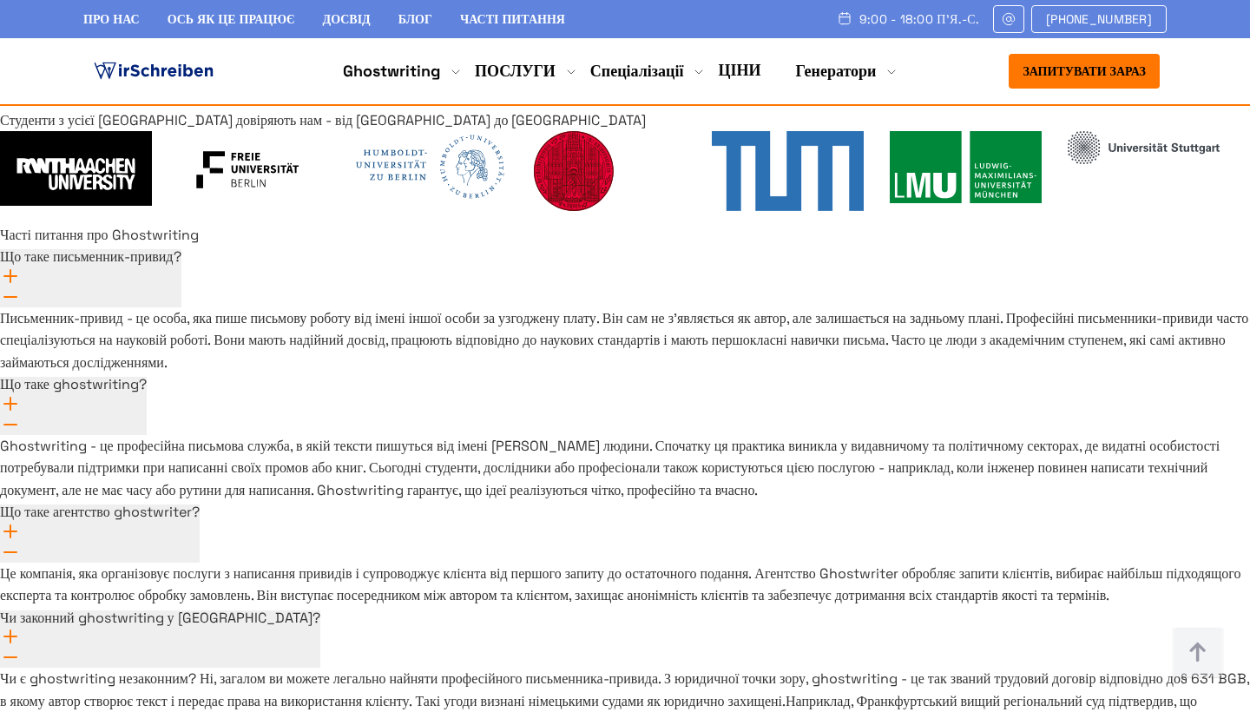
click at [622, 16] on div "про нас ОСЬ ЯК ЦЕ ПРАЦЮЄ Досвід блог Часті питання 9:00 - 18:00 П'Я.-С. +414151…" at bounding box center [624, 19] width 1083 height 28
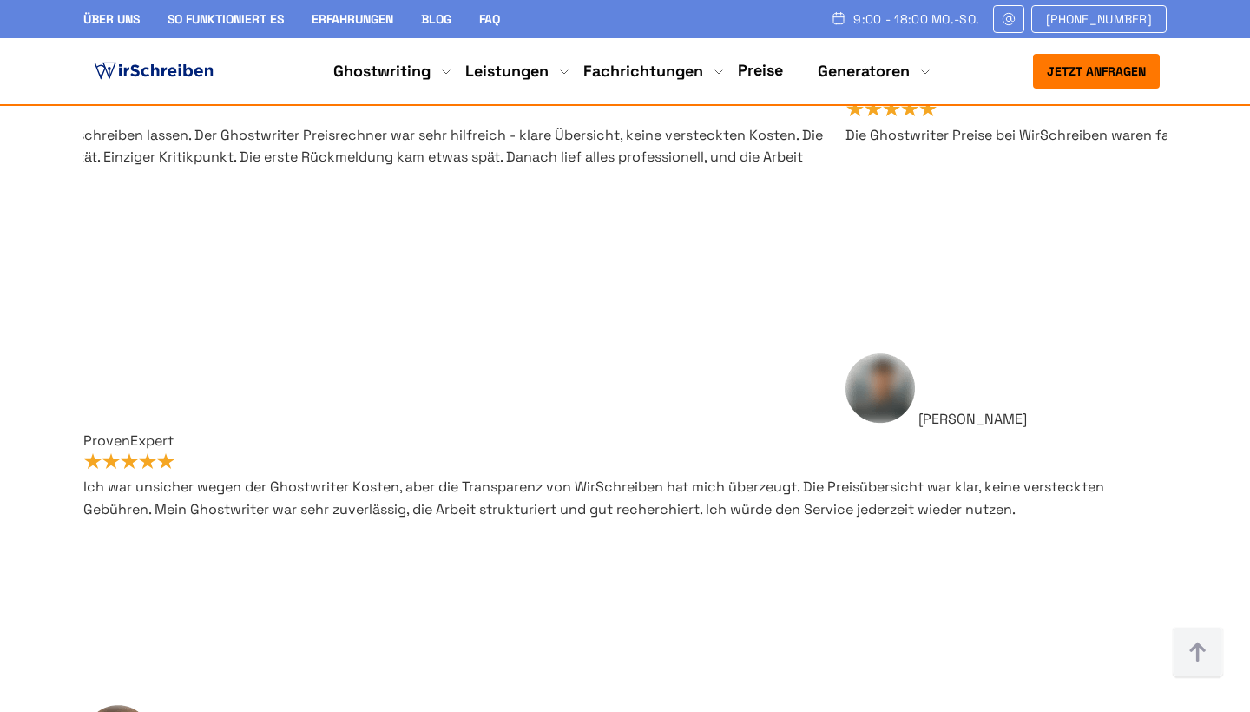
scroll to position [14066, 0]
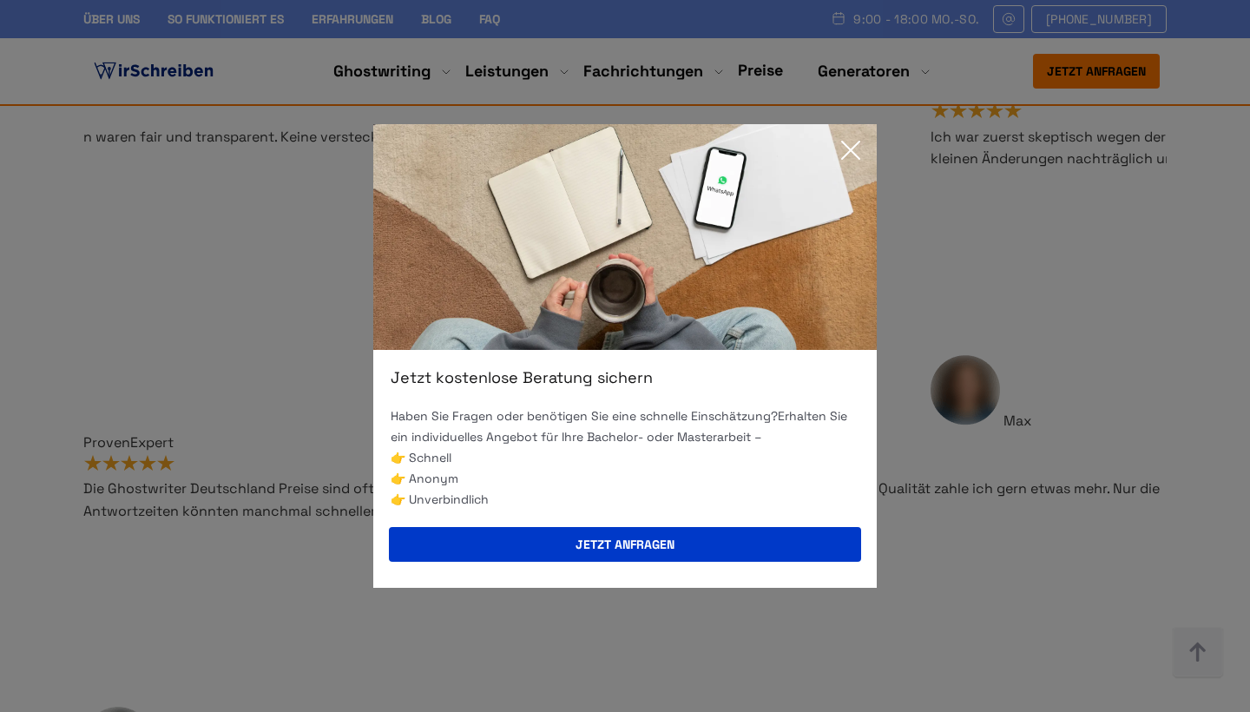
click at [852, 155] on icon at bounding box center [850, 150] width 35 height 35
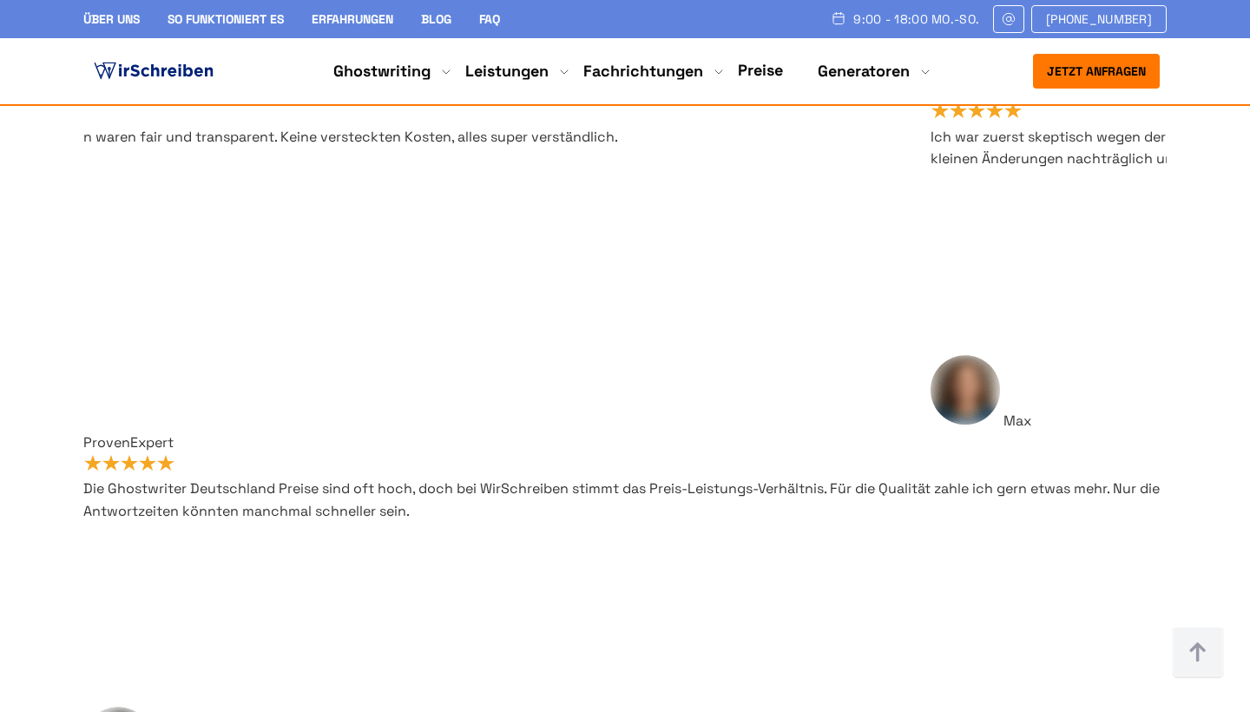
drag, startPoint x: 1068, startPoint y: 212, endPoint x: 1113, endPoint y: 212, distance: 45.1
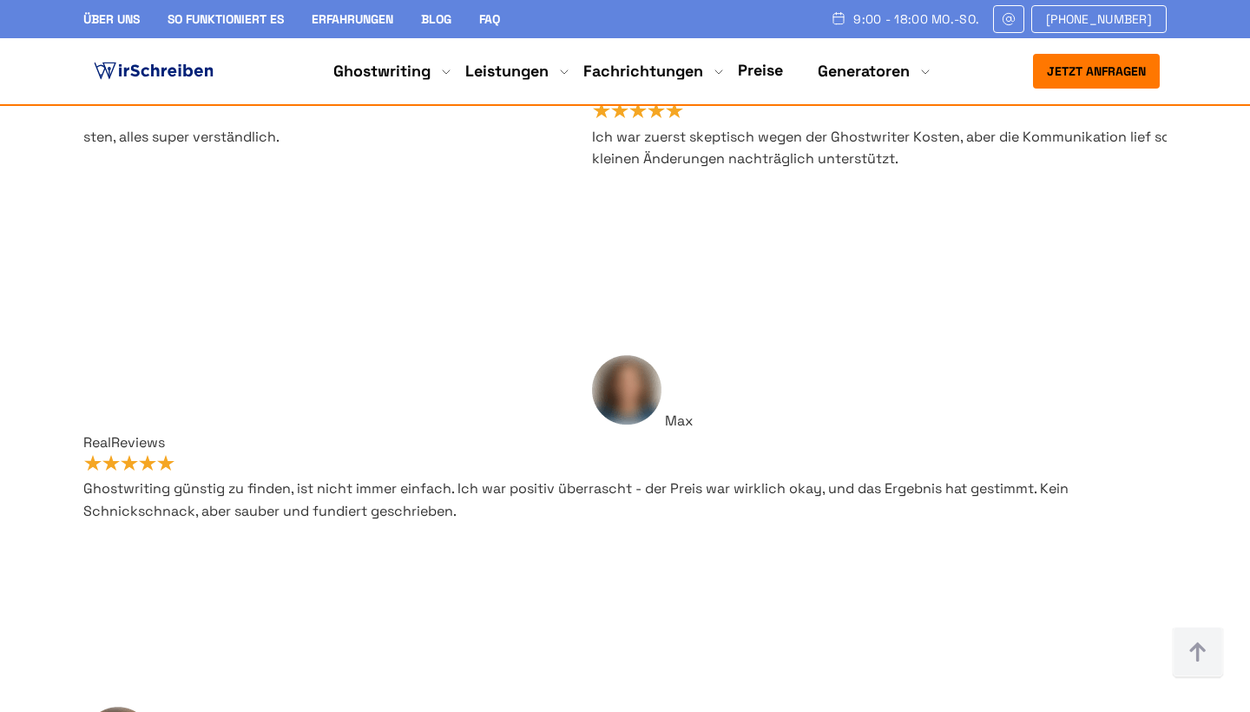
drag, startPoint x: 989, startPoint y: 285, endPoint x: 886, endPoint y: 291, distance: 103.5
copy span "[PHONE_NUMBER]"
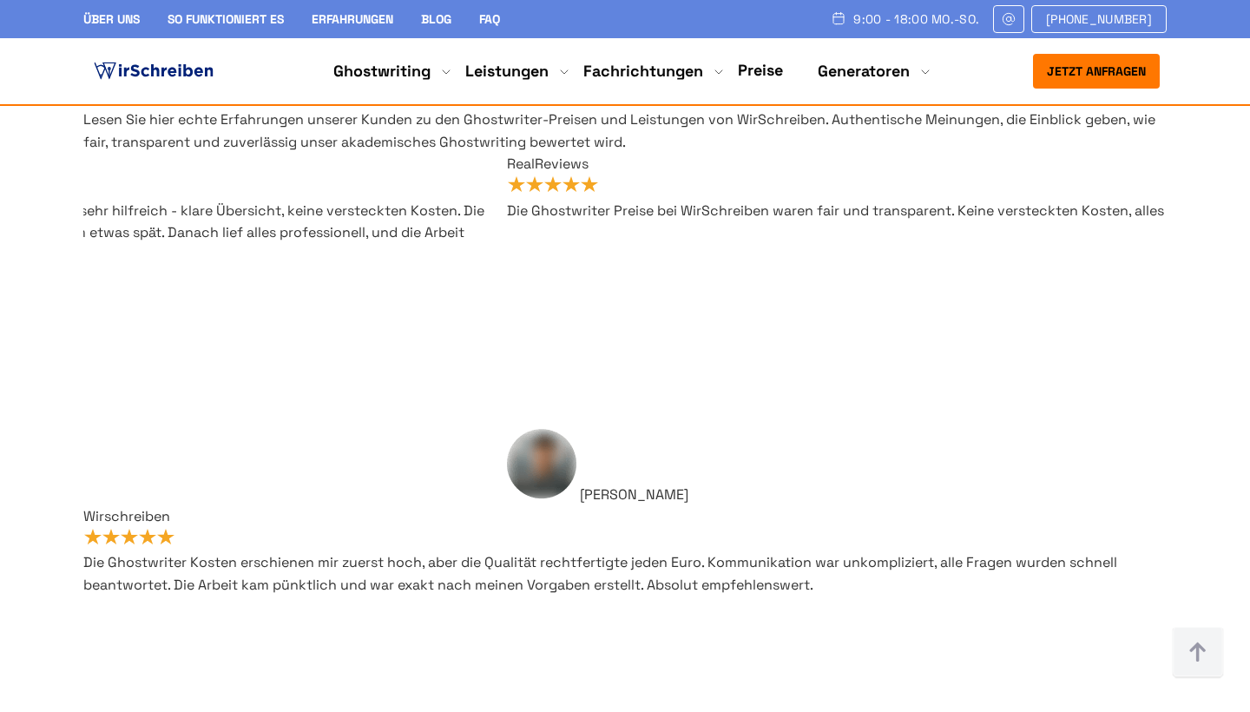
scroll to position [13977, 0]
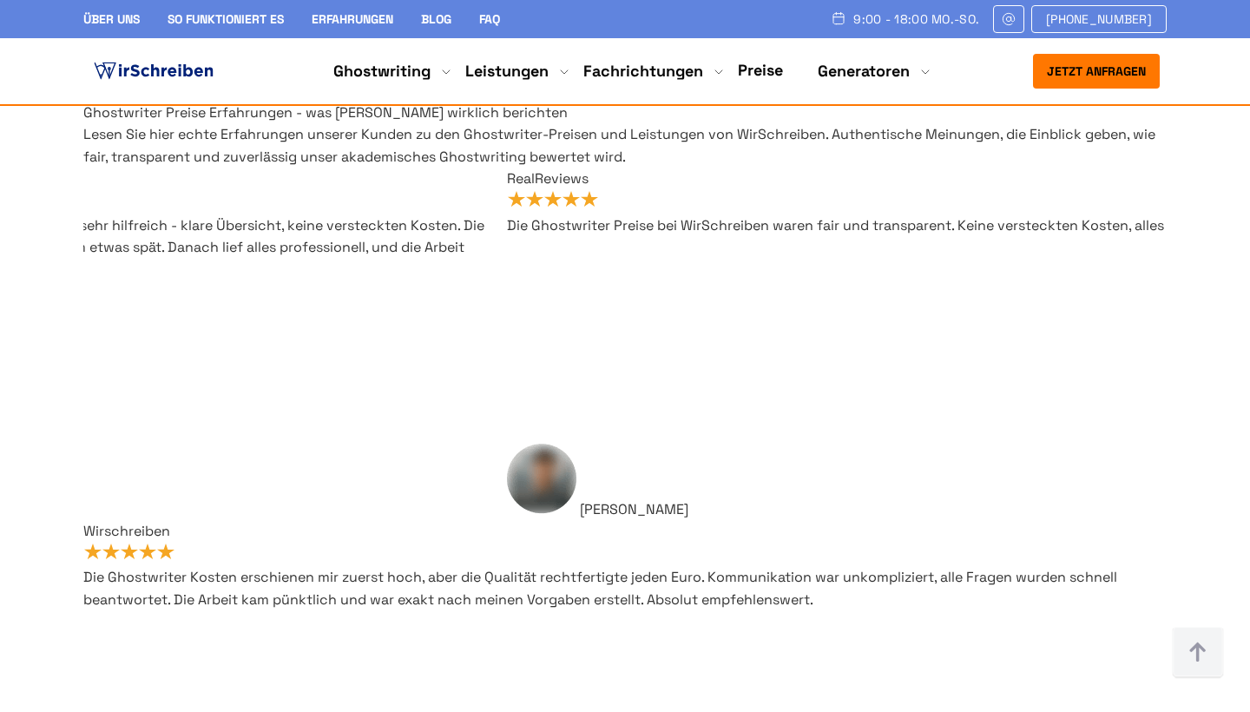
drag, startPoint x: 867, startPoint y: 307, endPoint x: 1014, endPoint y: 309, distance: 147.5
copy div "[STREET_ADDRESS]"
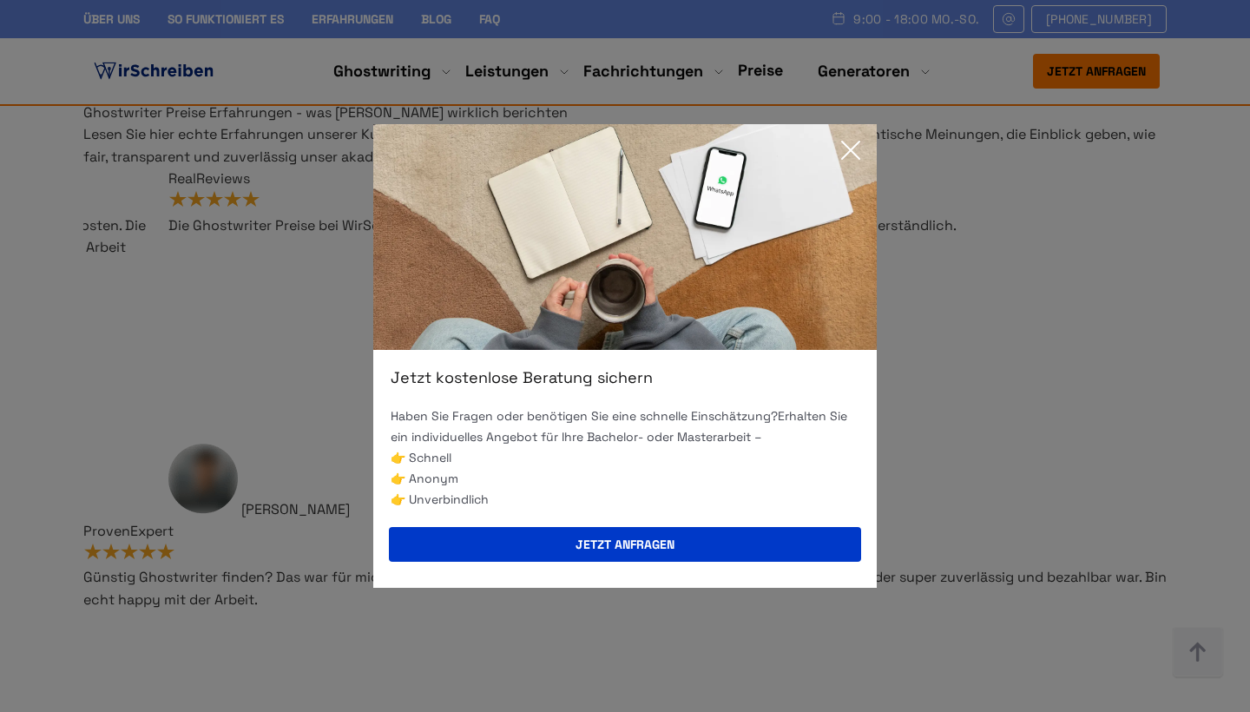
click at [1019, 305] on div "Jetzt kostenlose Beratung sichern Haben Sie Fragen oder benötigen Sie eine schn…" at bounding box center [625, 356] width 1250 height 712
click at [856, 155] on icon at bounding box center [850, 149] width 17 height 17
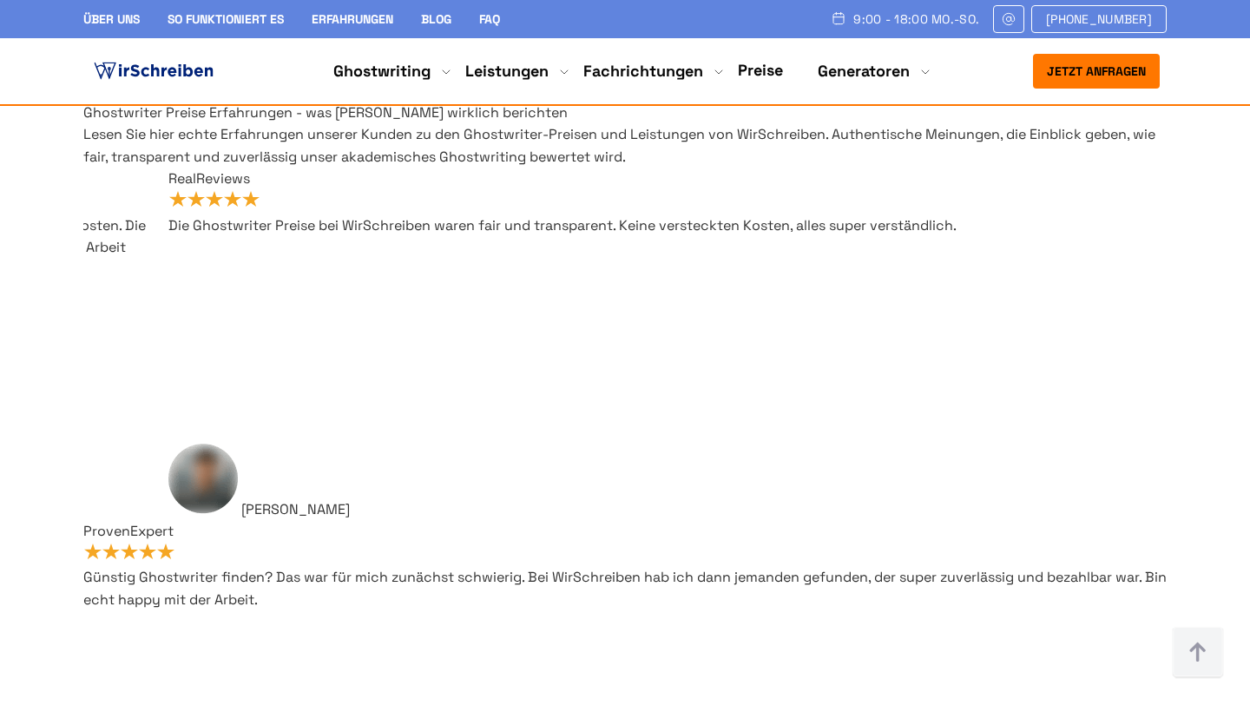
drag, startPoint x: 1019, startPoint y: 299, endPoint x: 1060, endPoint y: 301, distance: 41.7
copy div "Nottwil"
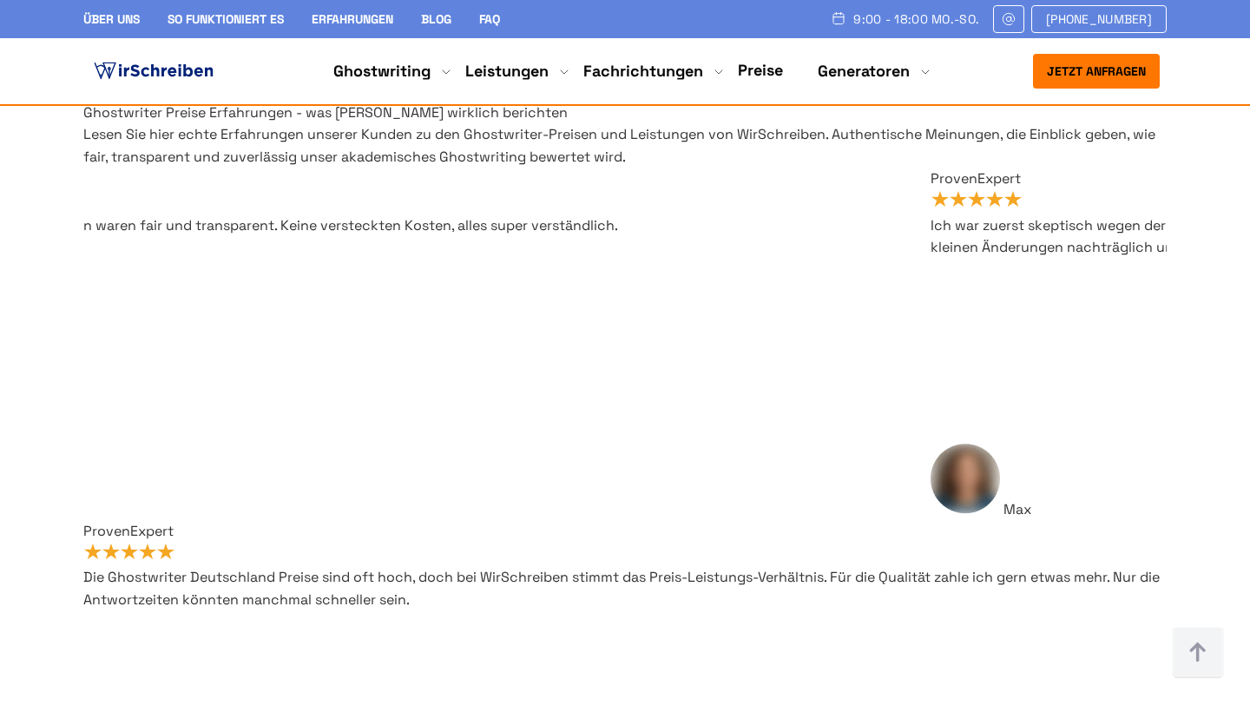
drag, startPoint x: 1067, startPoint y: 300, endPoint x: 1113, endPoint y: 301, distance: 45.1
copy div "[GEOGRAPHIC_DATA]"
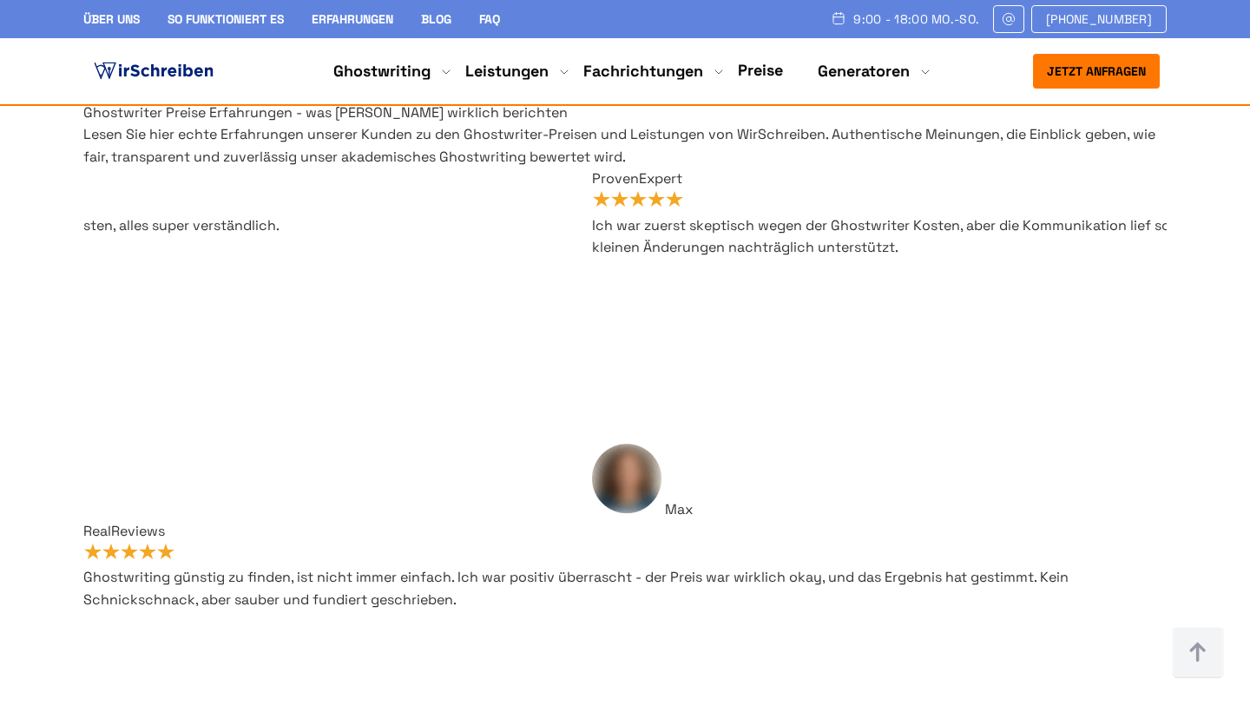
drag, startPoint x: 988, startPoint y: 381, endPoint x: 883, endPoint y: 376, distance: 106.0
copy span "[PHONE_NUMBER]"
click at [164, 63] on img at bounding box center [153, 71] width 127 height 26
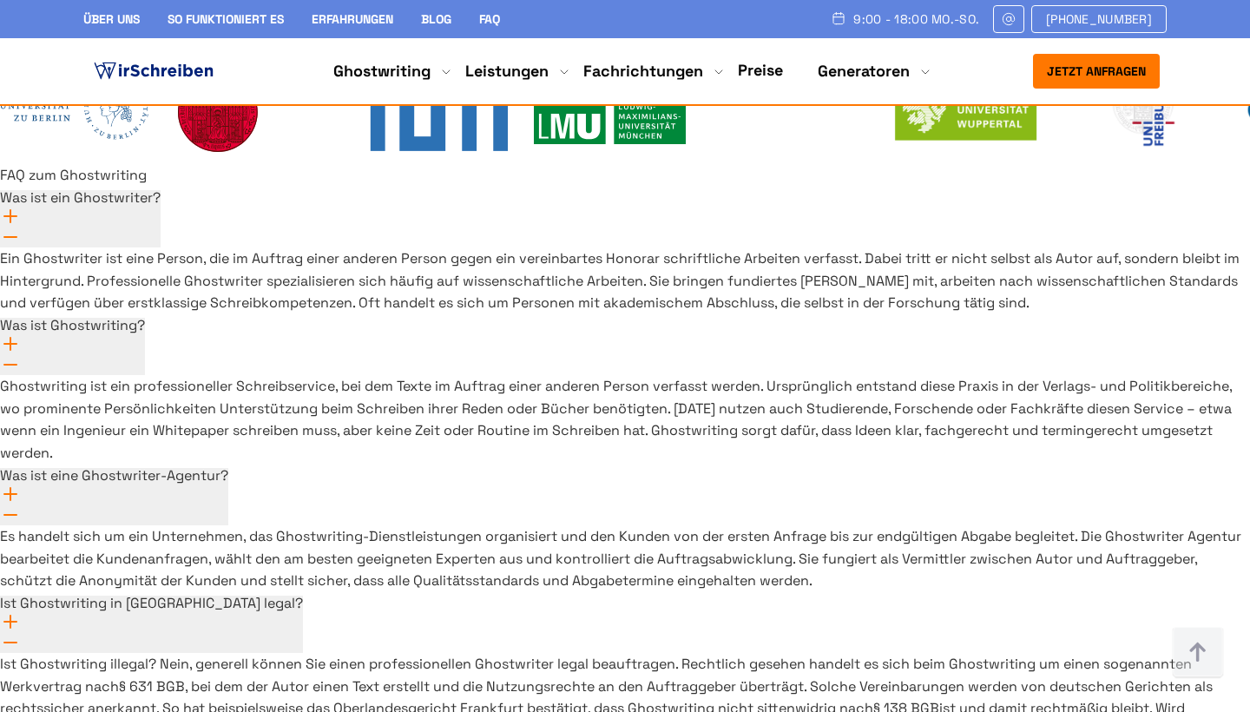
scroll to position [12354, 0]
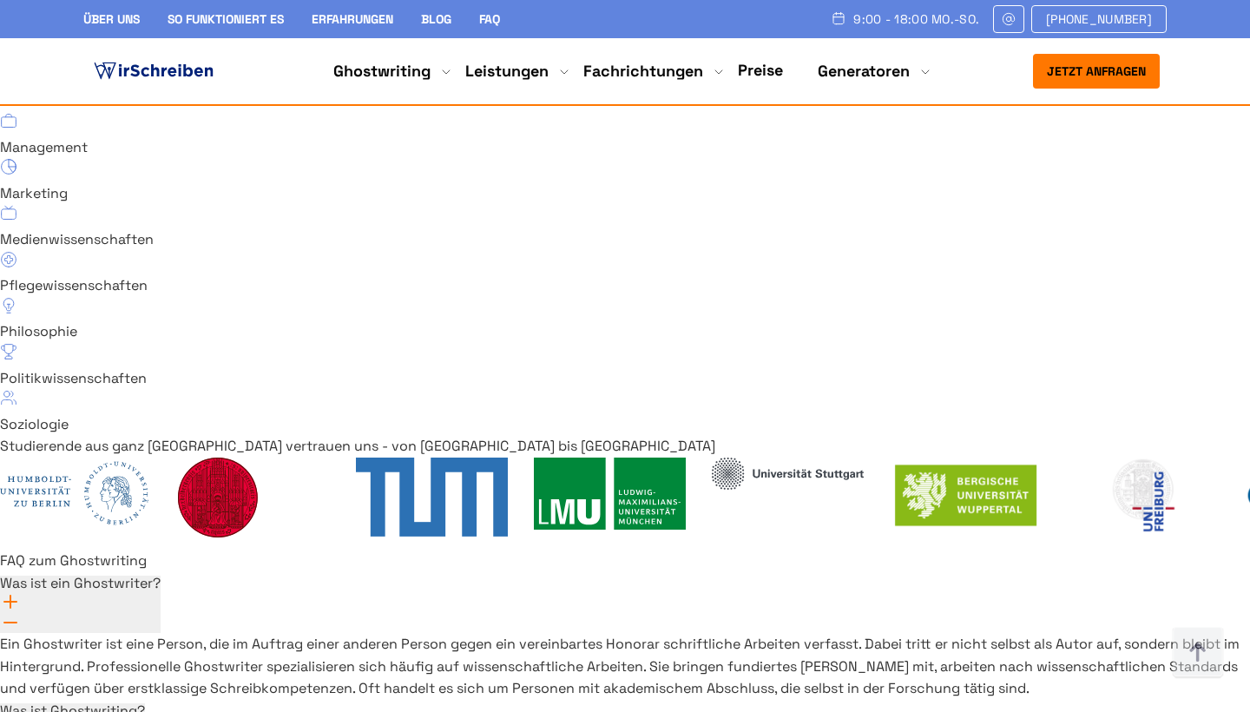
drag, startPoint x: 1057, startPoint y: 613, endPoint x: 875, endPoint y: 620, distance: 182.4
copy link "[EMAIL_ADDRESS][DOMAIN_NAME]"
